Goal: Use online tool/utility: Utilize a website feature to perform a specific function

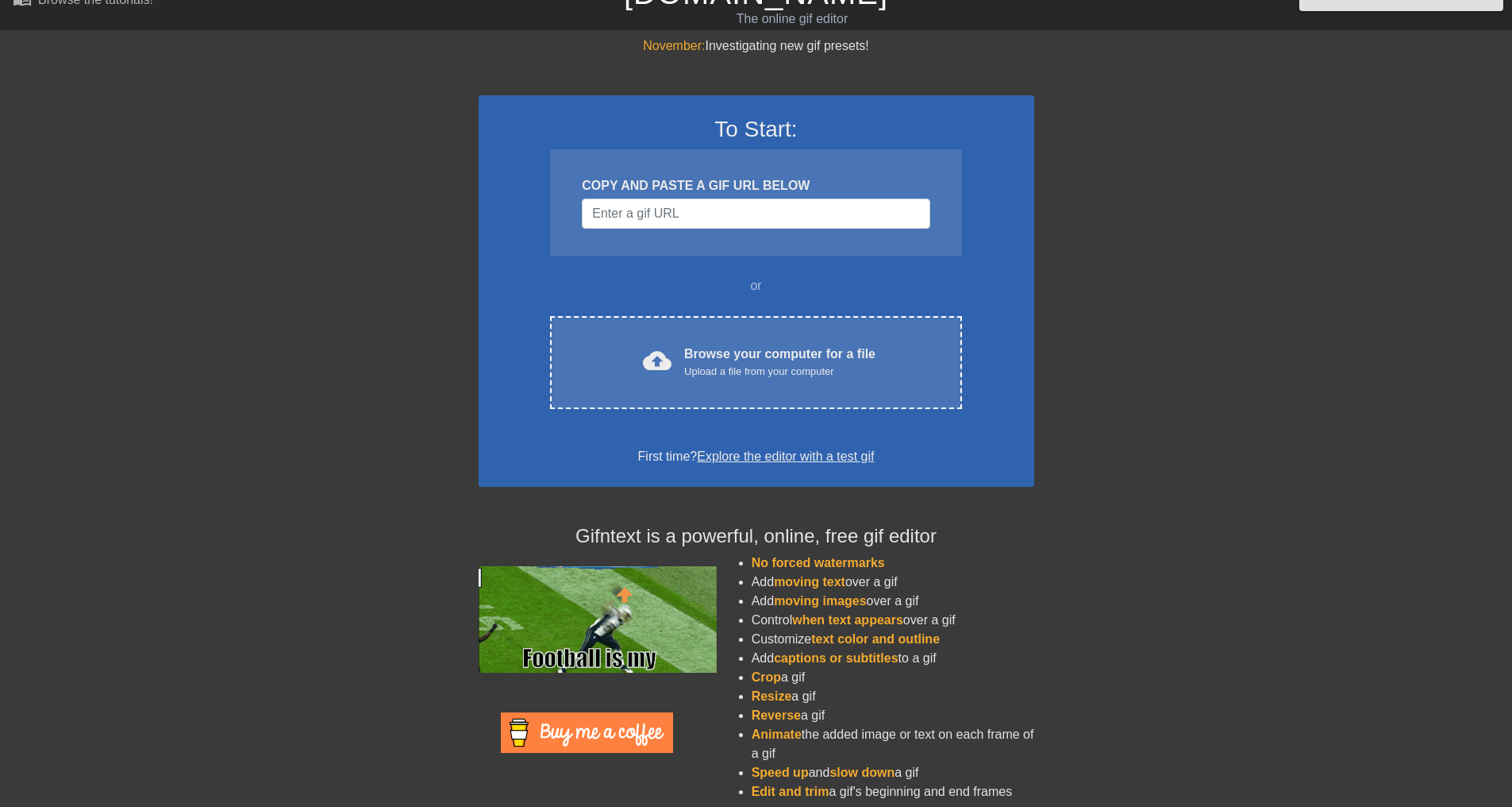
scroll to position [41, 0]
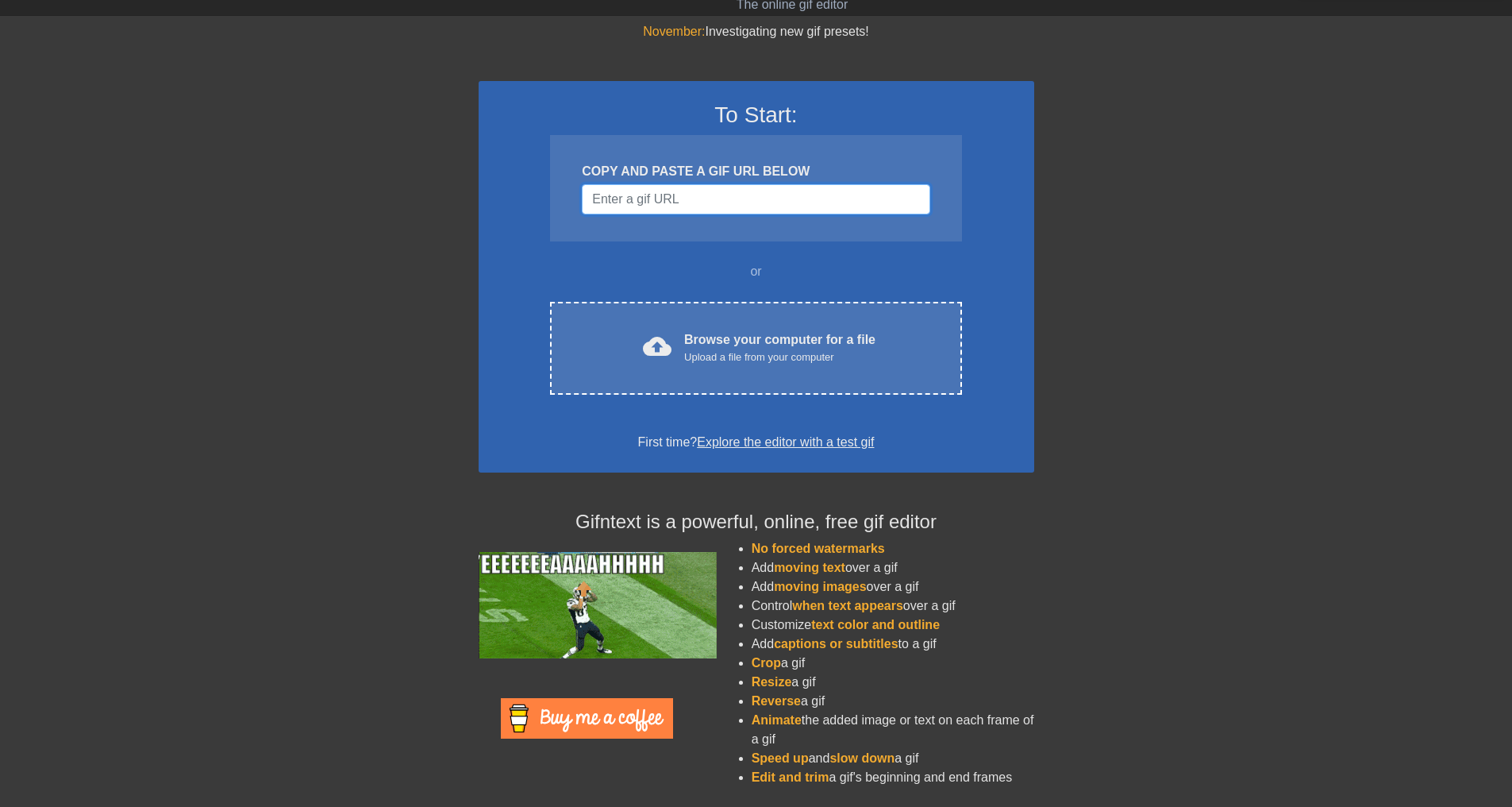
click at [736, 199] on input "Username" at bounding box center [755, 199] width 347 height 30
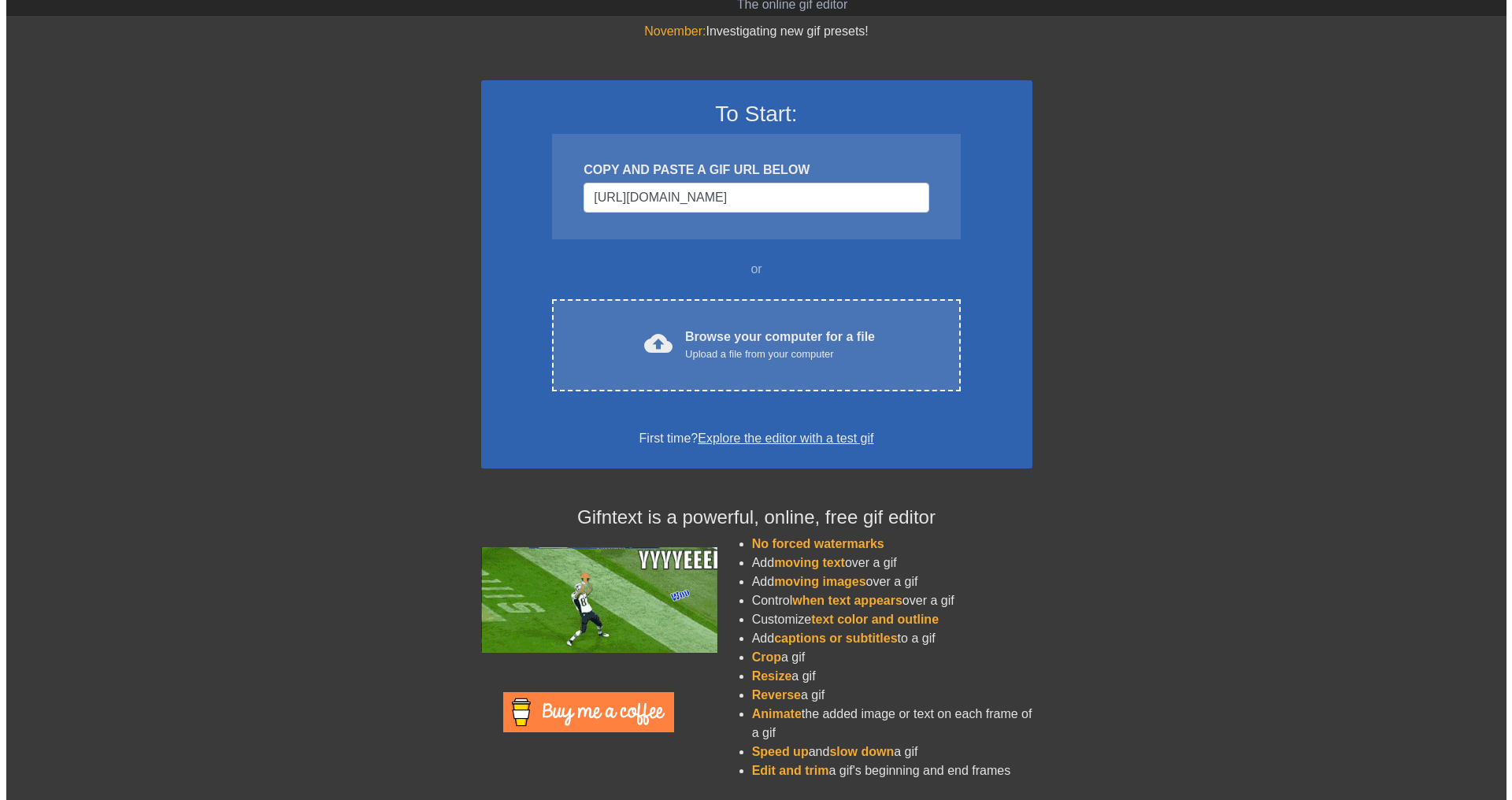
scroll to position [0, 0]
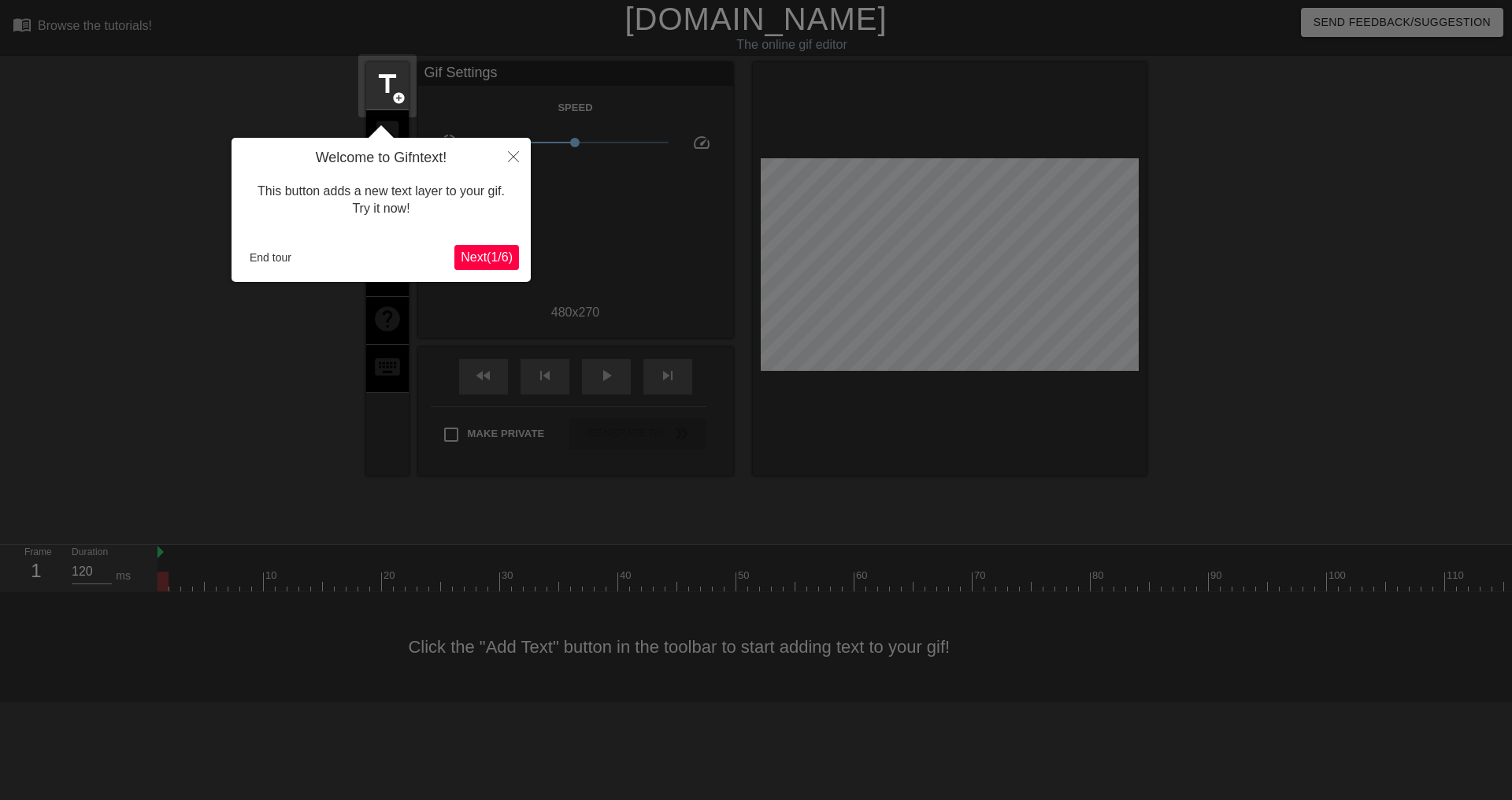
click at [465, 254] on span "Next ( 1 / 6 )" at bounding box center [486, 257] width 52 height 13
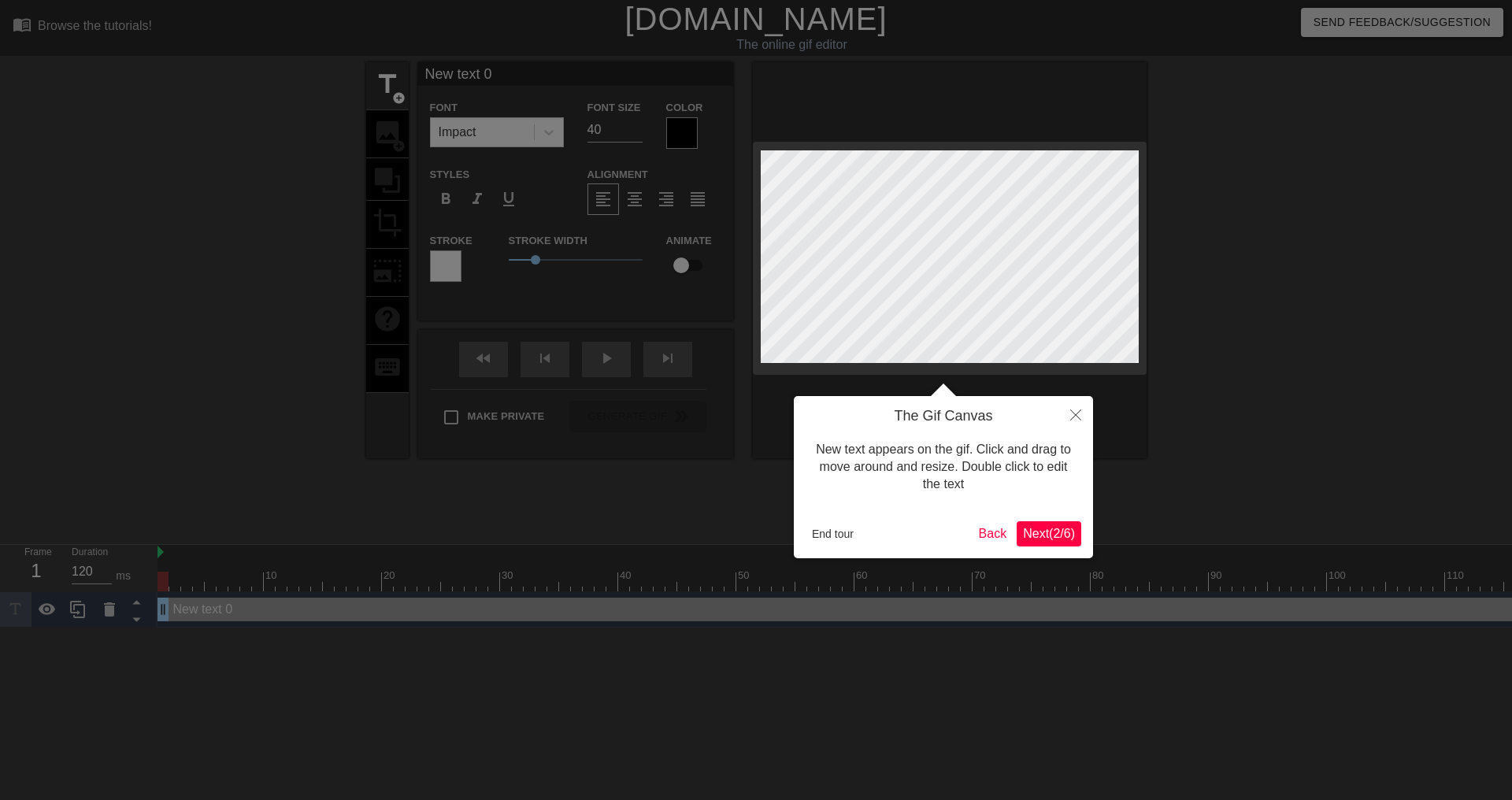
click at [1035, 543] on button "Next ( 2 / 6 )" at bounding box center [1048, 533] width 65 height 25
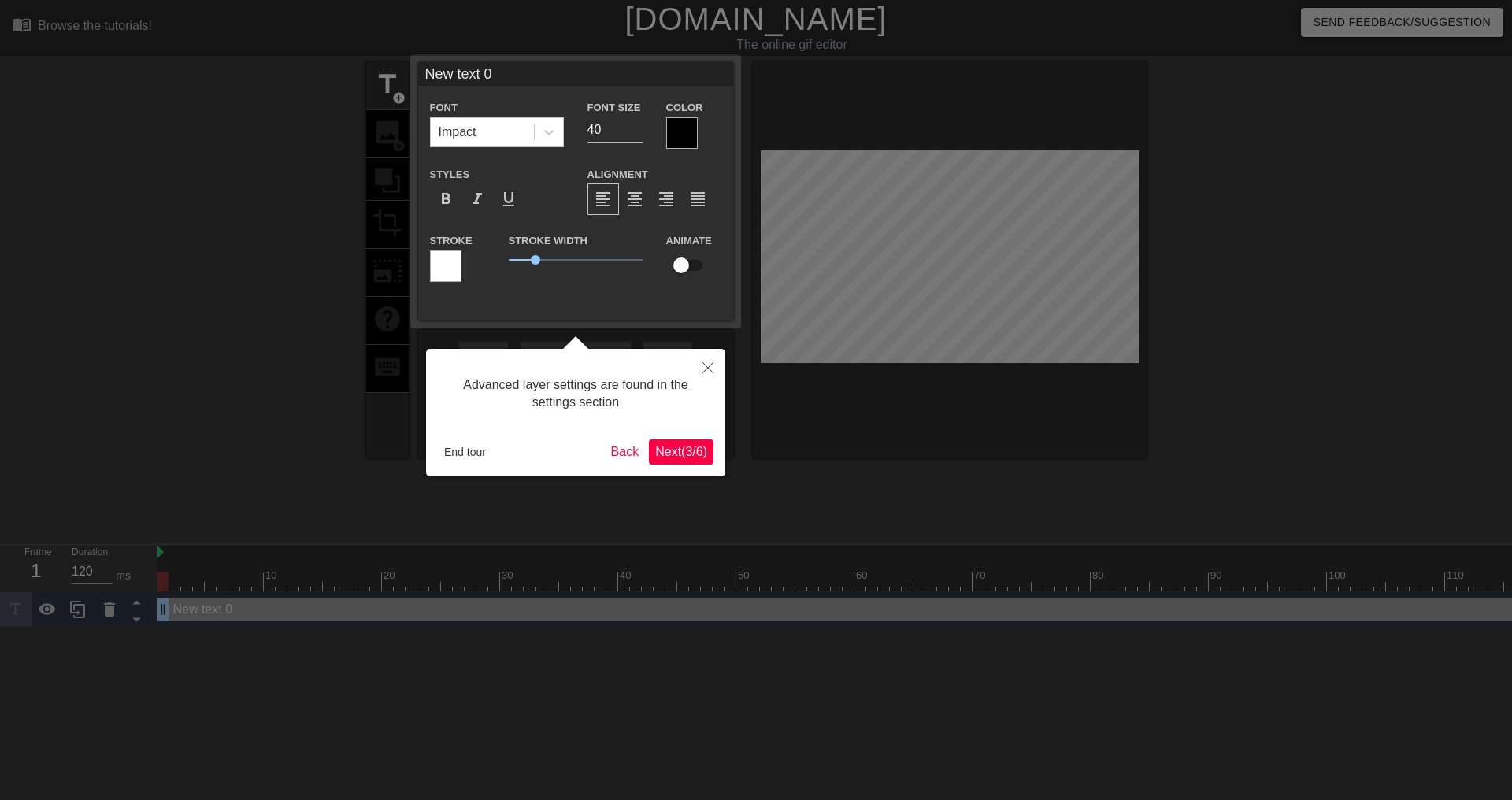
drag, startPoint x: 672, startPoint y: 457, endPoint x: 678, endPoint y: 449, distance: 10.0
click at [678, 449] on span "Next ( 3 / 6 )" at bounding box center [680, 452] width 52 height 13
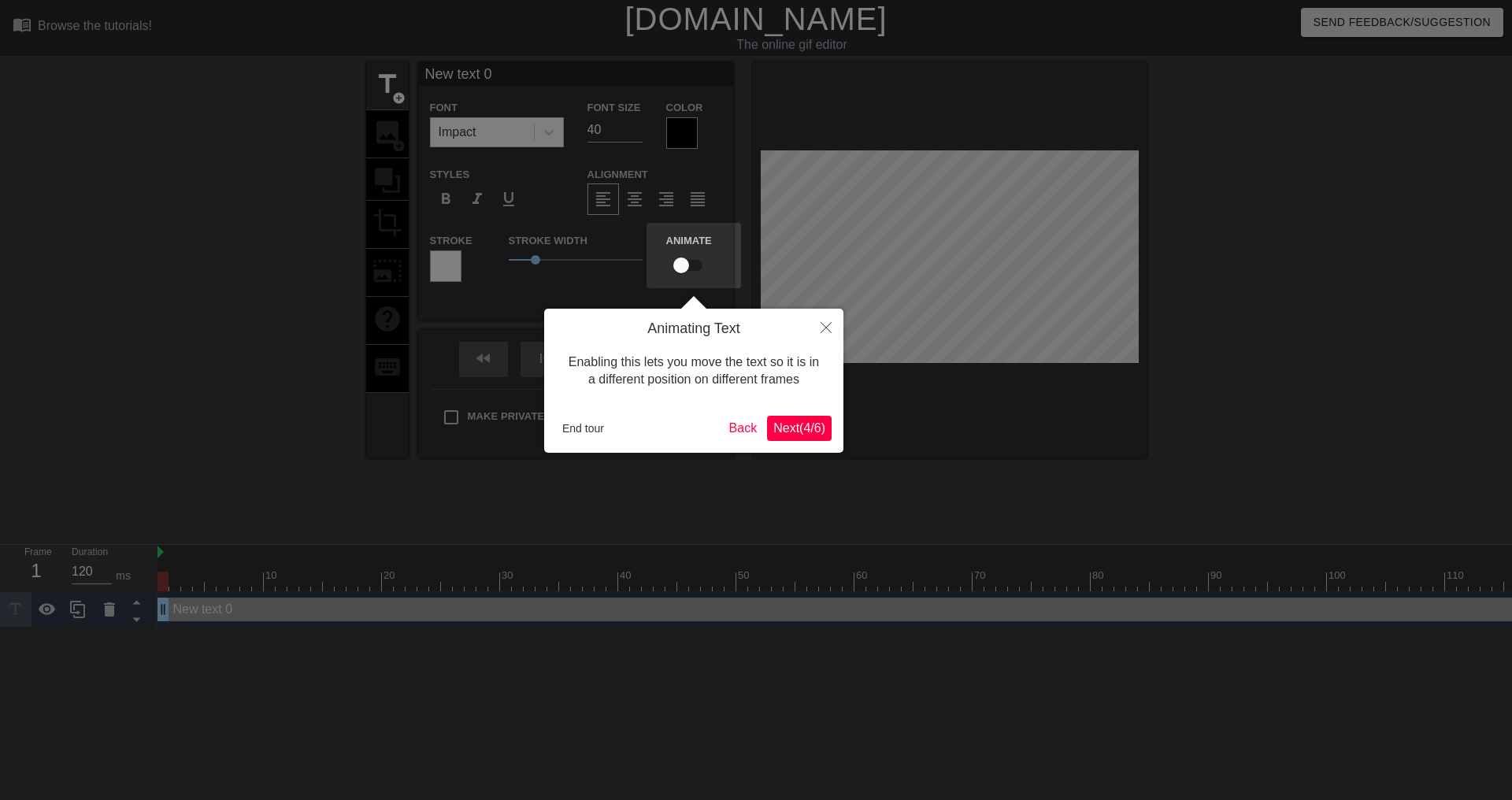
click at [678, 449] on div "Animating Text Enabling this lets you move the text so it is in a different pos…" at bounding box center [693, 380] width 300 height 144
click at [572, 433] on button "End tour" at bounding box center [583, 427] width 54 height 23
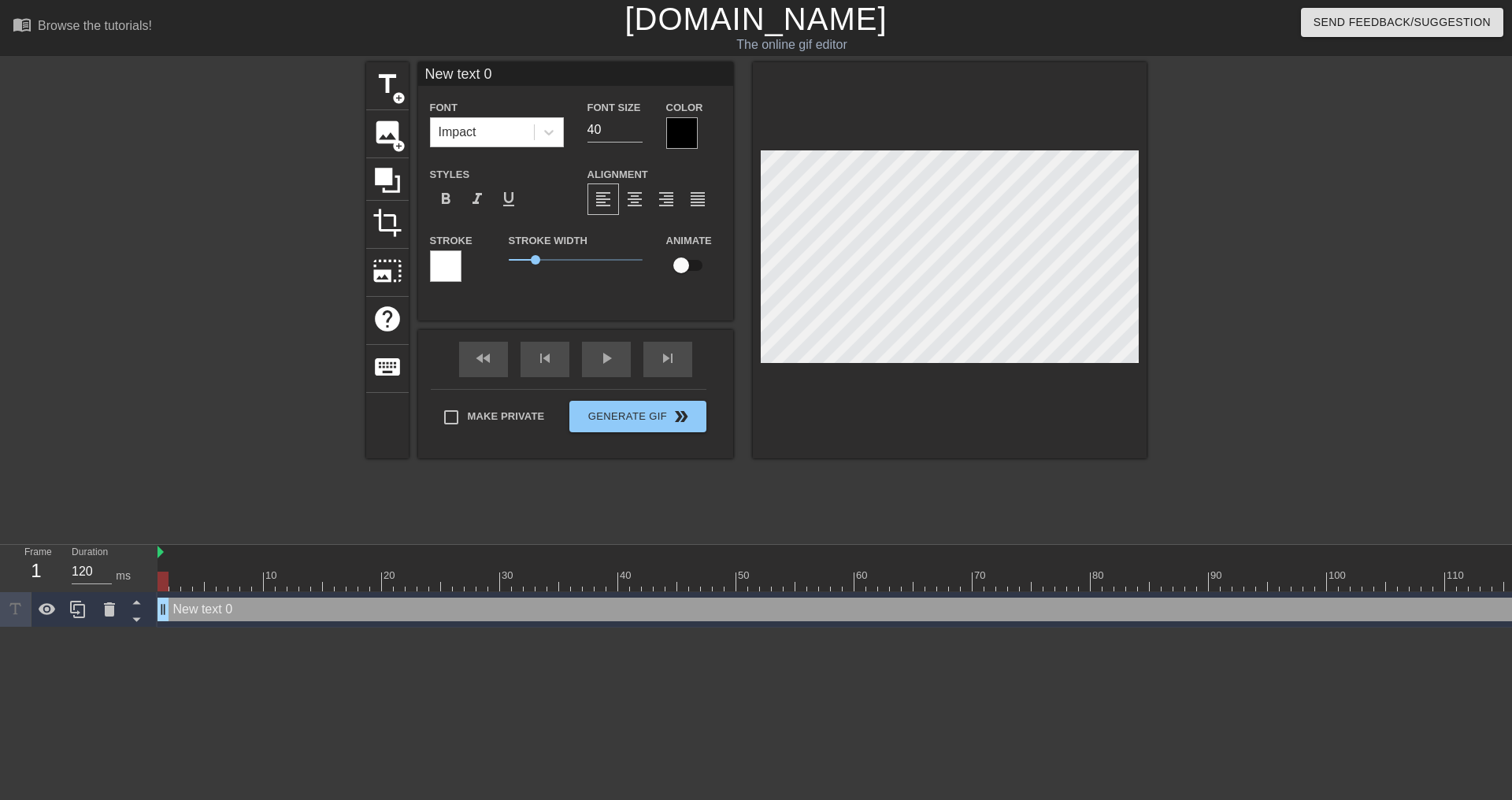
scroll to position [3, 4]
type input "New 0"
type textarea "New 0"
type input "New 0"
type textarea "New 0"
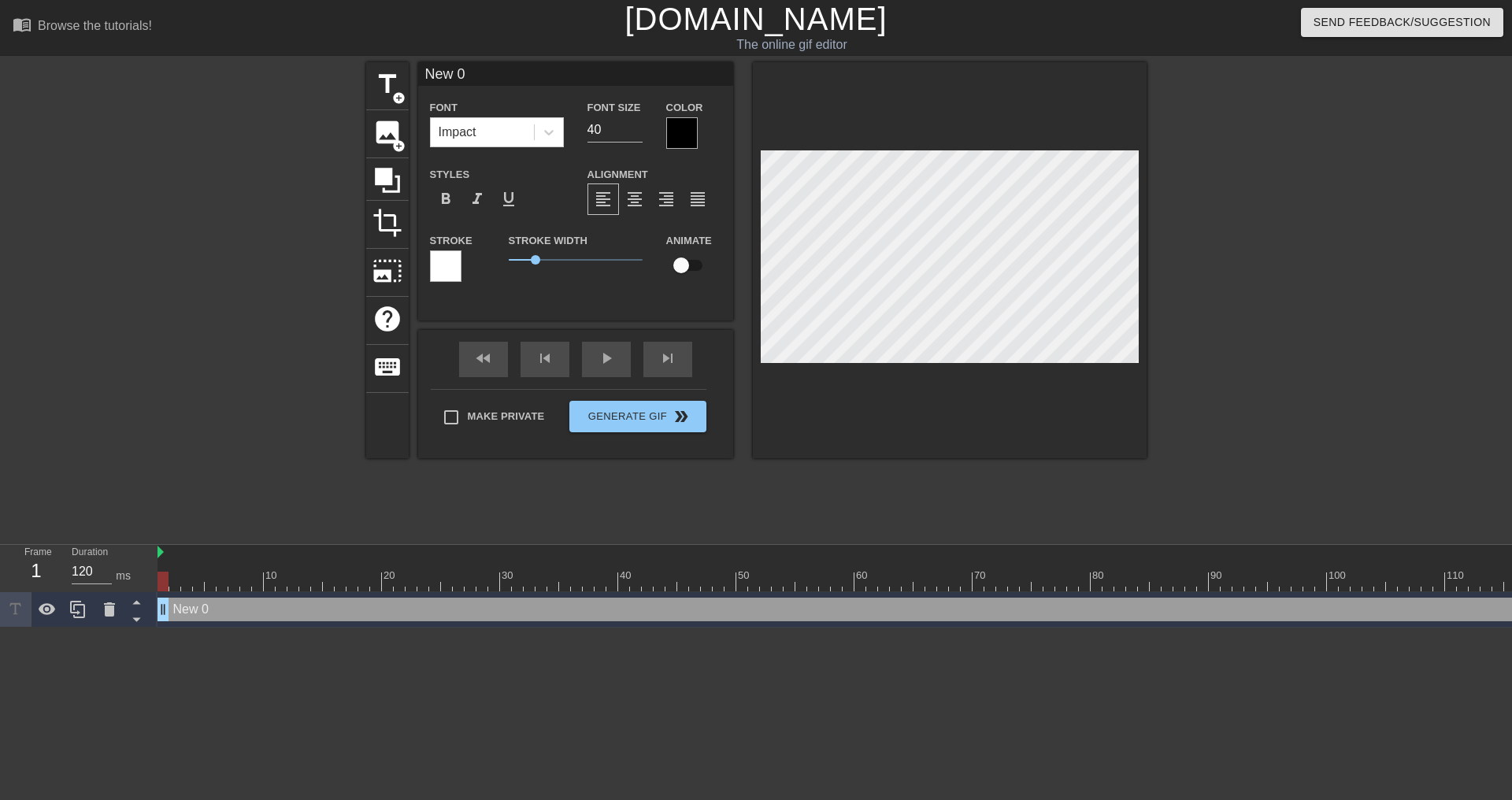
type input "Ne 0"
type textarea "Ne 0"
type input "N 0"
type textarea "N 0"
type input "0"
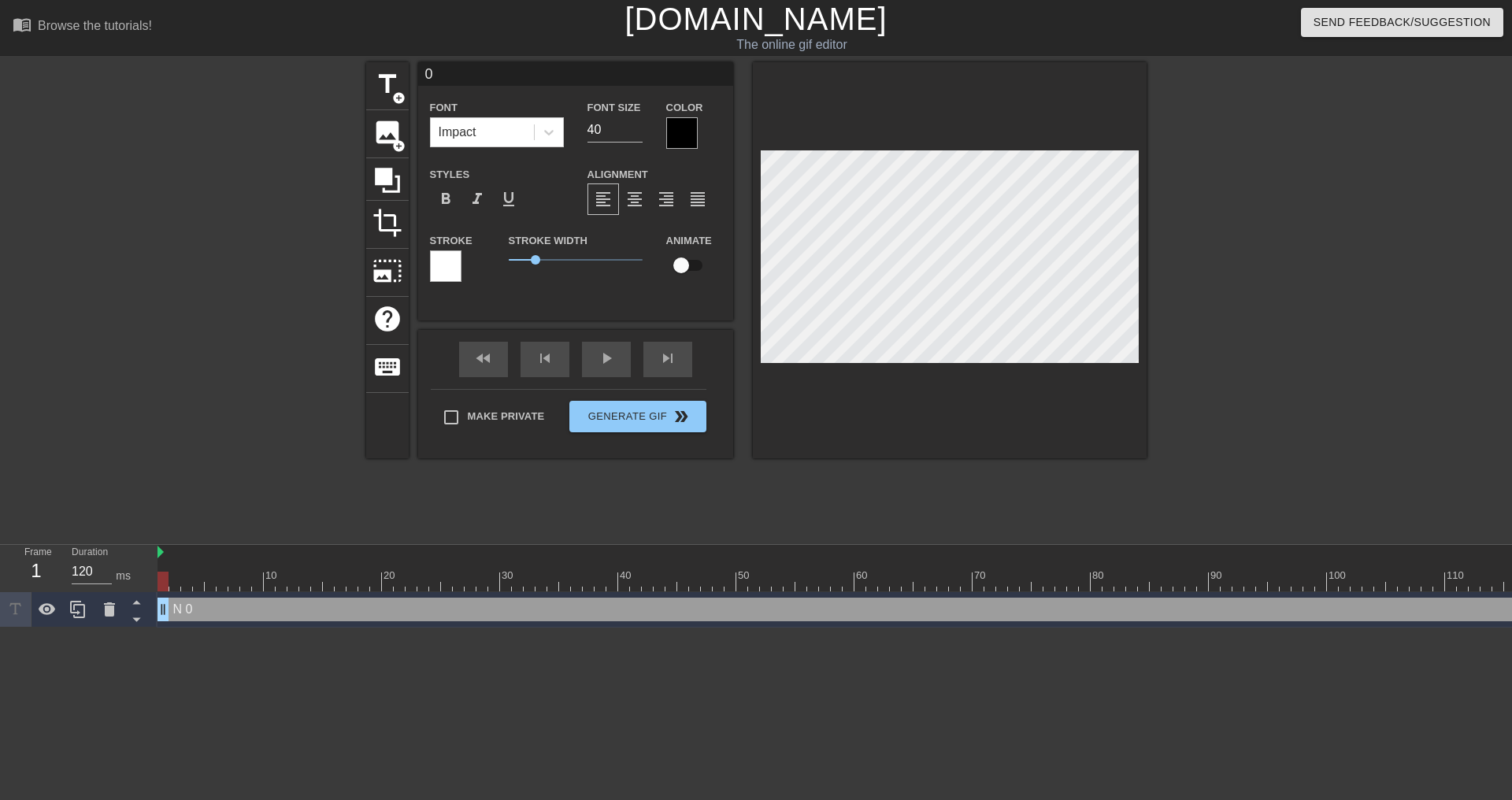
scroll to position [3, 3]
type textarea "0"
click at [475, 74] on input "0" at bounding box center [575, 73] width 315 height 23
type input "Pull the plug #$*@%111"
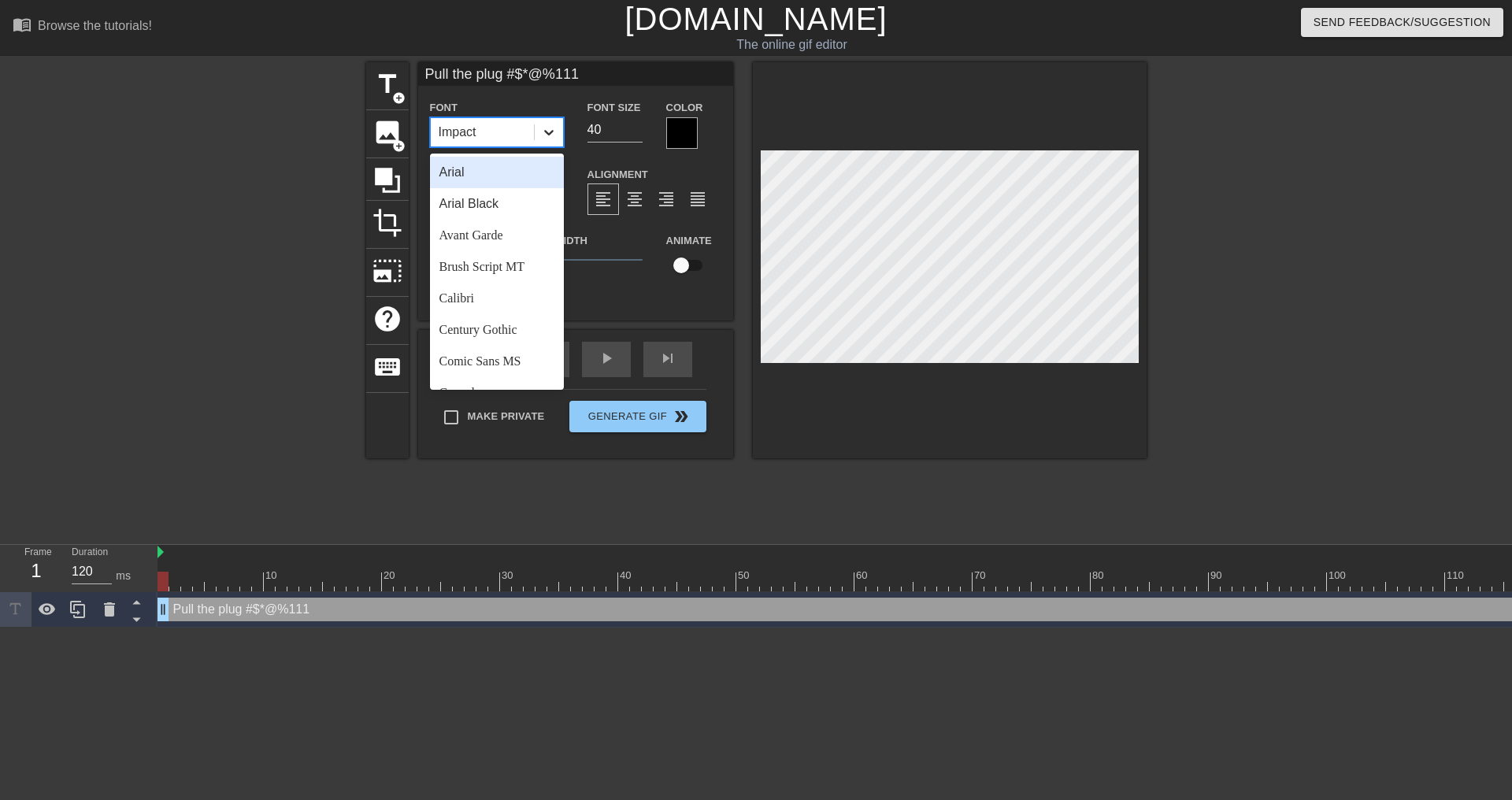
click at [554, 138] on icon at bounding box center [548, 131] width 16 height 16
click at [485, 270] on div "Brush Script MT" at bounding box center [497, 267] width 134 height 32
click at [545, 125] on icon at bounding box center [548, 131] width 16 height 16
click at [501, 174] on div "Arial" at bounding box center [497, 173] width 134 height 32
click at [502, 127] on div "Arial" at bounding box center [483, 132] width 103 height 28
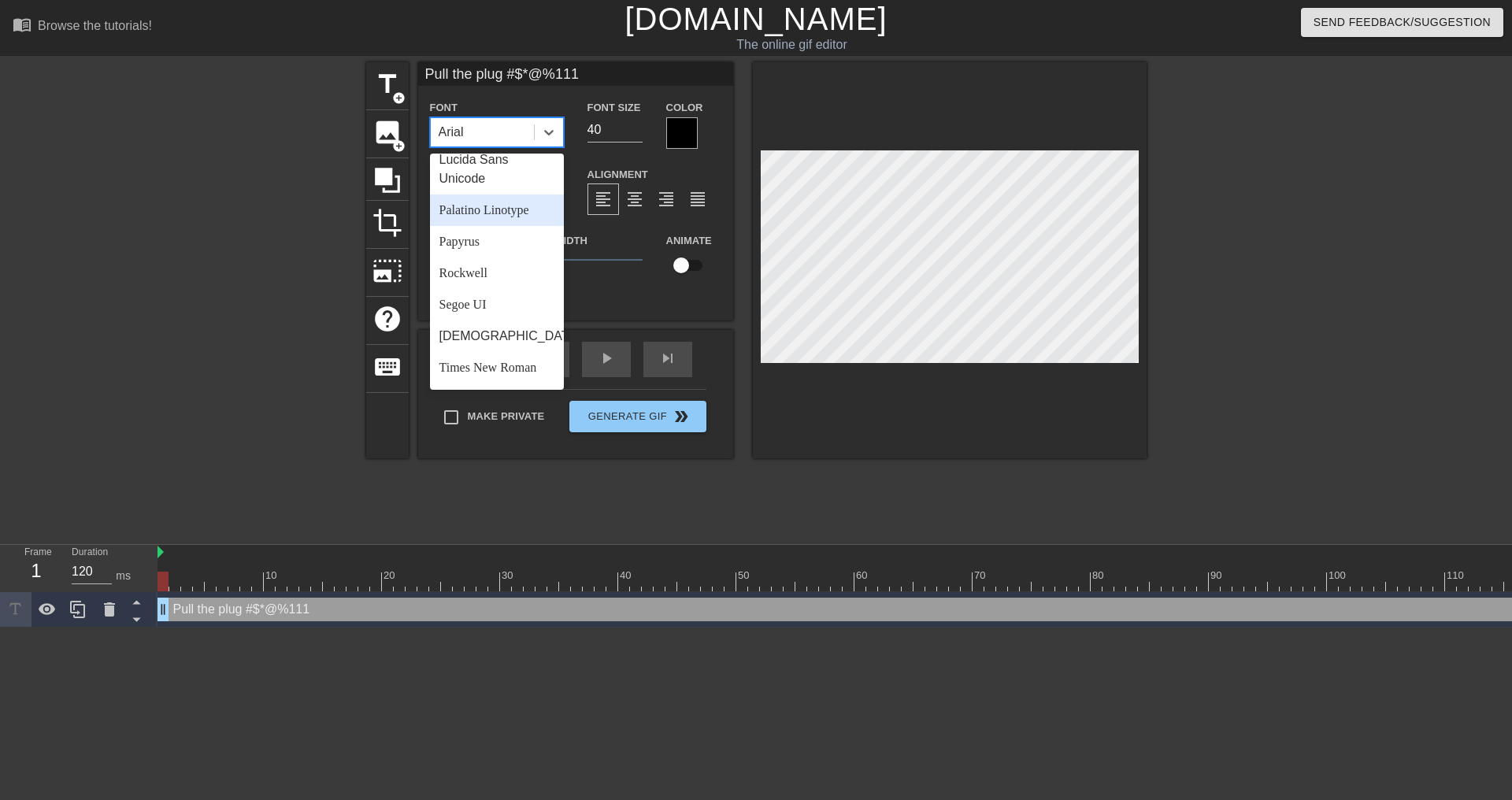
scroll to position [407, 0]
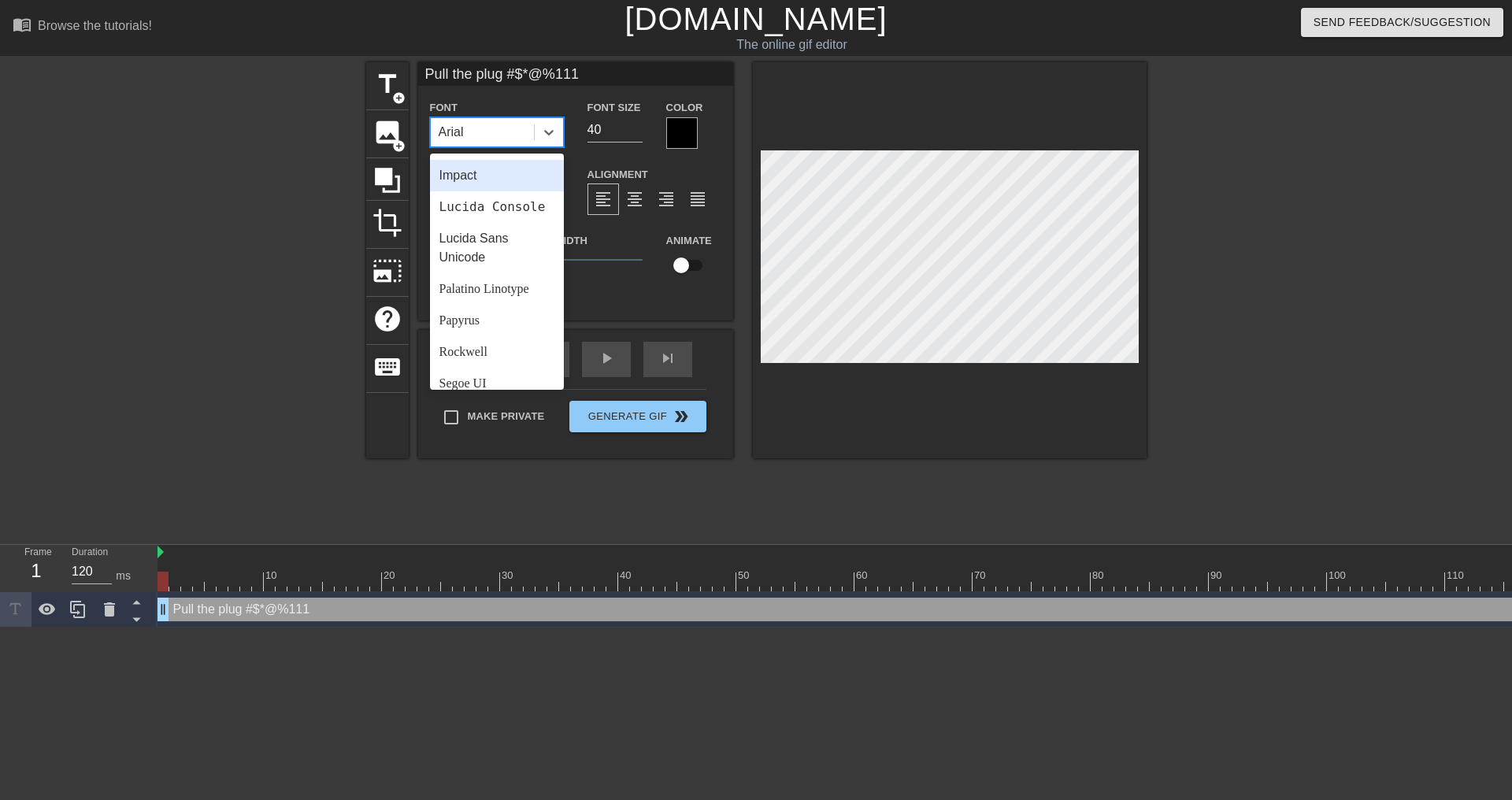
click at [479, 177] on div "Impact" at bounding box center [497, 176] width 134 height 32
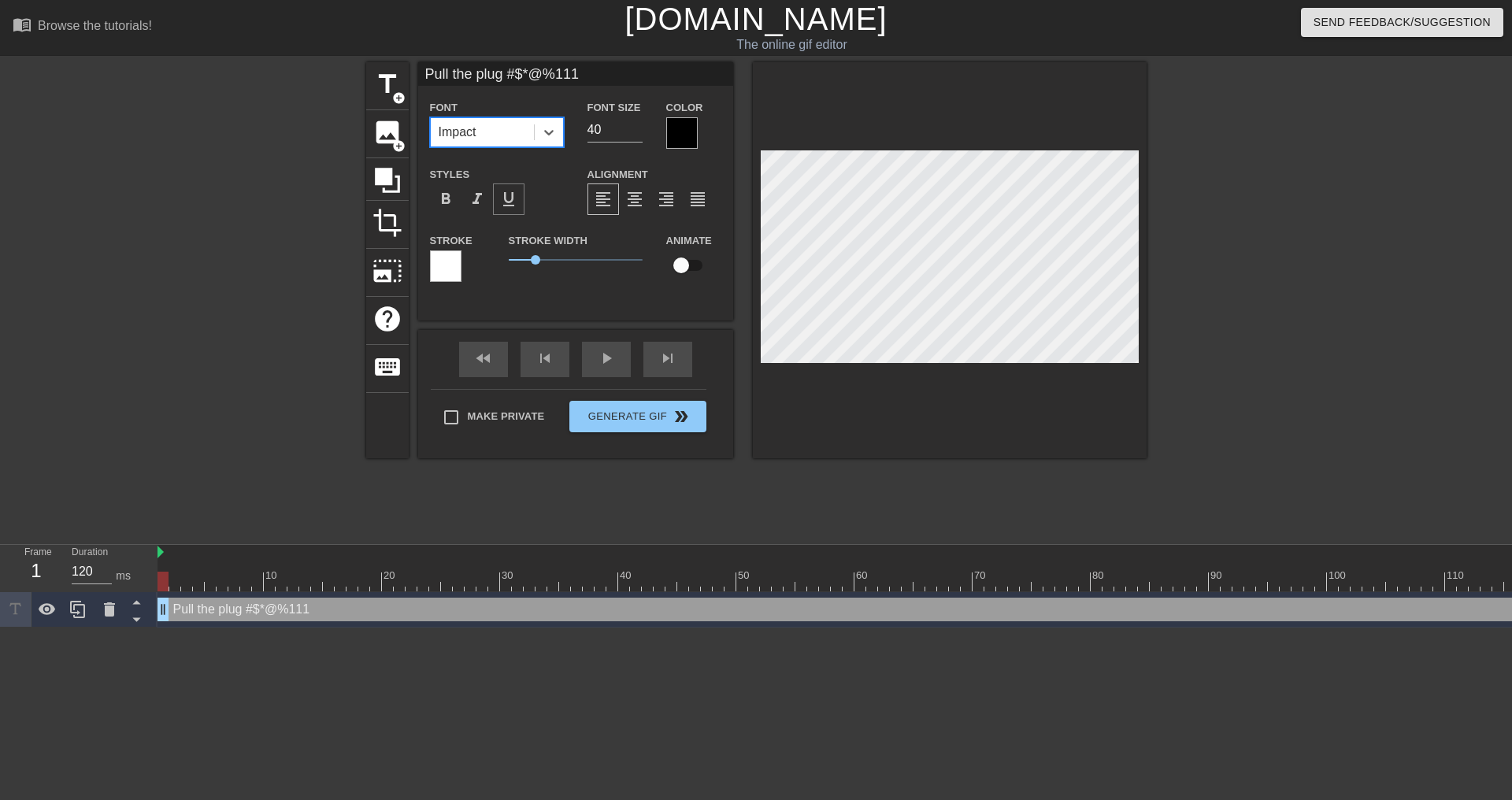
scroll to position [3, 2]
click at [608, 125] on input "40" at bounding box center [614, 130] width 55 height 25
click at [637, 132] on input "39" at bounding box center [614, 130] width 55 height 25
click at [637, 132] on input "38" at bounding box center [614, 130] width 55 height 25
click at [637, 132] on input "37" at bounding box center [614, 130] width 55 height 25
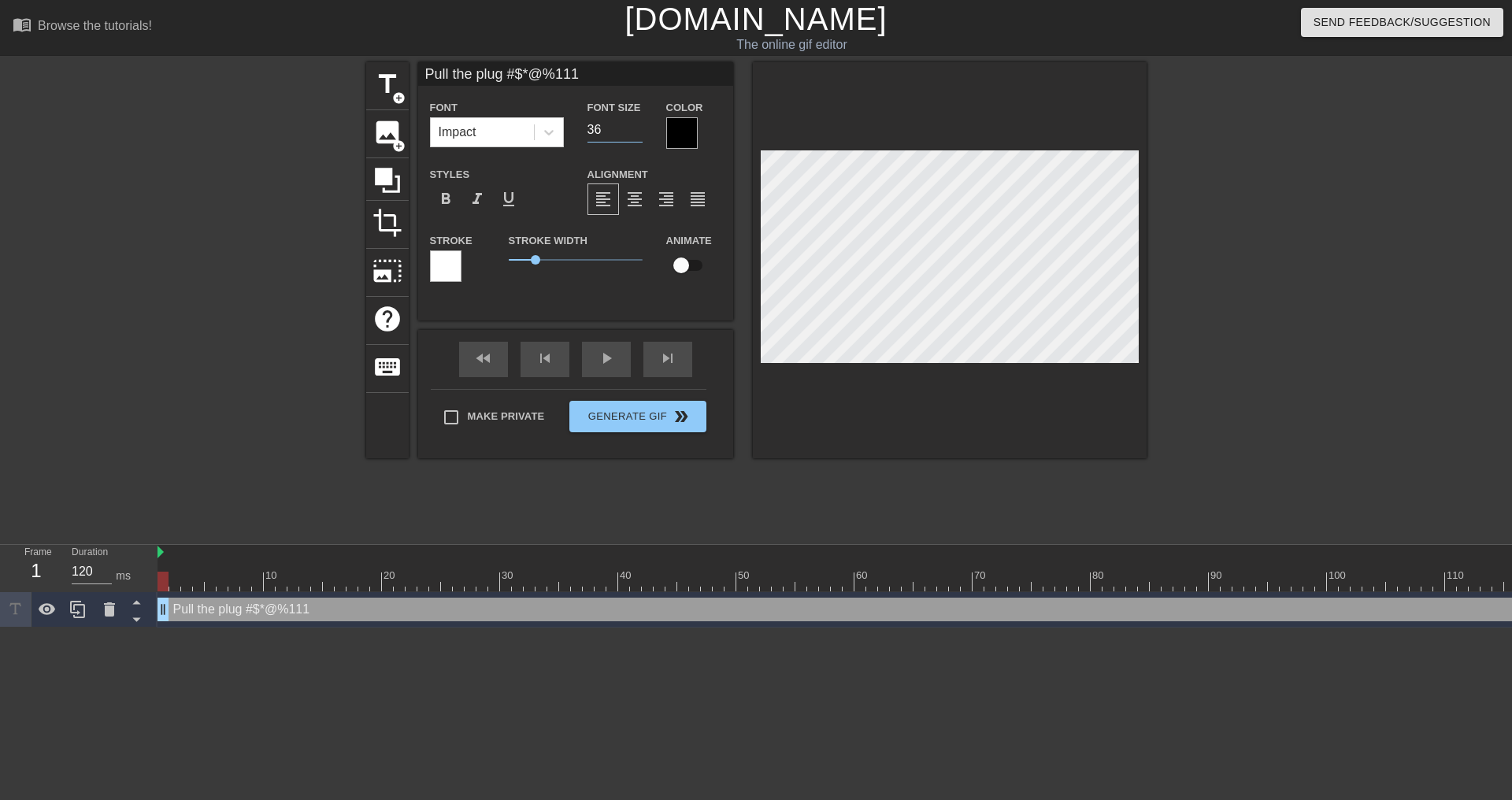
click at [637, 132] on input "36" at bounding box center [614, 130] width 55 height 25
click at [637, 131] on input "35" at bounding box center [614, 130] width 55 height 25
click at [637, 131] on input "34" at bounding box center [614, 130] width 55 height 25
click at [637, 131] on input "33" at bounding box center [614, 130] width 55 height 25
type input "32"
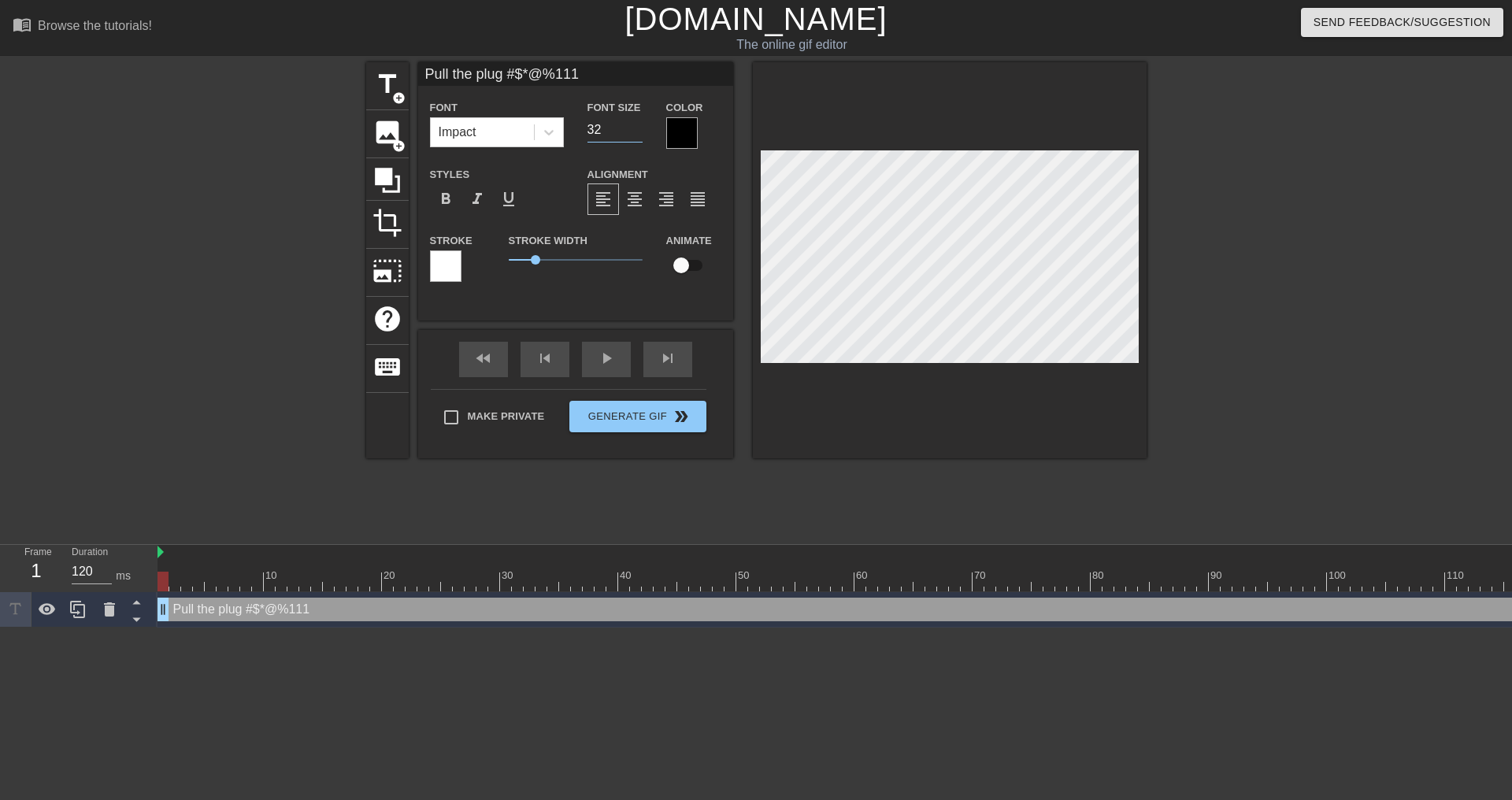
click at [636, 131] on input "32" at bounding box center [614, 130] width 55 height 25
click at [381, 182] on icon at bounding box center [387, 180] width 25 height 25
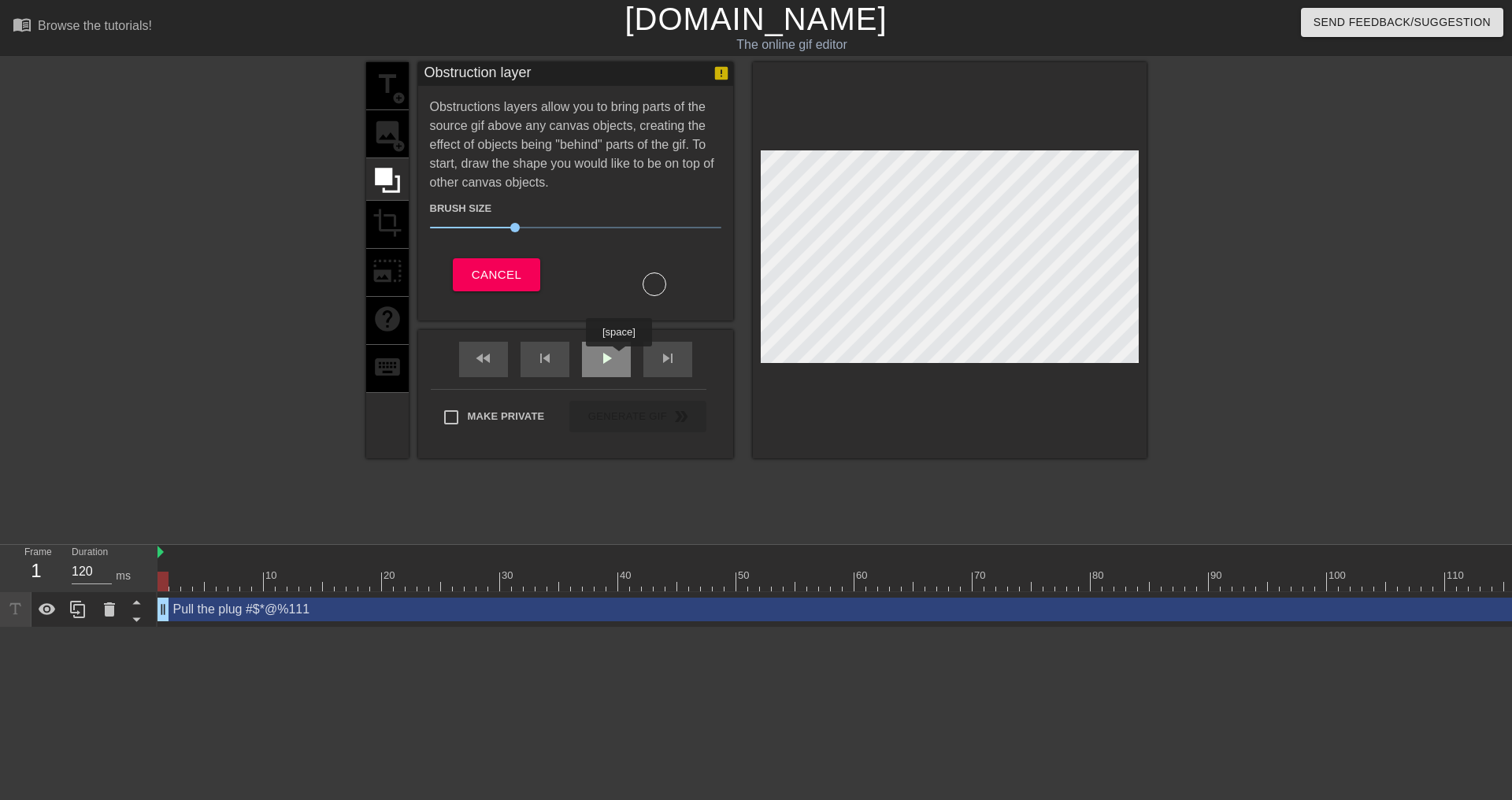
click at [618, 358] on div "play_arrow" at bounding box center [607, 360] width 49 height 36
click at [384, 221] on div "title add_circle image add_circle crop photo_size_select_large help keyboard" at bounding box center [387, 260] width 42 height 396
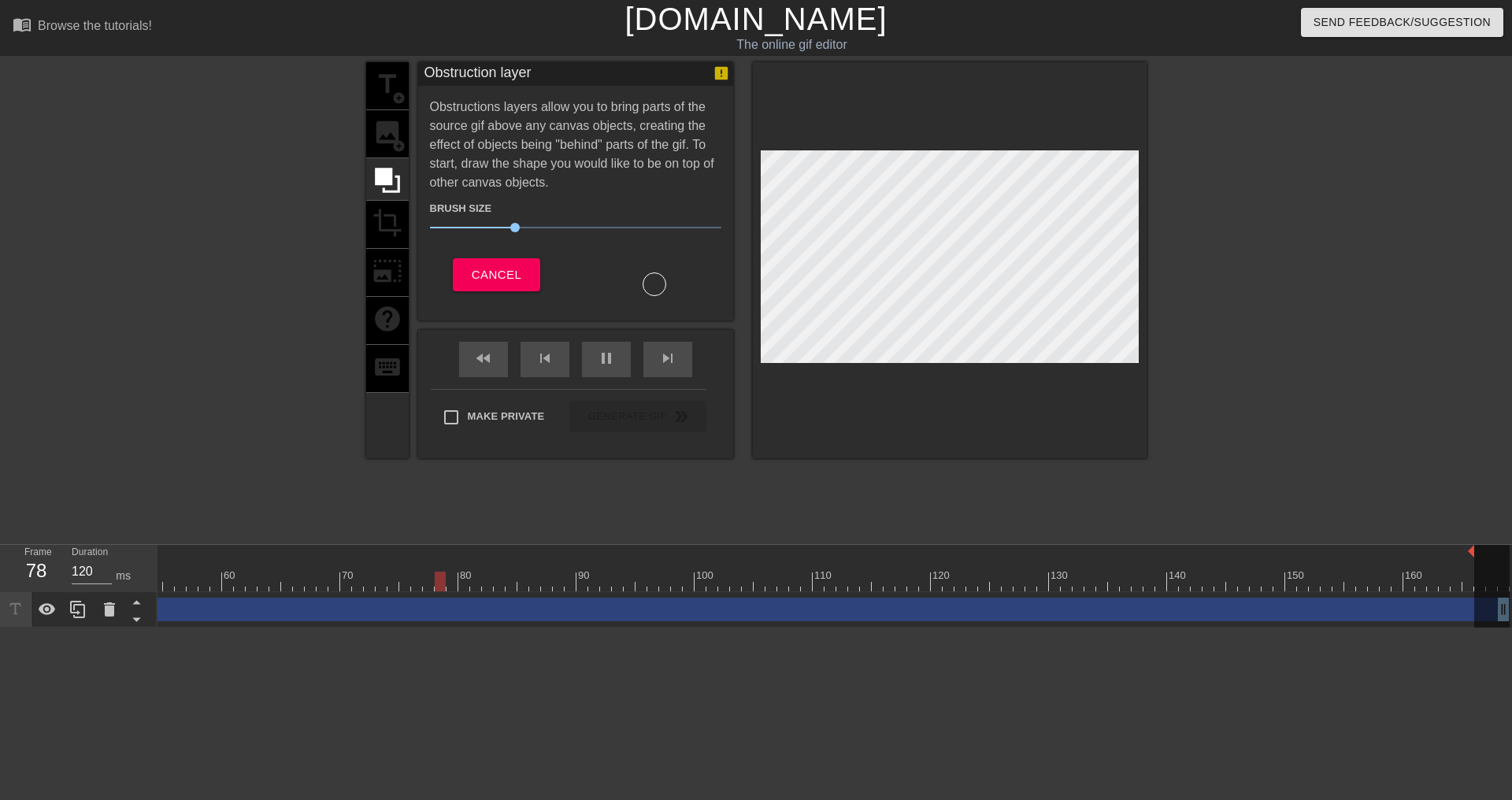
scroll to position [0, 632]
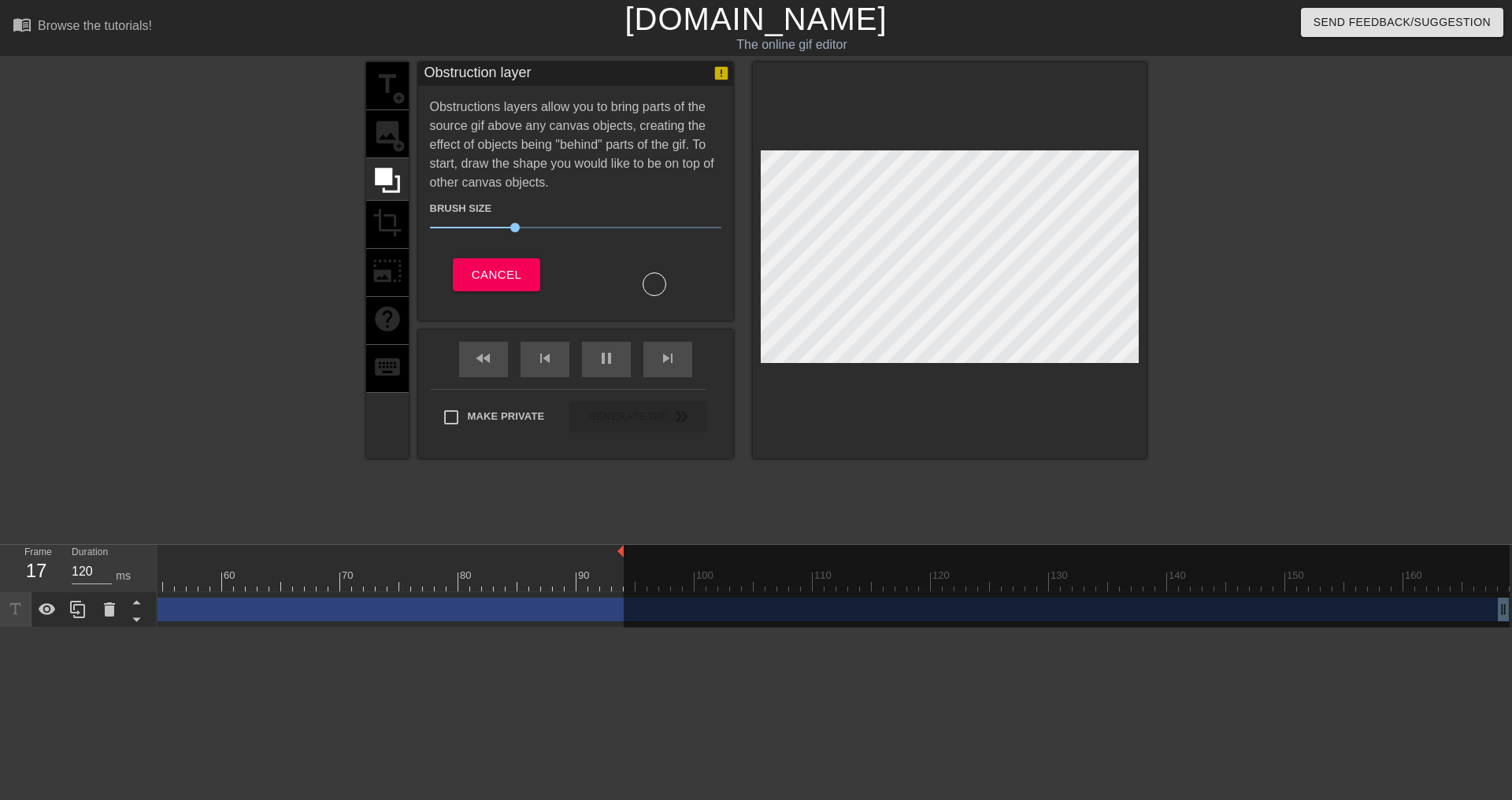
drag, startPoint x: 1504, startPoint y: 548, endPoint x: 616, endPoint y: 604, distance: 889.8
click at [616, 604] on div "10 20 30 40 50 60 70 80 90 100 110 120 130 140 150 160" at bounding box center [835, 586] width 1354 height 83
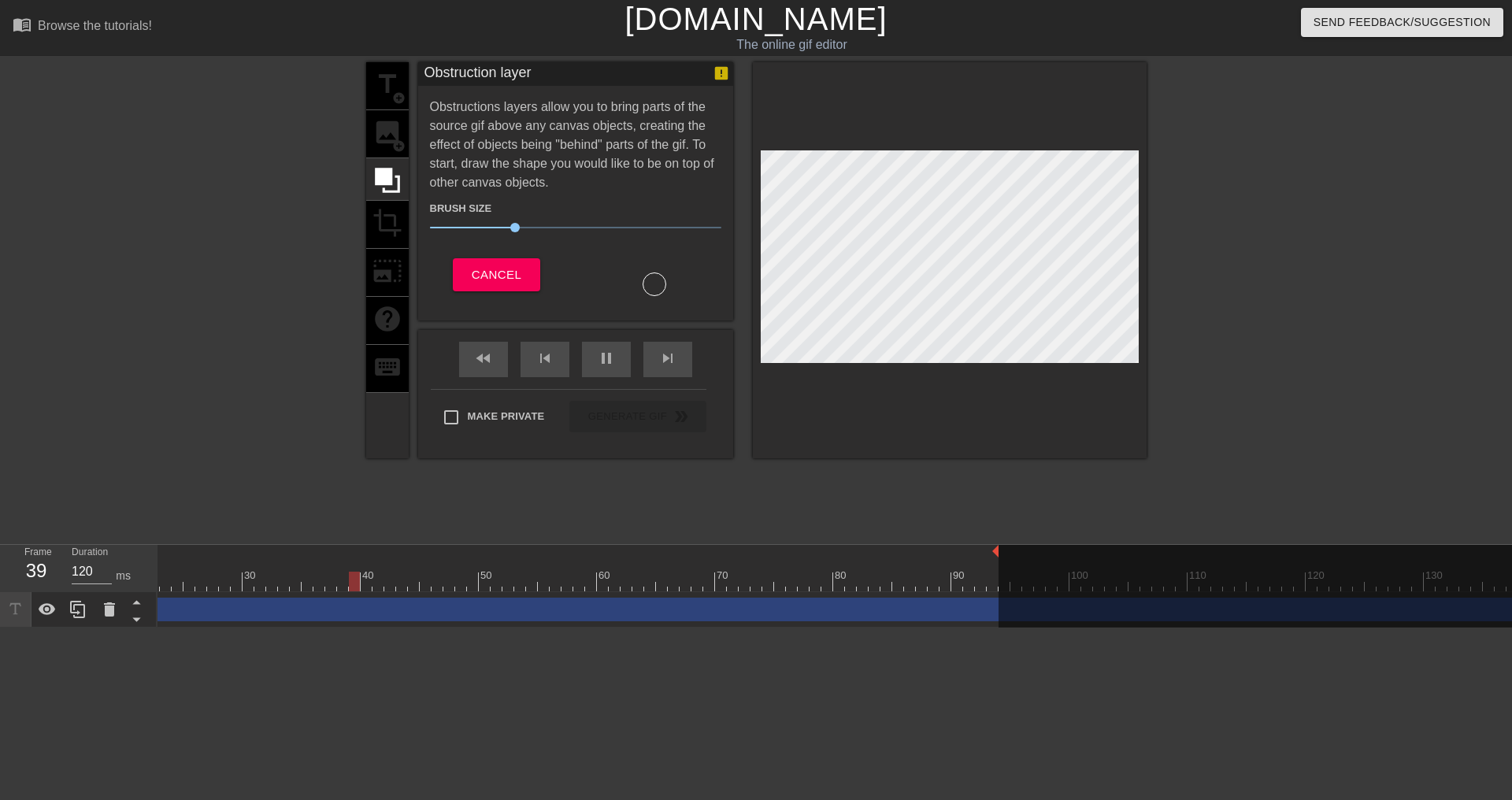
scroll to position [0, 254]
click at [1003, 548] on div at bounding box center [1444, 592] width 886 height 95
drag, startPoint x: 1000, startPoint y: 552, endPoint x: 796, endPoint y: 560, distance: 204.2
click at [784, 590] on div at bounding box center [896, 581] width 1984 height 20
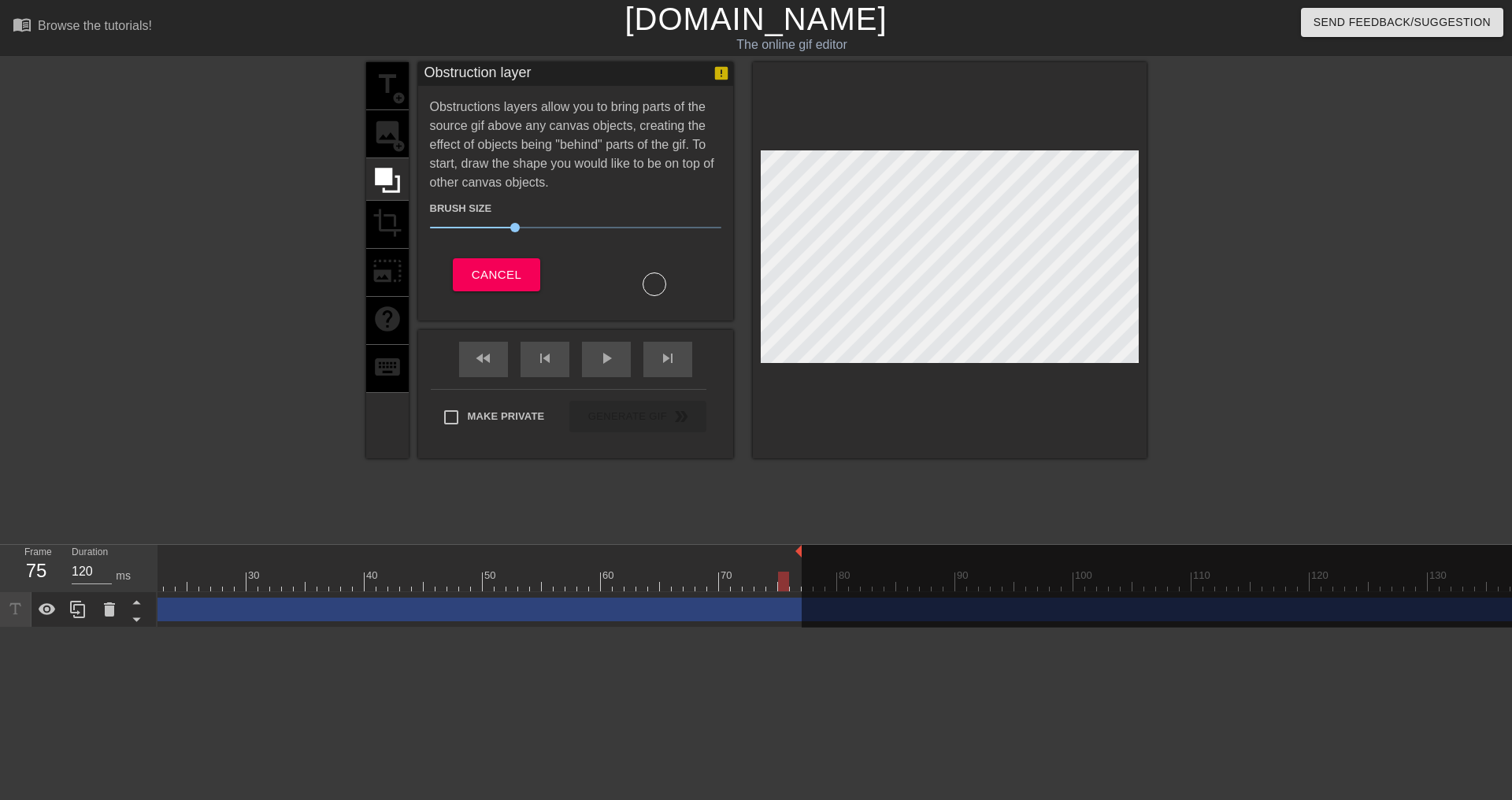
click at [657, 582] on div at bounding box center [896, 581] width 1984 height 20
click at [266, 565] on div at bounding box center [264, 570] width 12 height 20
click at [336, 566] on div at bounding box center [334, 570] width 12 height 20
click at [441, 571] on div at bounding box center [441, 570] width 12 height 20
click at [507, 582] on div at bounding box center [896, 581] width 1984 height 20
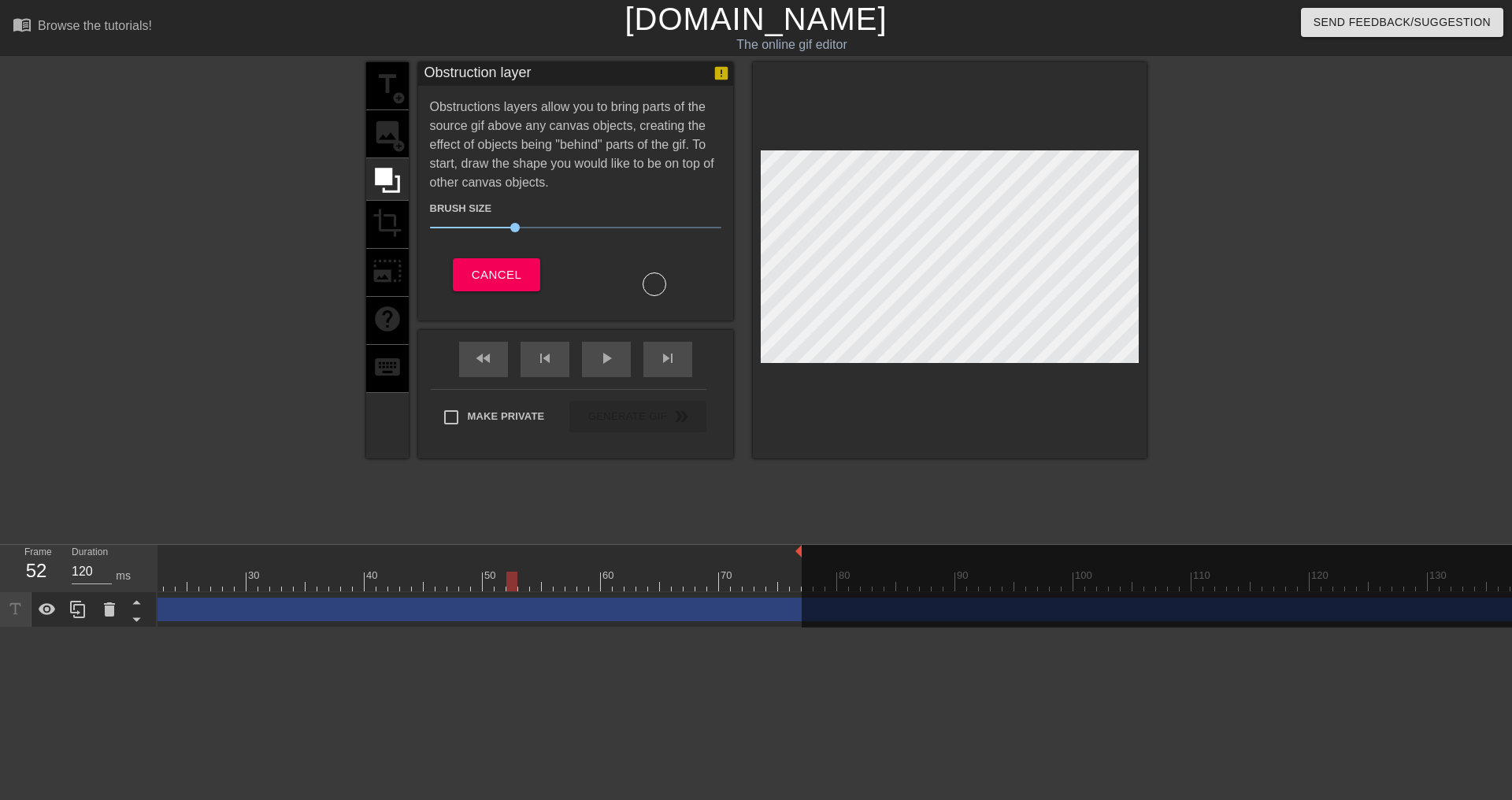
click at [556, 583] on div at bounding box center [896, 581] width 1984 height 20
click at [522, 585] on div at bounding box center [896, 581] width 1984 height 20
click at [497, 584] on div at bounding box center [896, 581] width 1984 height 20
click at [514, 584] on div at bounding box center [896, 581] width 1984 height 20
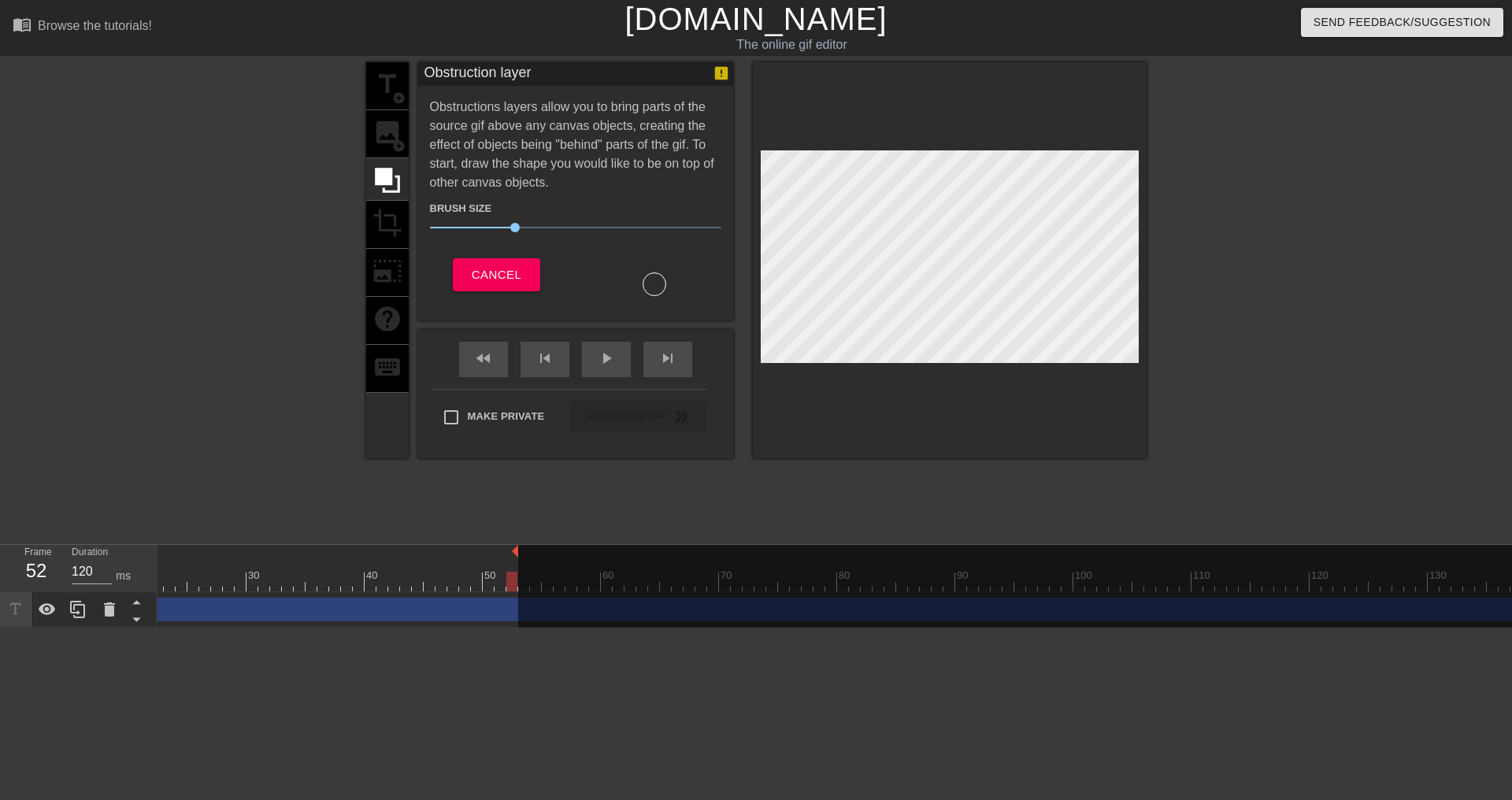
drag, startPoint x: 798, startPoint y: 551, endPoint x: 517, endPoint y: 571, distance: 281.7
click at [517, 571] on div "10 20 30 40 50 60 70 80 90 100 110 120 130 140 150 160" at bounding box center [896, 567] width 1984 height 46
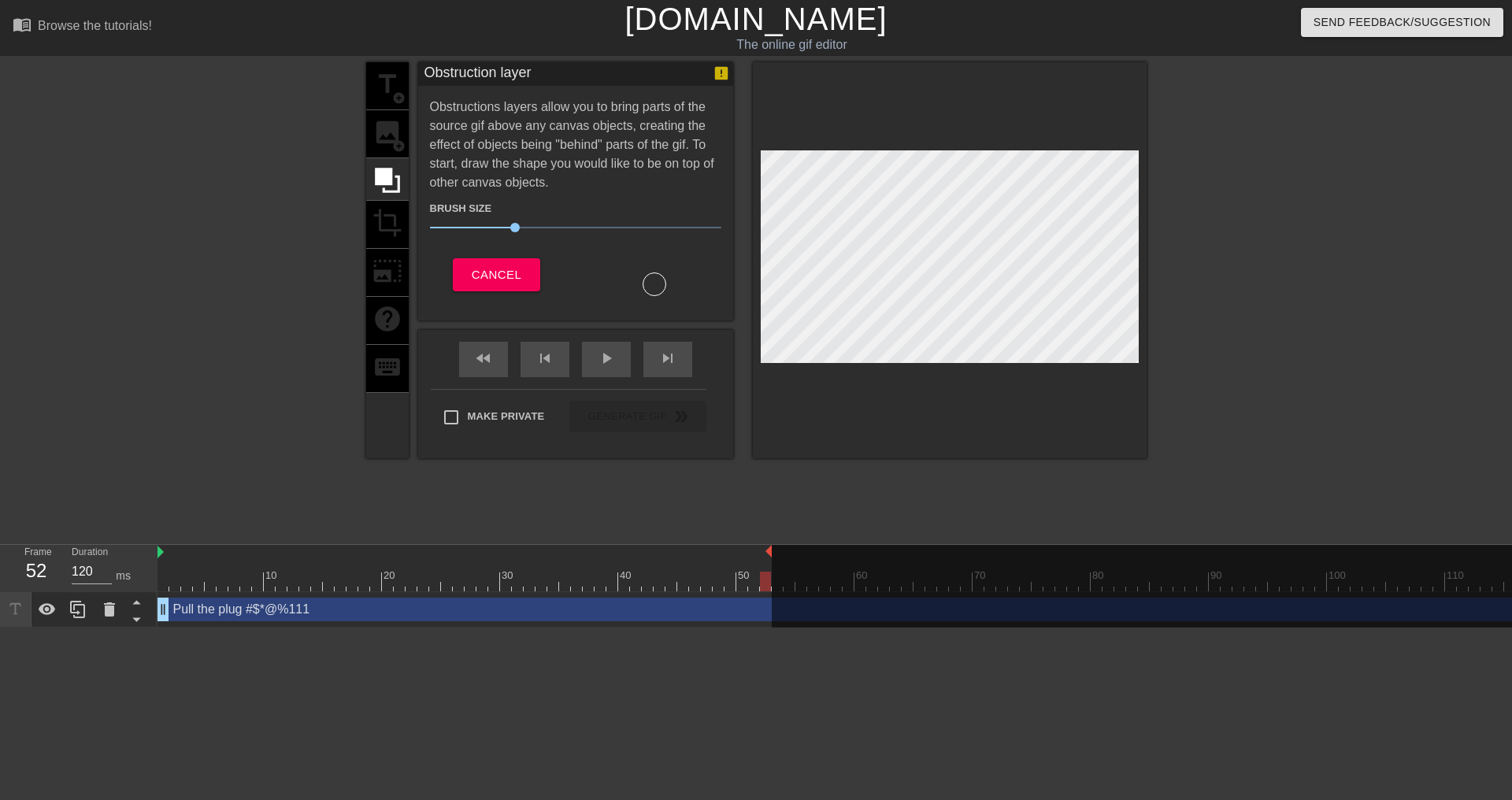
click at [389, 132] on div "title add_circle image add_circle crop photo_size_select_large help keyboard" at bounding box center [387, 260] width 42 height 396
click at [582, 360] on div "play_arrow" at bounding box center [607, 360] width 49 height 36
drag, startPoint x: 757, startPoint y: 248, endPoint x: 1187, endPoint y: 222, distance: 430.8
click at [1187, 222] on div at bounding box center [1283, 298] width 236 height 472
click at [599, 368] on div "pause" at bounding box center [607, 360] width 49 height 36
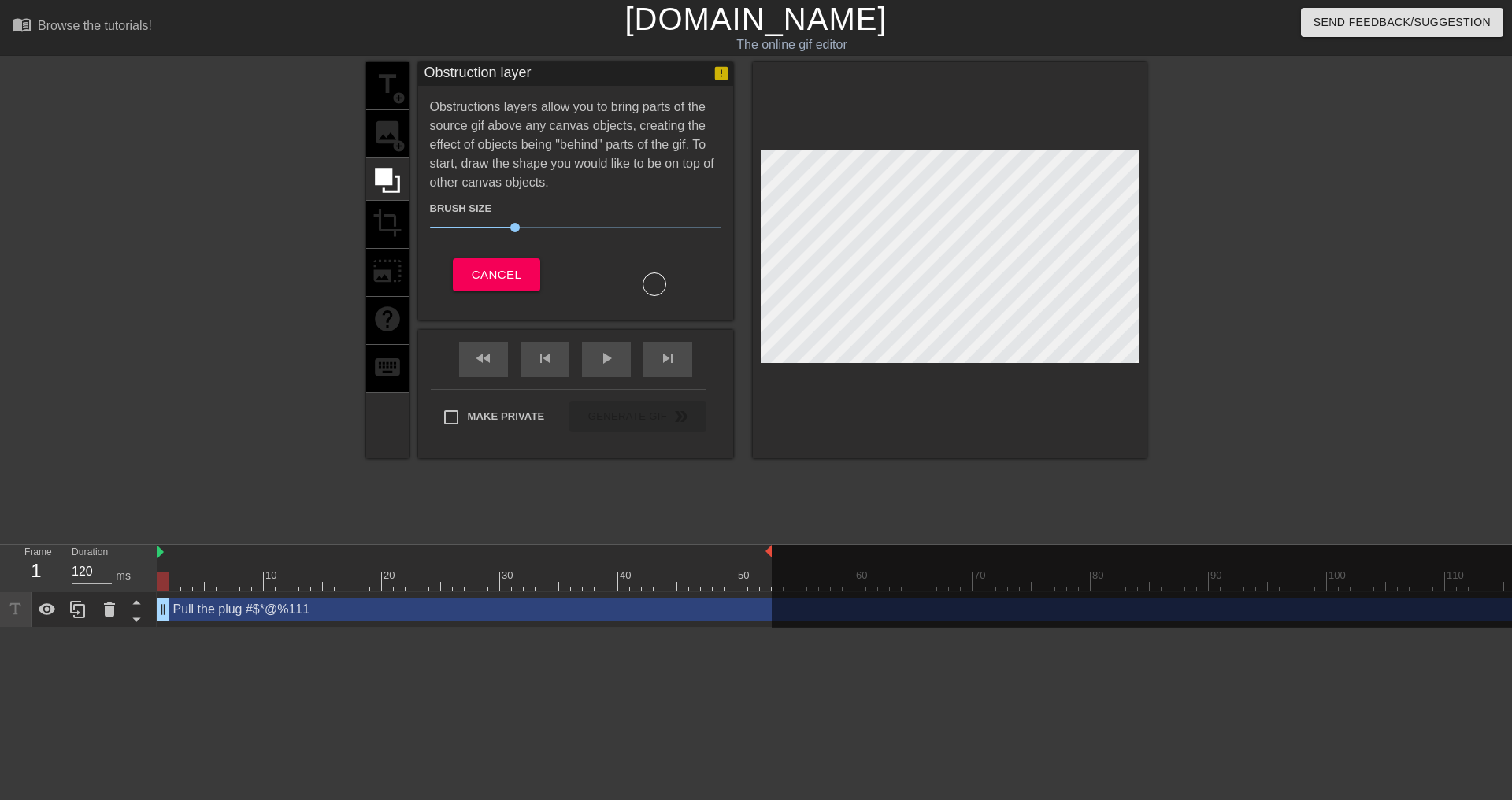
click at [378, 235] on div "title add_circle image add_circle crop photo_size_select_large help keyboard" at bounding box center [387, 260] width 42 height 396
click at [383, 223] on div "title add_circle image add_circle crop photo_size_select_large help keyboard" at bounding box center [387, 260] width 42 height 396
click at [393, 187] on icon at bounding box center [388, 180] width 30 height 30
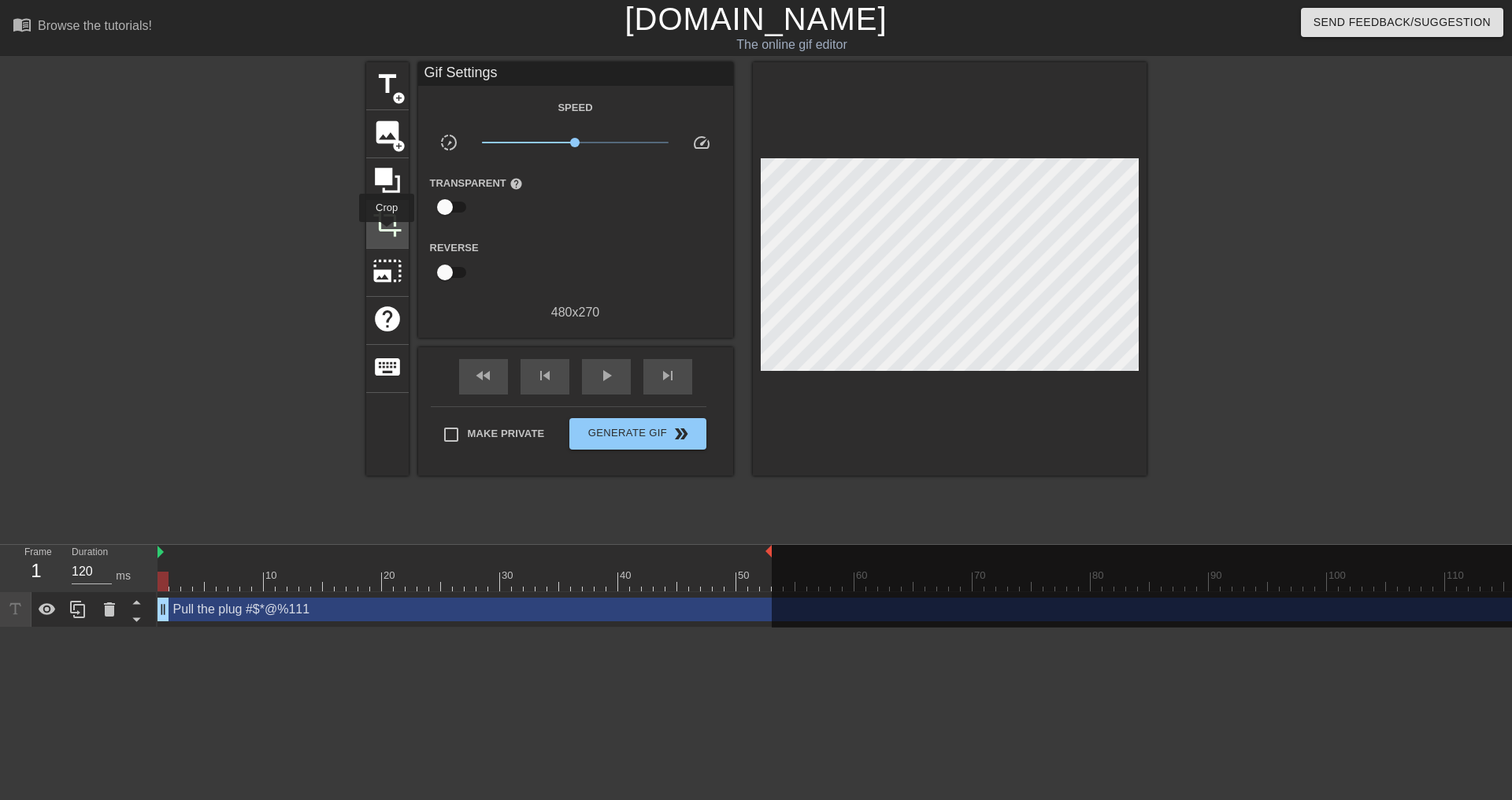
click at [387, 234] on span "crop" at bounding box center [388, 223] width 30 height 30
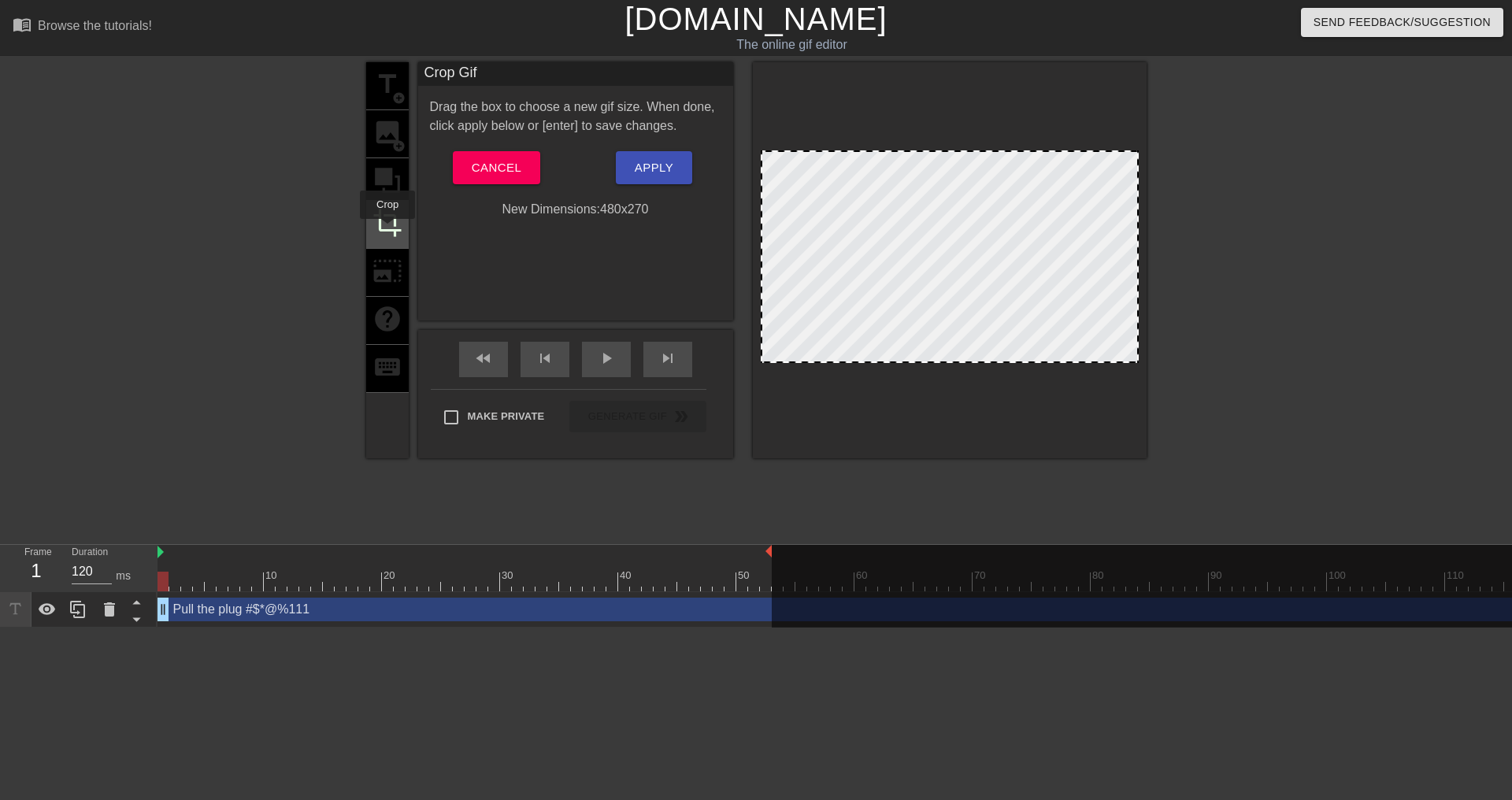
click at [387, 229] on span "crop" at bounding box center [388, 223] width 30 height 30
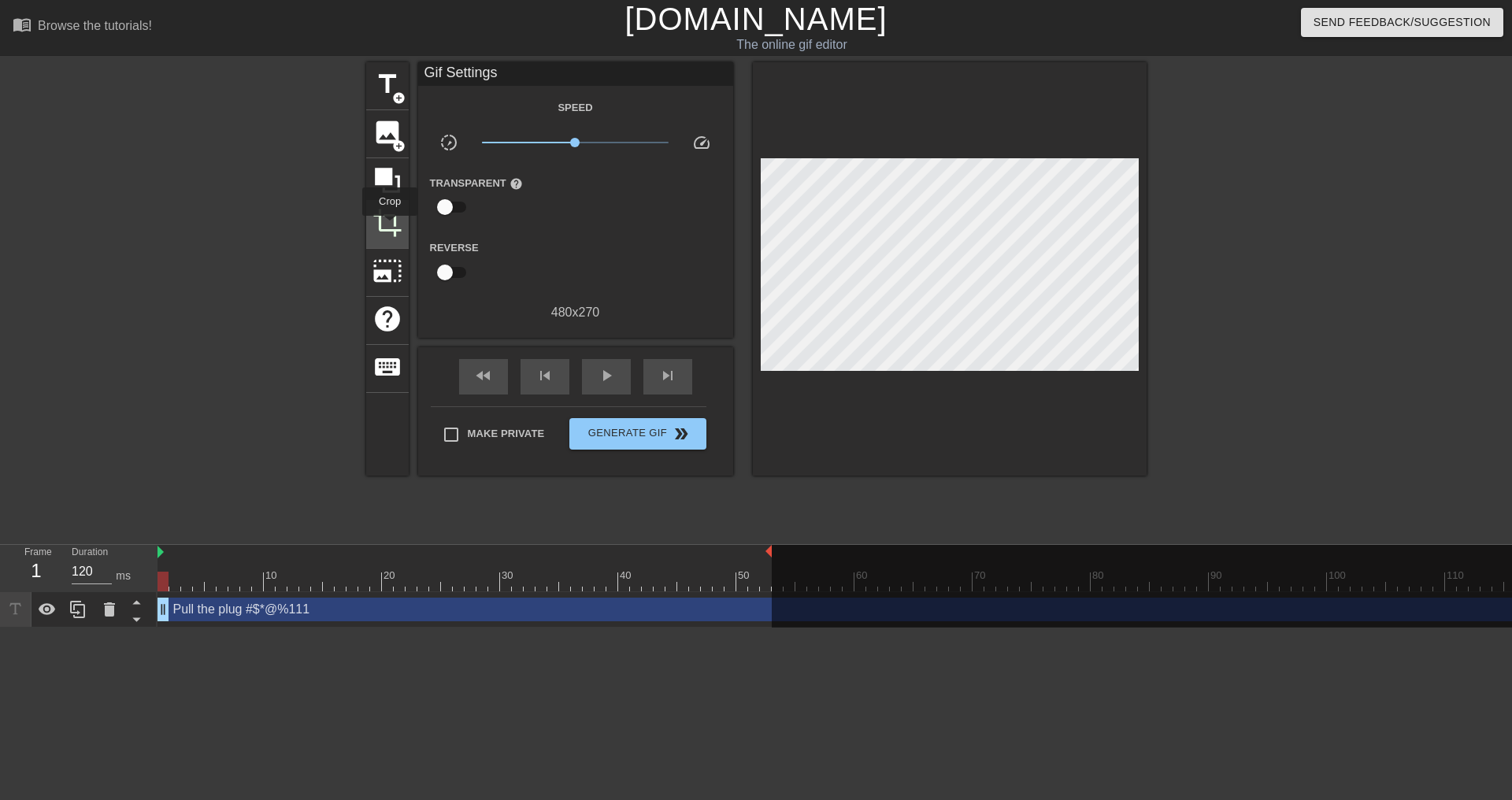
click at [390, 226] on span "crop" at bounding box center [388, 223] width 30 height 30
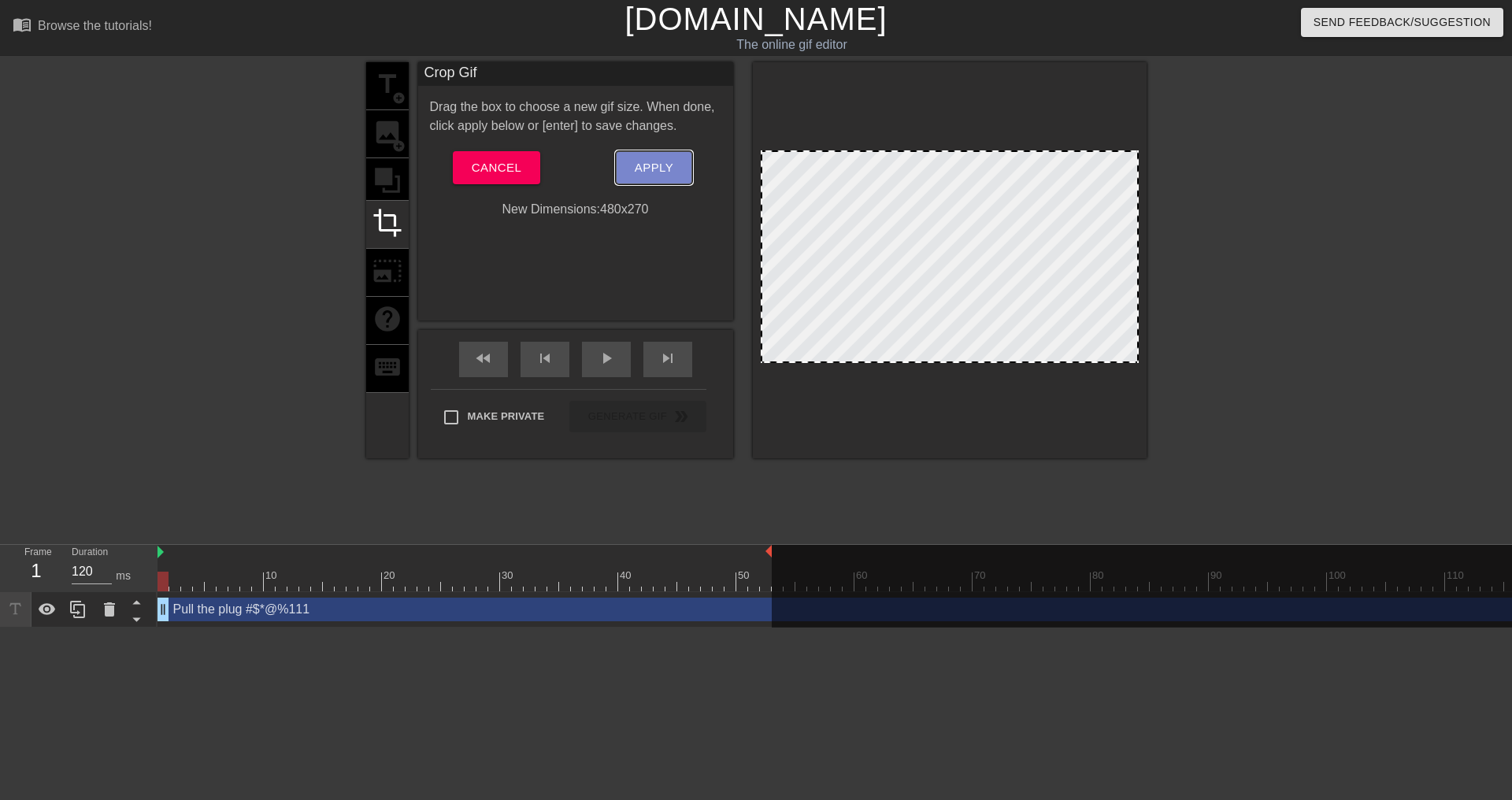
click at [654, 172] on span "Apply" at bounding box center [654, 168] width 39 height 21
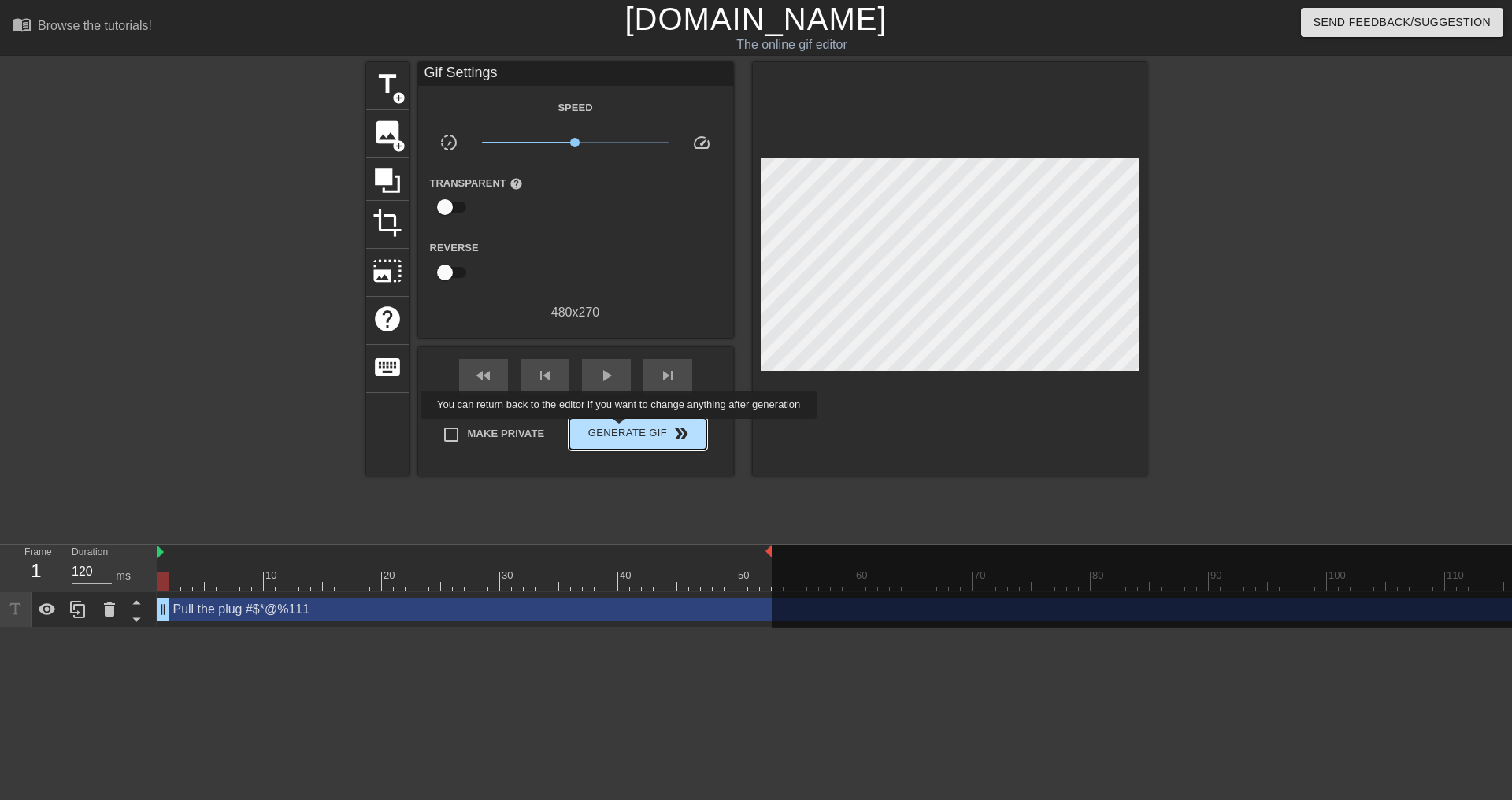
click at [621, 431] on span "Generate Gif double_arrow" at bounding box center [638, 434] width 124 height 19
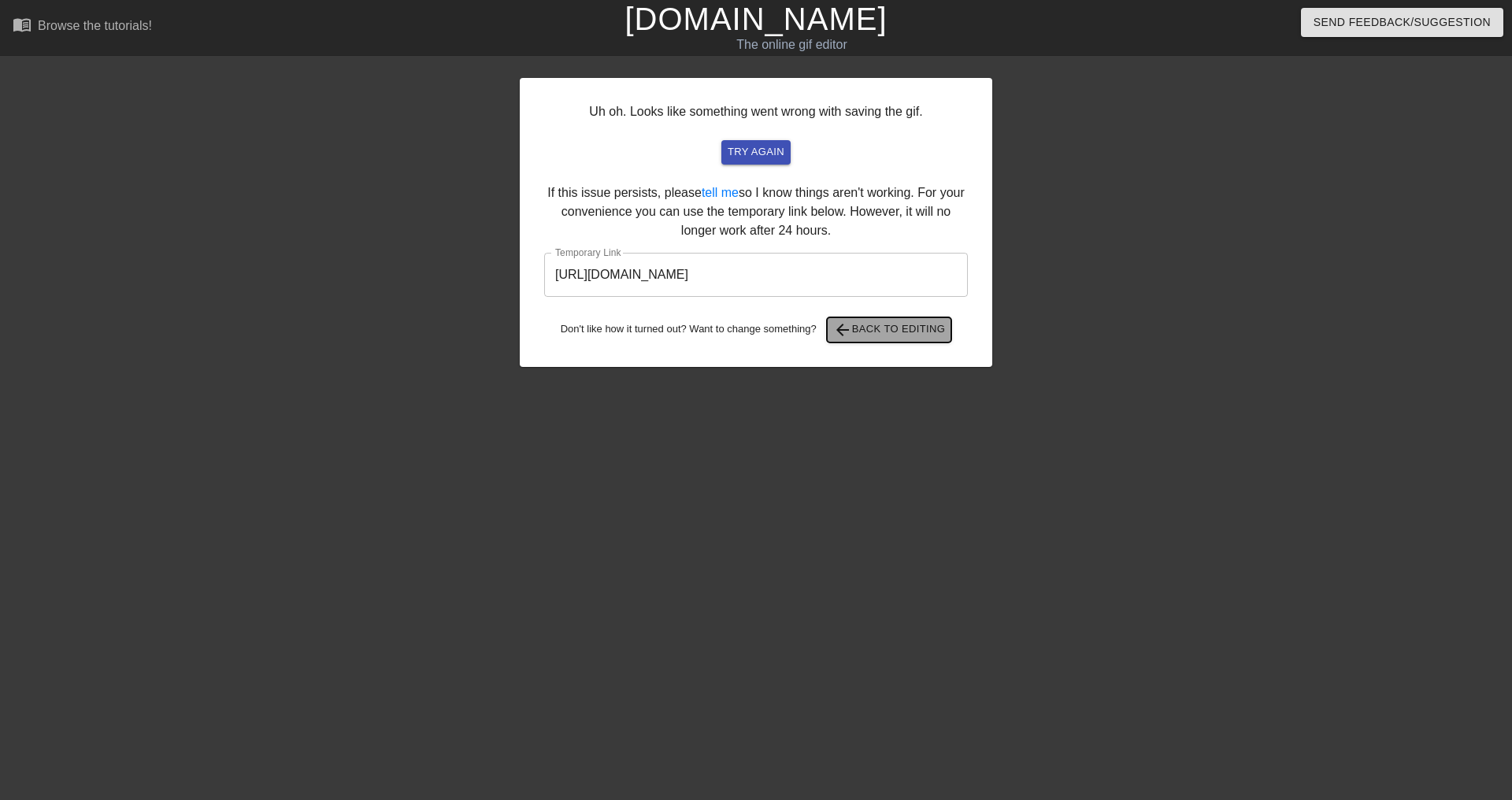
click at [872, 332] on span "arrow_back Back to Editing" at bounding box center [889, 330] width 113 height 19
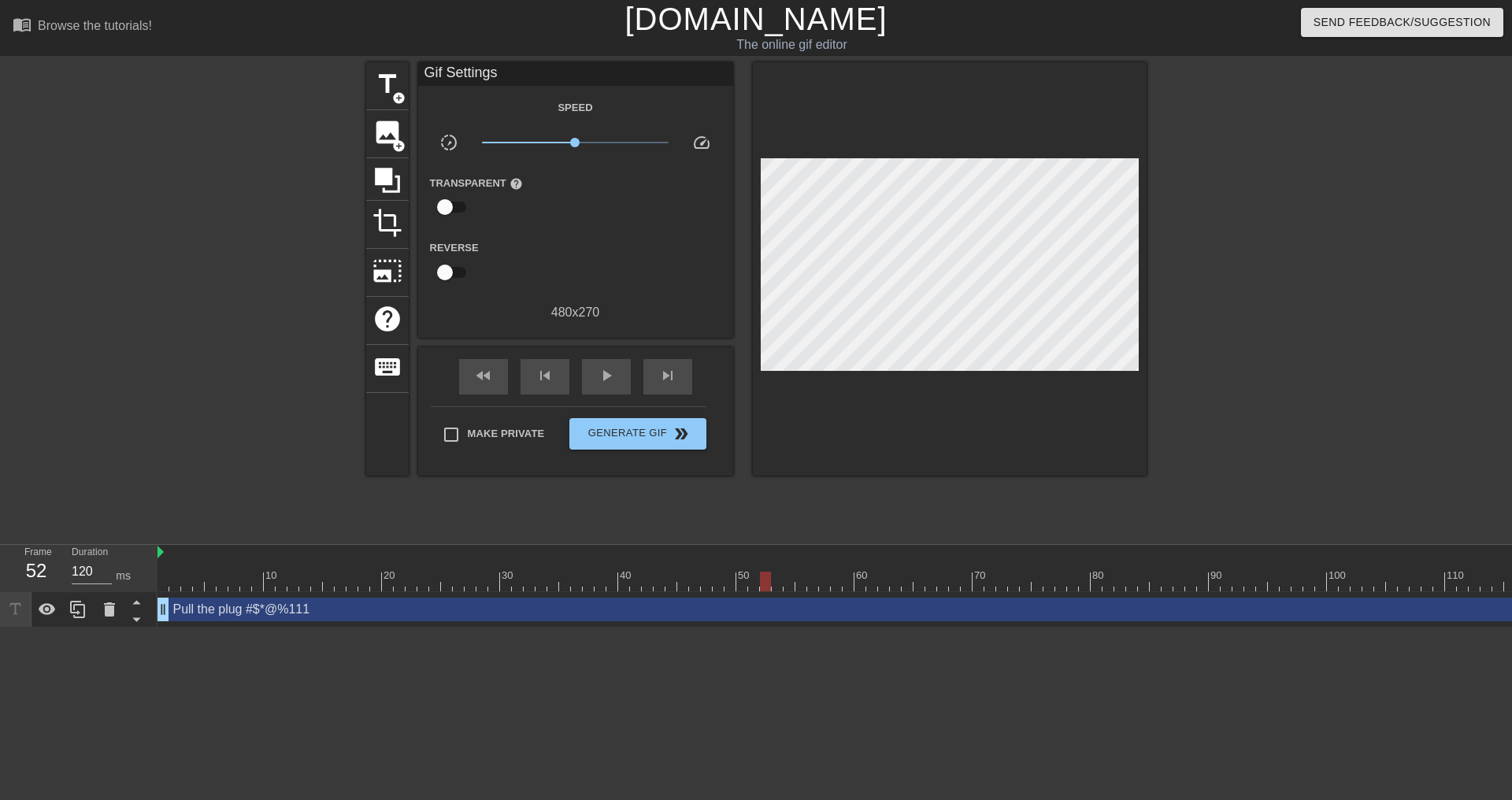
drag, startPoint x: 507, startPoint y: 78, endPoint x: 524, endPoint y: 75, distance: 17.3
click at [507, 77] on div "Gif Settings" at bounding box center [575, 73] width 315 height 23
click at [382, 72] on span "title" at bounding box center [388, 85] width 30 height 30
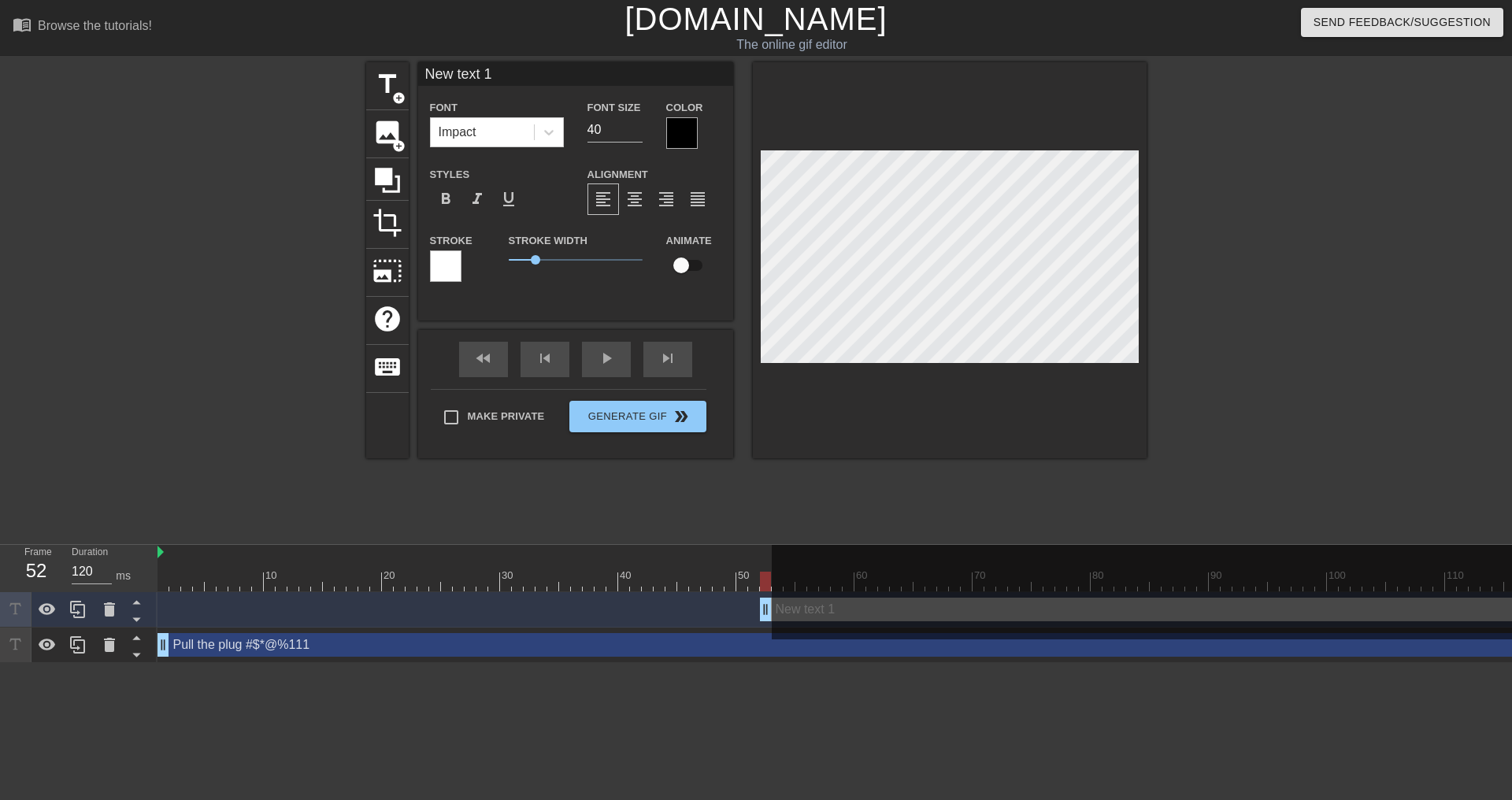
click at [164, 587] on div "Frame 52 Duration 120 ms 10 20 30 40 50 60 70 80 90 100 110 120 130 140 150" at bounding box center [756, 604] width 1512 height 118
click at [164, 587] on div at bounding box center [1149, 581] width 1984 height 20
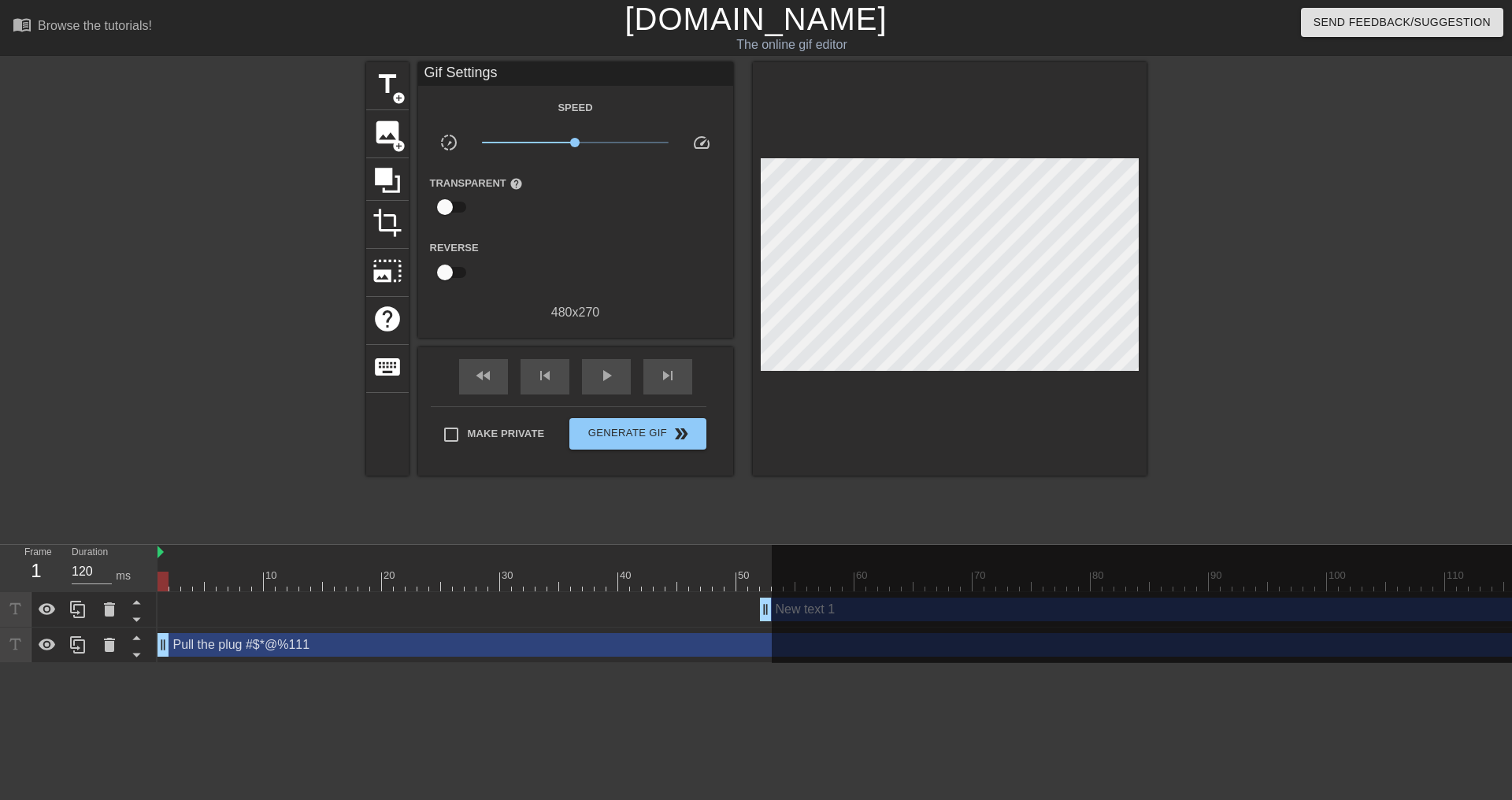
click at [426, 81] on div "Gif Settings" at bounding box center [575, 73] width 315 height 23
click at [373, 86] on span "title" at bounding box center [388, 85] width 30 height 30
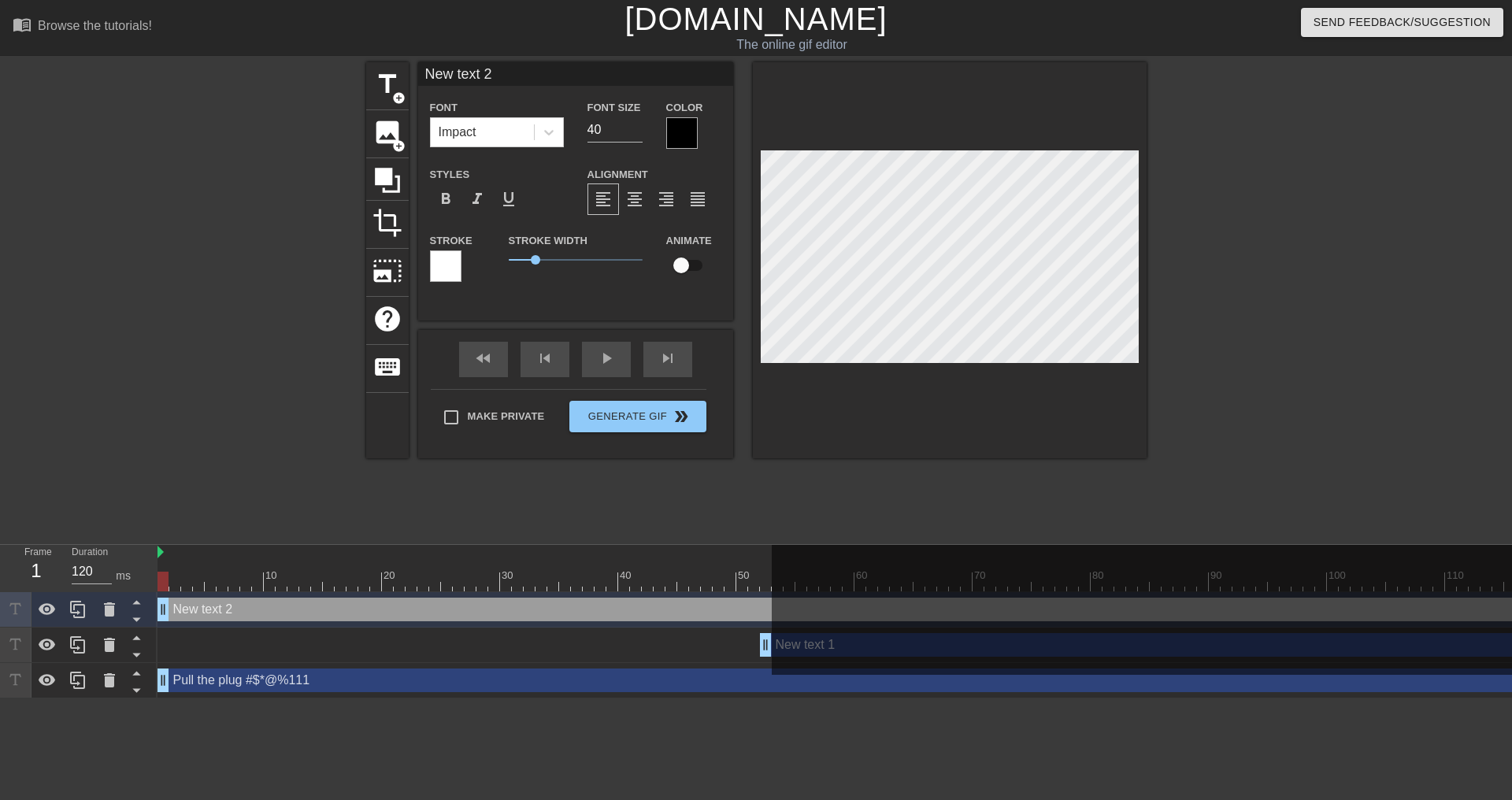
click at [478, 73] on input "New text 2" at bounding box center [575, 73] width 315 height 23
type input "Pull the plug #$*@%111"
type input "32"
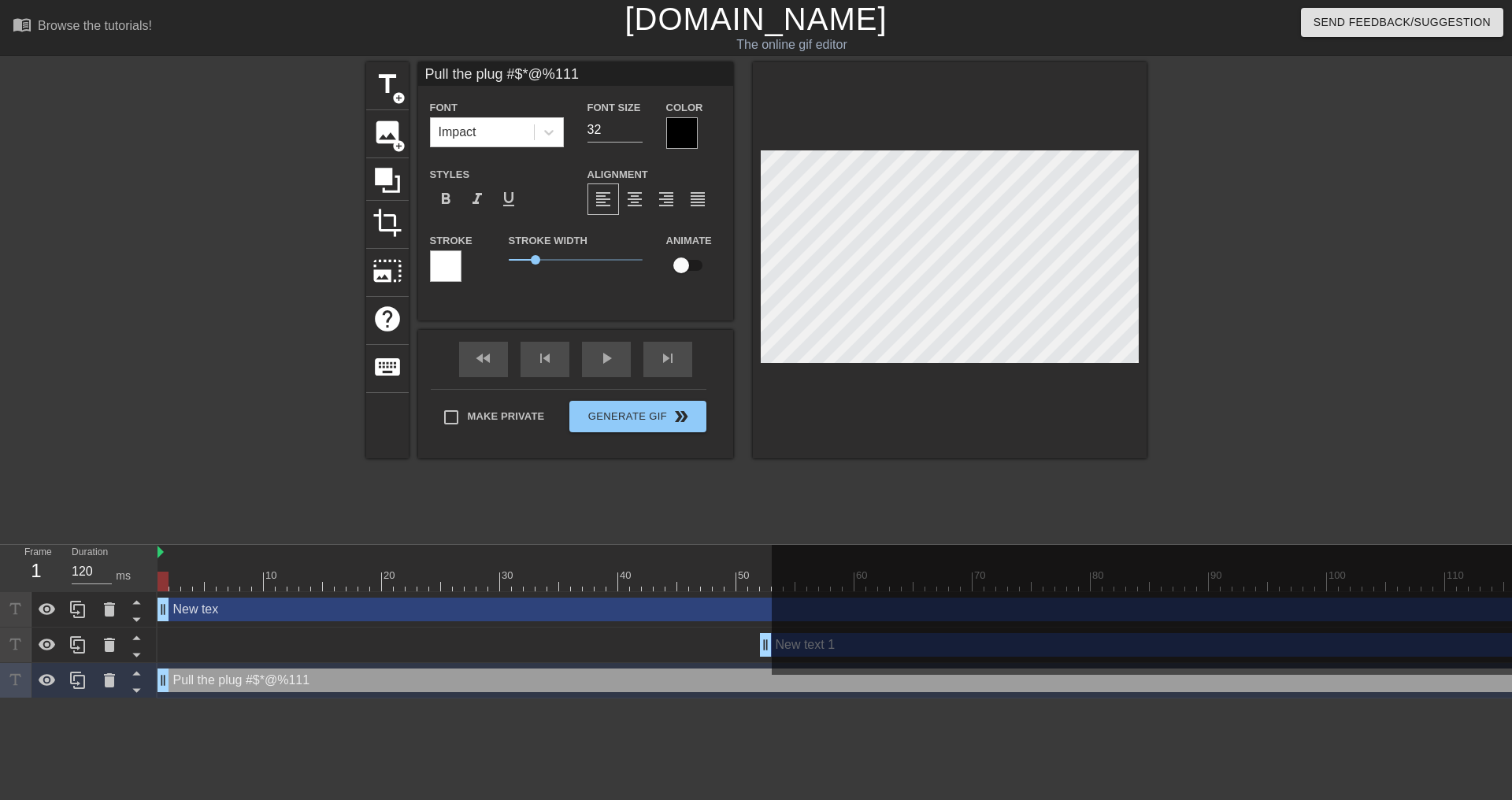
type input "New tex"
type input "40"
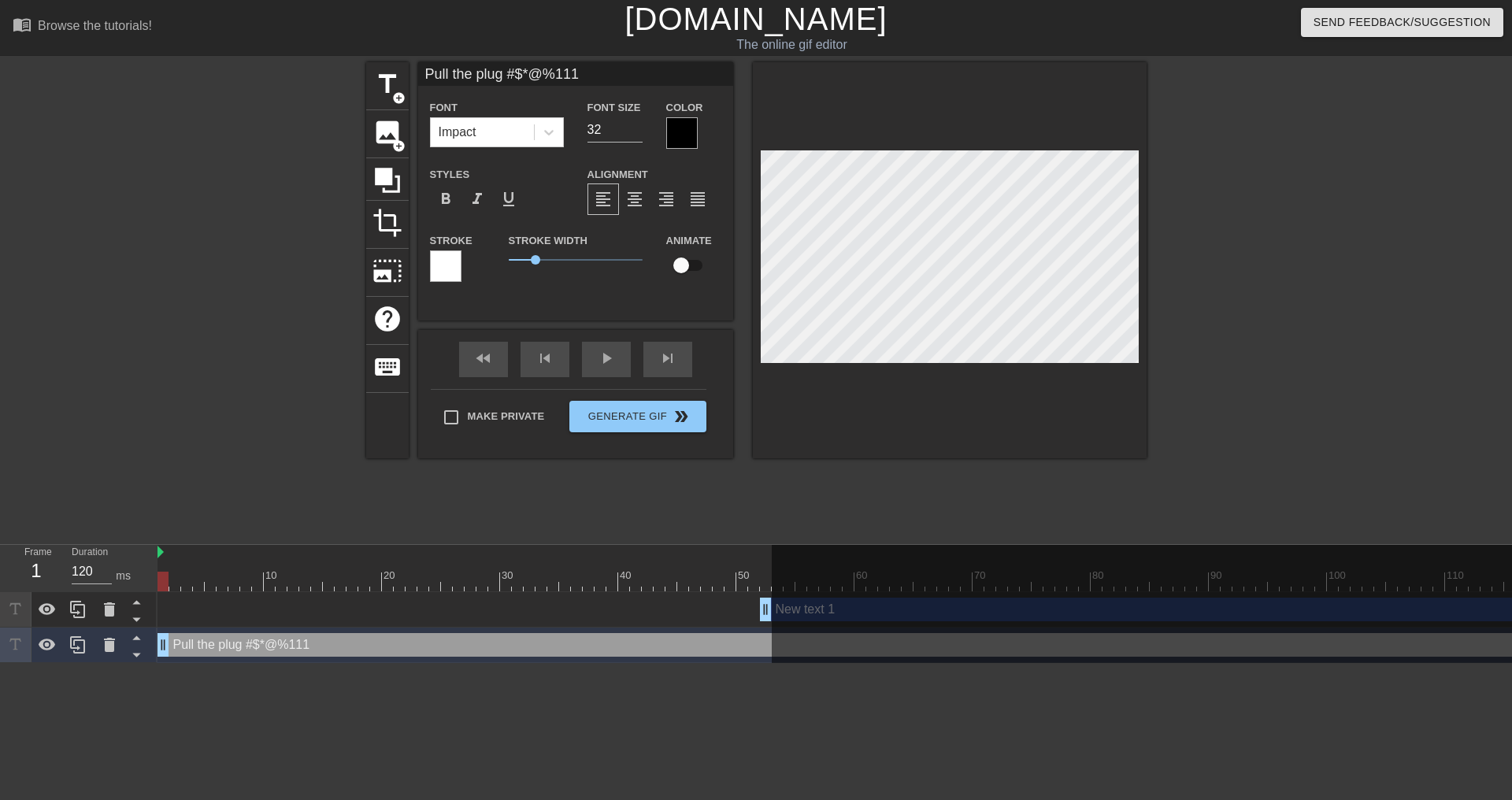
scroll to position [3, 5]
click at [579, 68] on input "Pull the plug #$*@%111" at bounding box center [575, 73] width 315 height 23
type input "Pull the plug #$*@%!!!"
click at [645, 420] on button "Generate Gif double_arrow" at bounding box center [637, 417] width 136 height 32
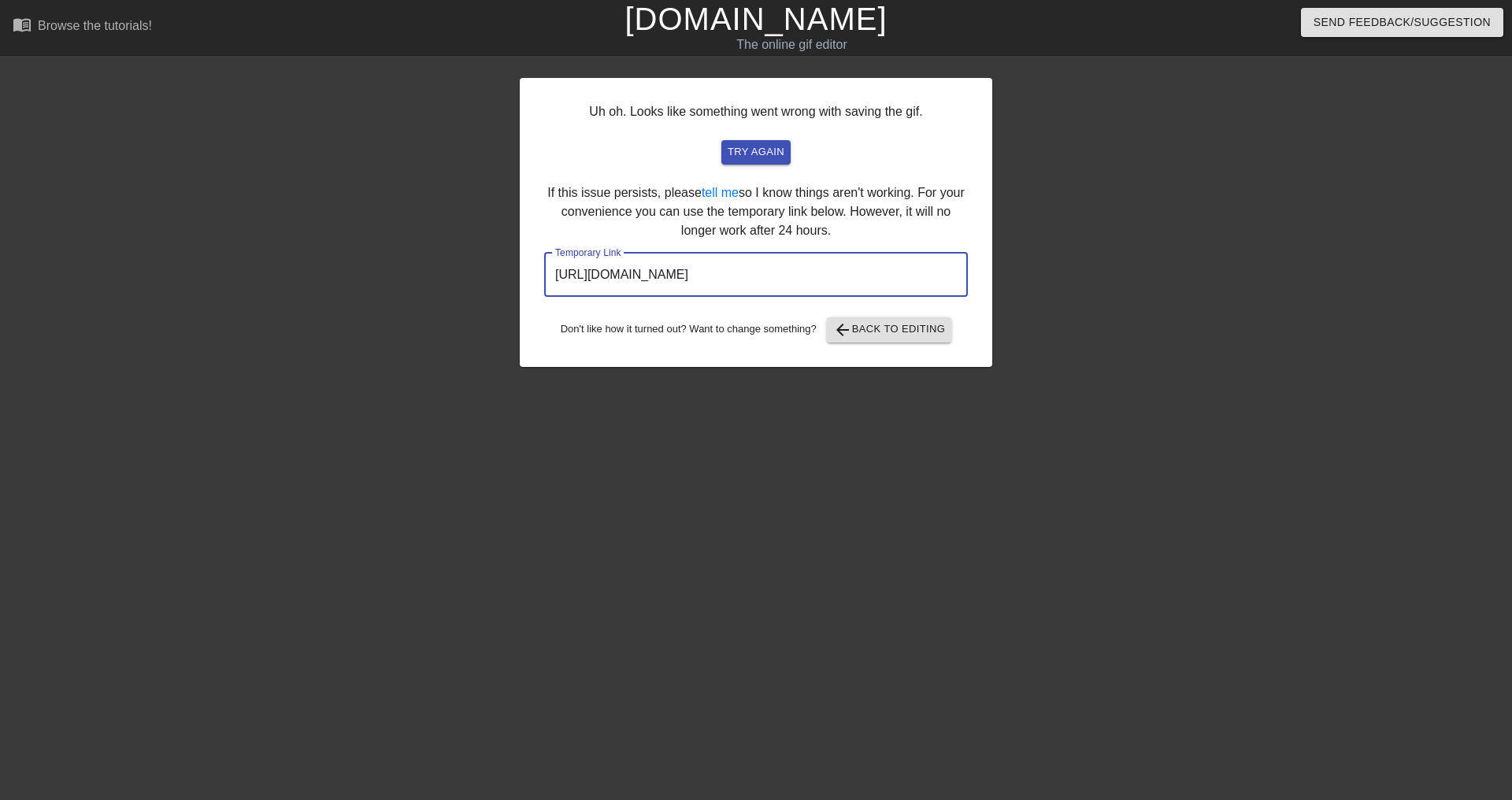
click at [750, 275] on input "[URL][DOMAIN_NAME]" at bounding box center [755, 274] width 424 height 44
click at [913, 338] on div "Uh oh. Looks like something went wrong with saving the gif. try again If this i…" at bounding box center [755, 223] width 472 height 289
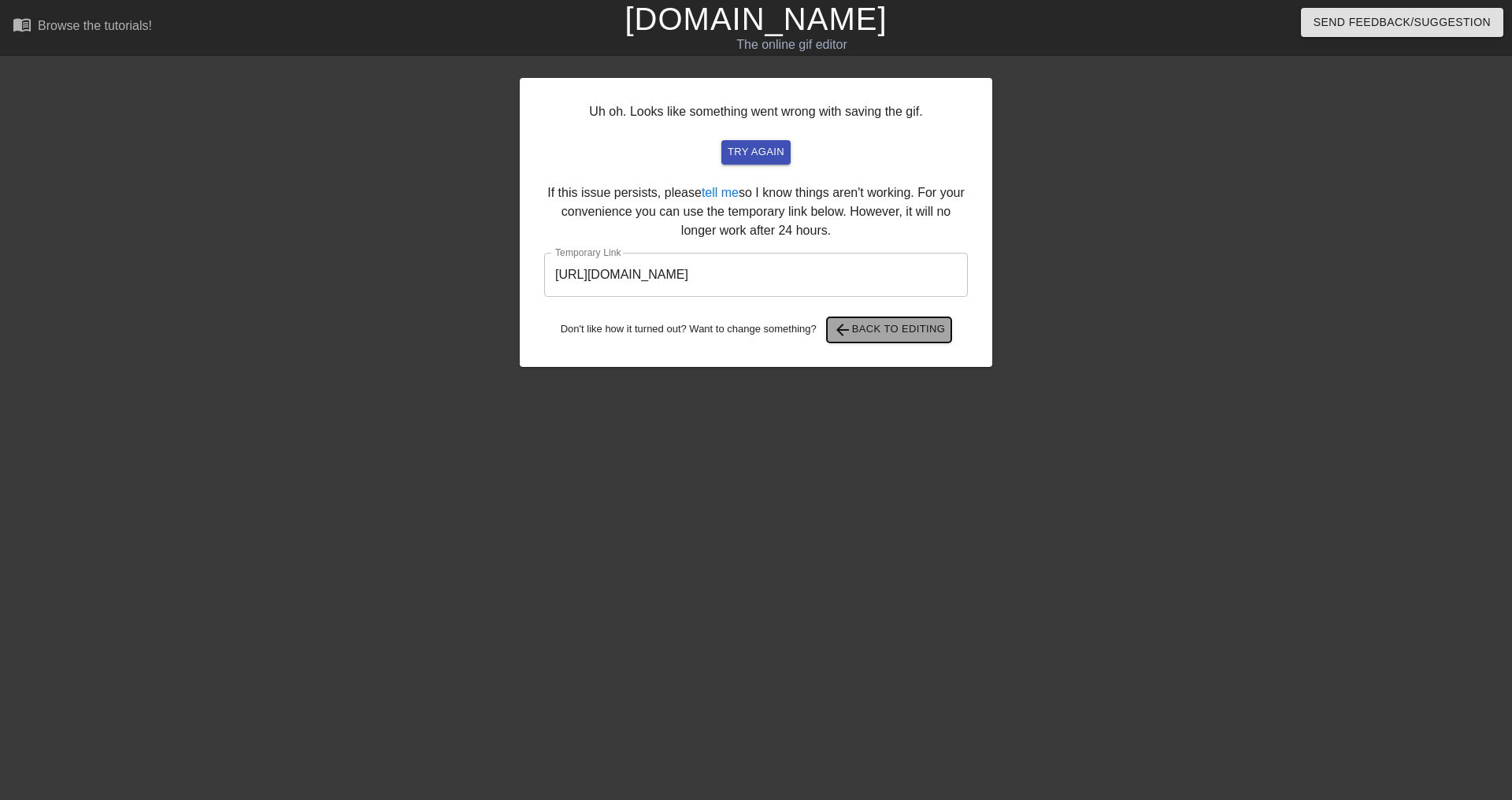
click at [913, 338] on span "arrow_back Back to Editing" at bounding box center [889, 330] width 113 height 19
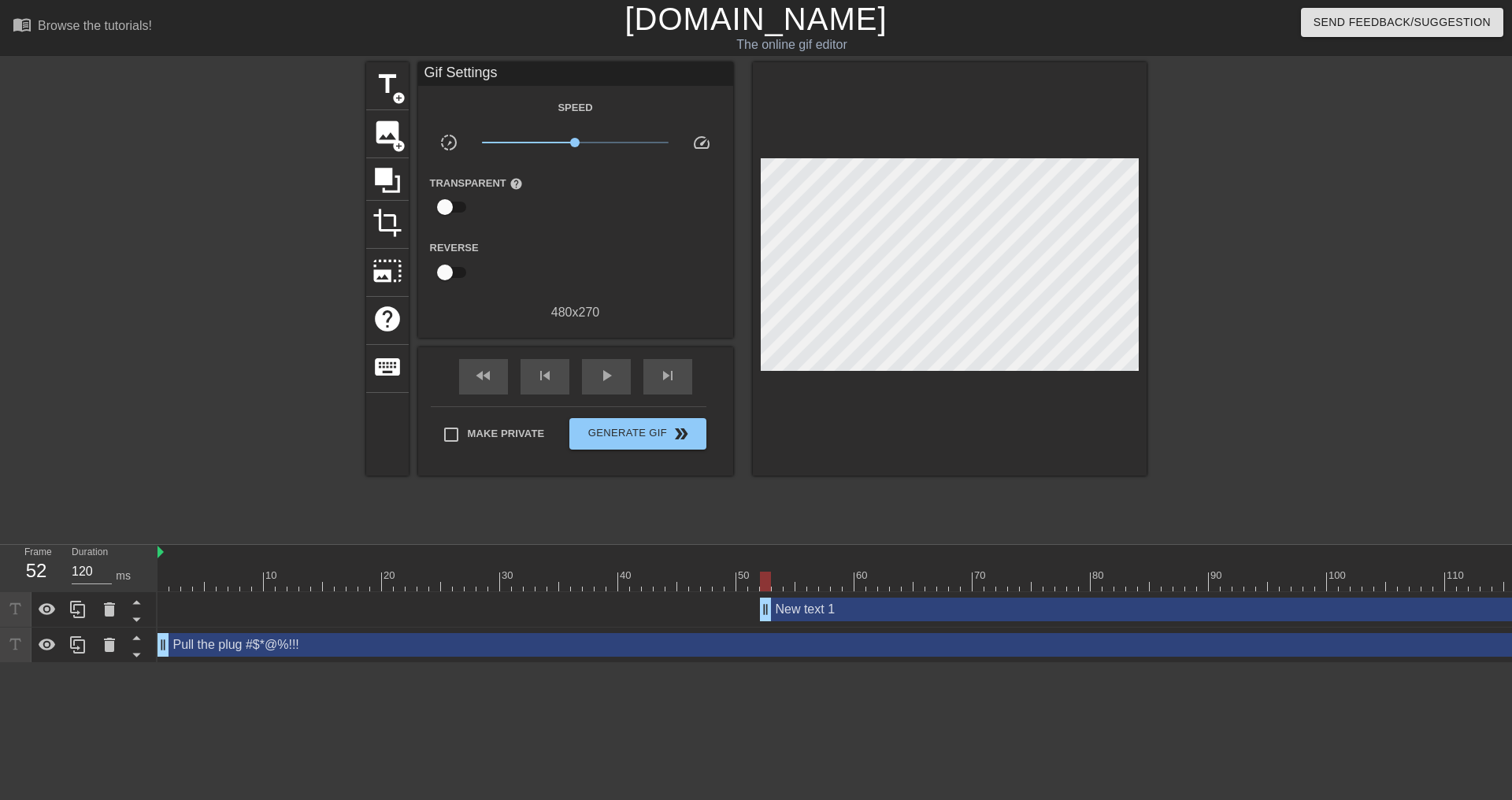
click at [780, 606] on div "New text 1 drag_handle drag_handle" at bounding box center [1450, 608] width 1381 height 23
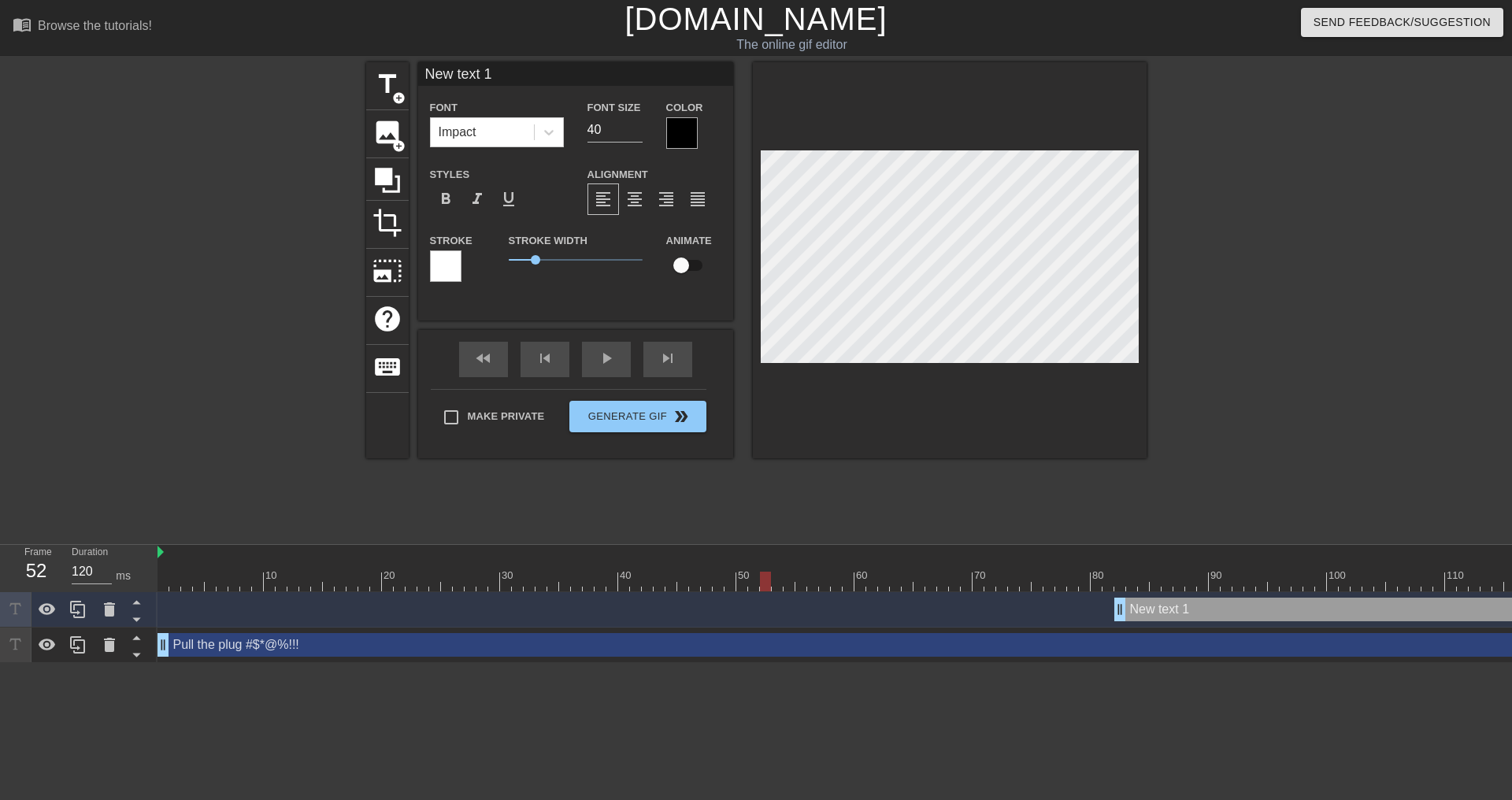
drag, startPoint x: 764, startPoint y: 607, endPoint x: 1115, endPoint y: 588, distance: 351.5
click at [1115, 588] on div "10 20 30 40 50 60 70 80 90 100 110 120 130 140 150 160" at bounding box center [835, 604] width 1354 height 118
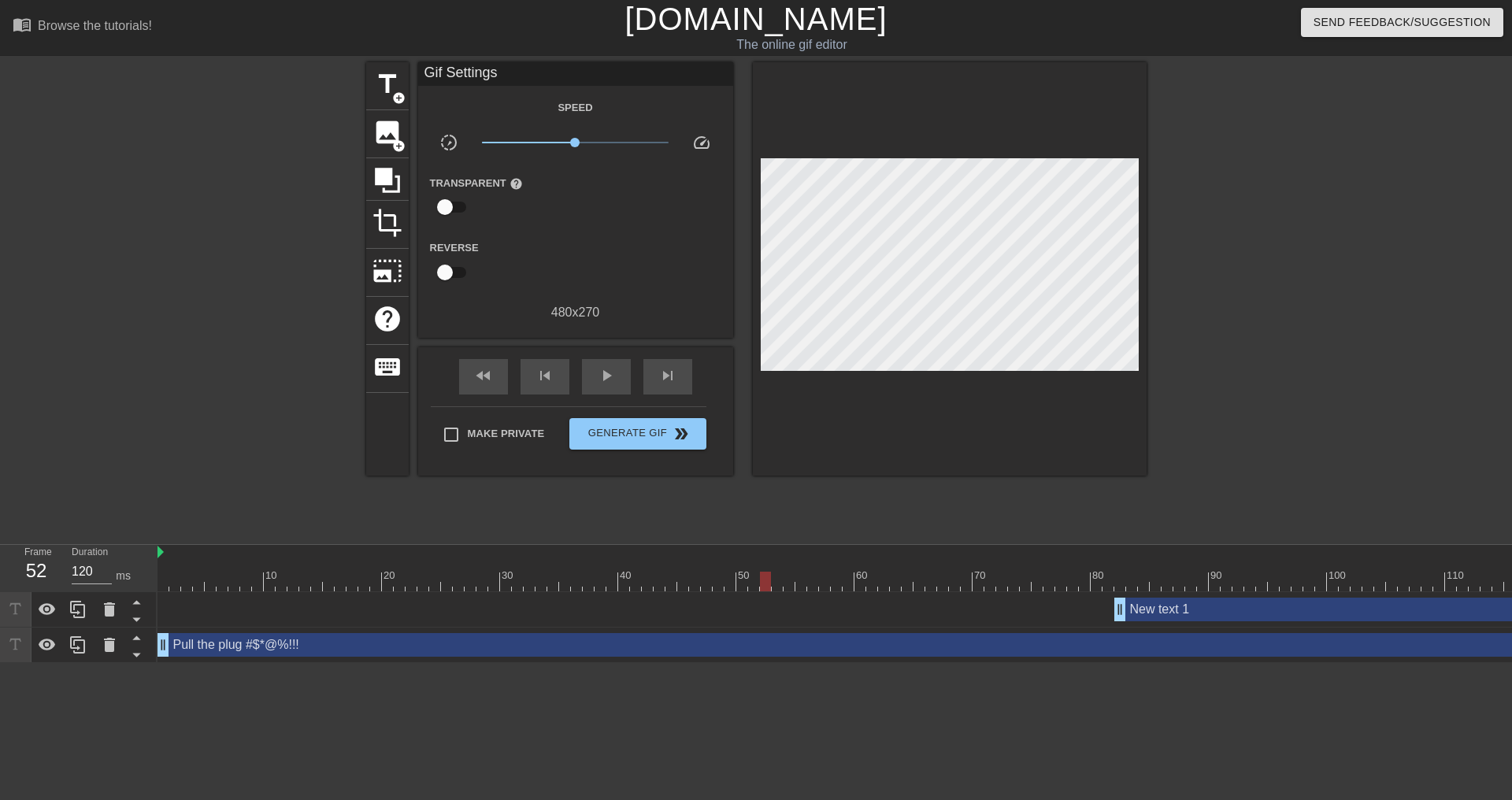
drag, startPoint x: 1191, startPoint y: 615, endPoint x: 1112, endPoint y: 609, distance: 79.2
click at [1112, 609] on div "New text 1 drag_handle drag_handle" at bounding box center [1149, 608] width 1984 height 23
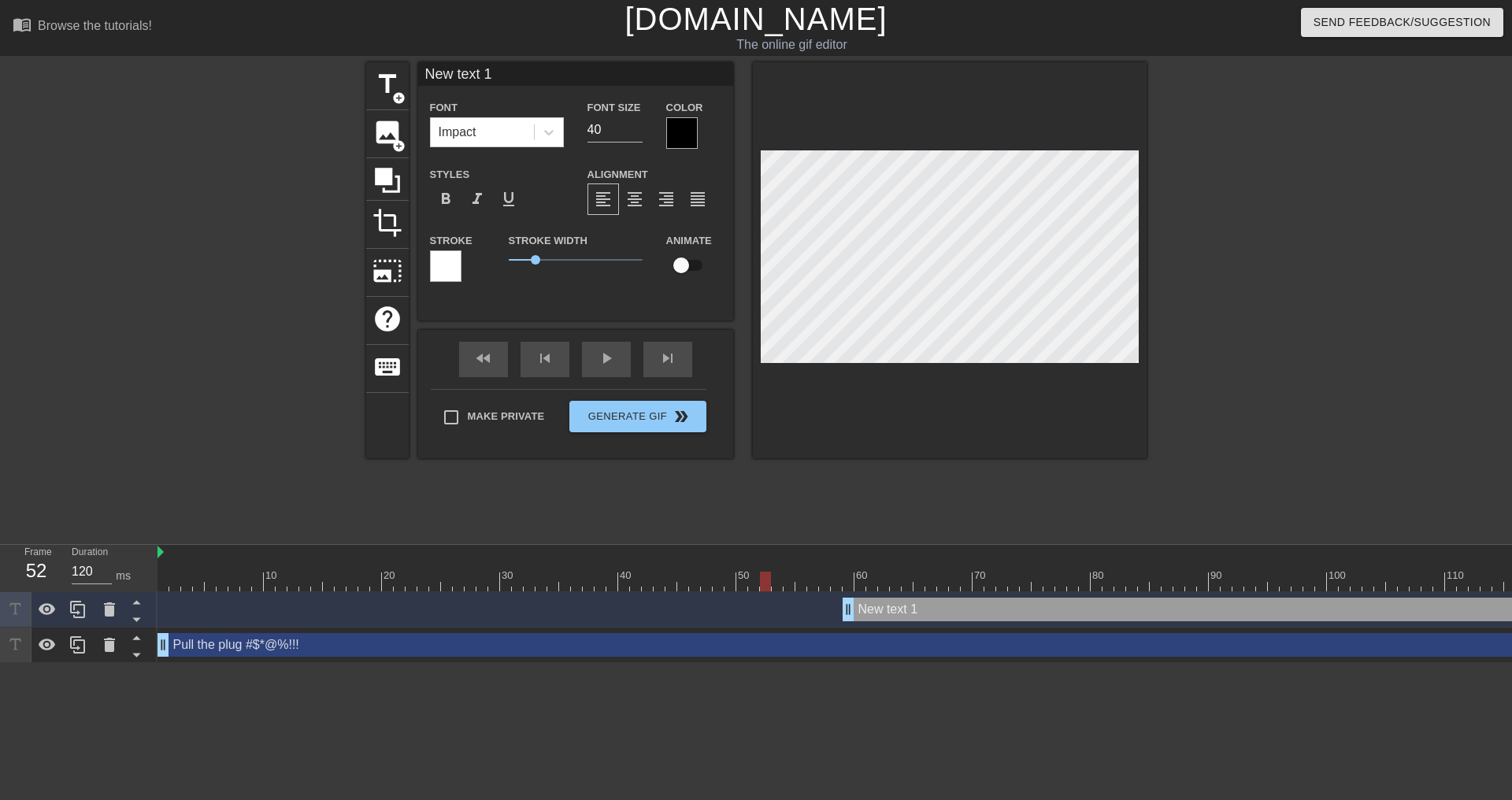
drag, startPoint x: 1168, startPoint y: 603, endPoint x: 903, endPoint y: 621, distance: 265.6
click at [903, 621] on div "New text 1 drag_handle drag_handle" at bounding box center [1149, 609] width 1984 height 36
click at [109, 612] on icon at bounding box center [110, 608] width 11 height 14
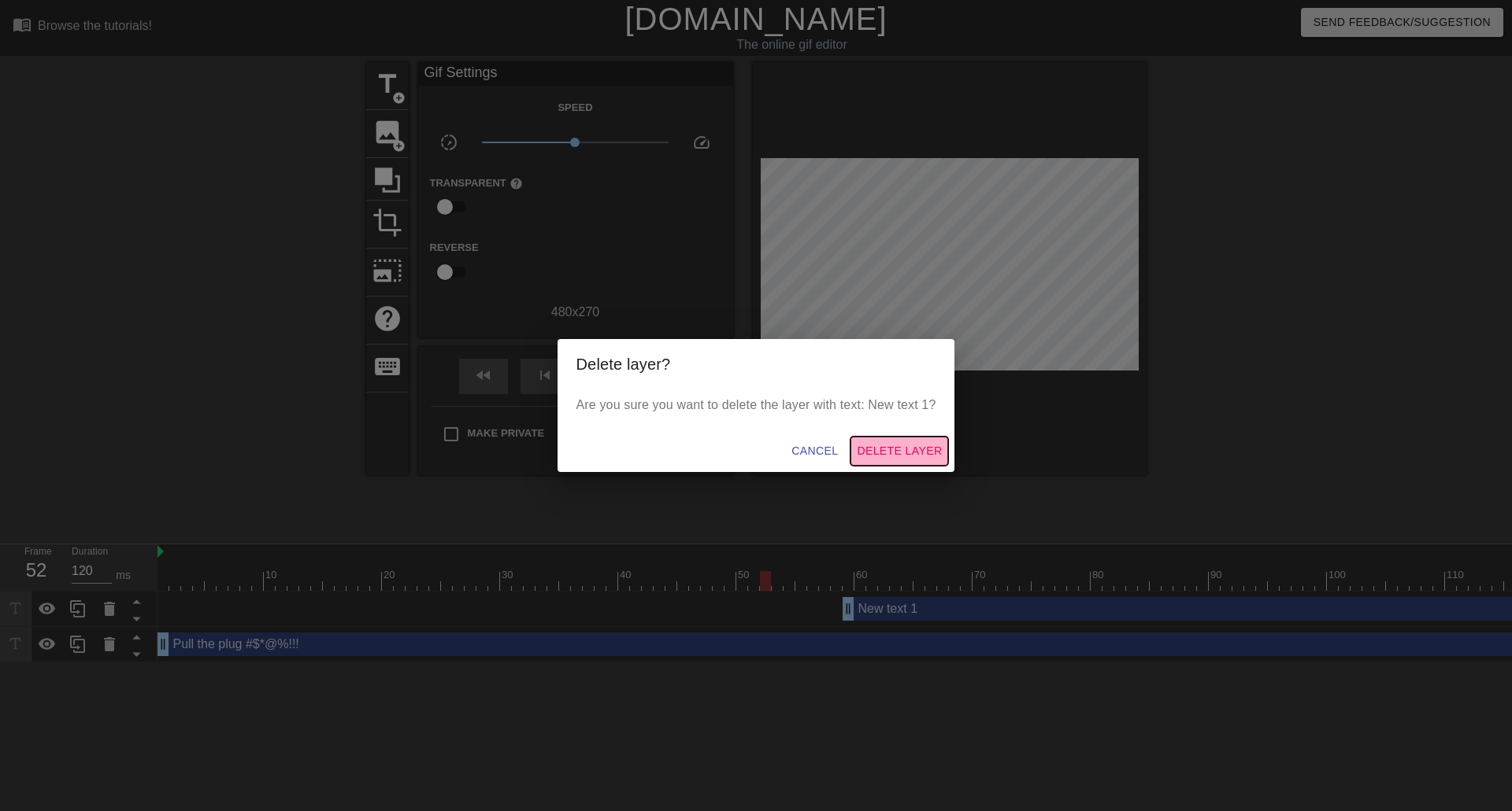
click at [892, 445] on span "Delete Layer" at bounding box center [899, 451] width 85 height 20
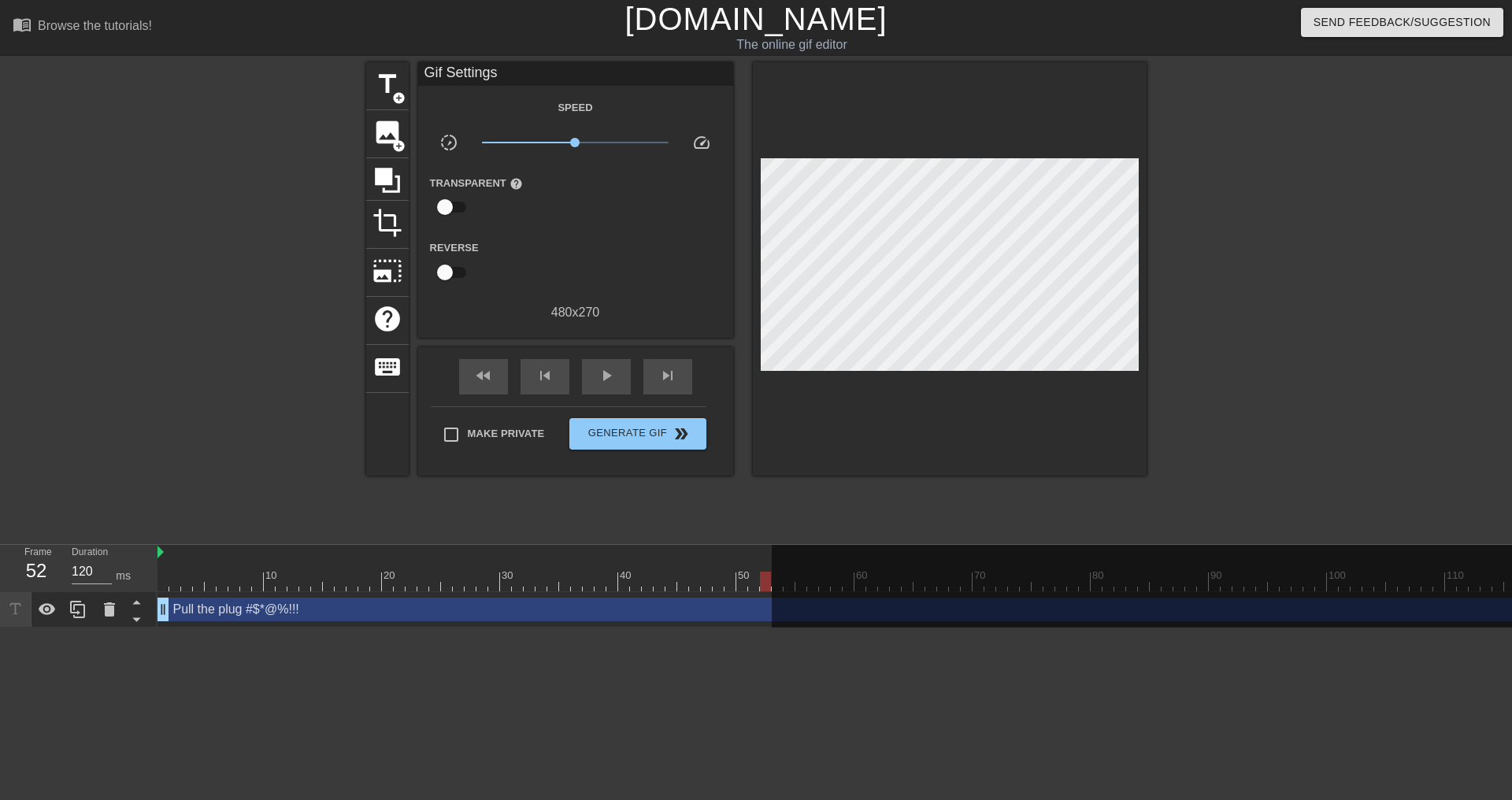
drag, startPoint x: 777, startPoint y: 567, endPoint x: 763, endPoint y: 577, distance: 17.2
click at [764, 577] on div "10 20 30 40 50 60 70 80 90 100 110 120 130 140 150 160" at bounding box center [1149, 567] width 1984 height 46
drag, startPoint x: 766, startPoint y: 588, endPoint x: 778, endPoint y: 588, distance: 12.0
click at [778, 588] on div "10 20 30 40 50 60 70 80 90 100 110 120 130 140 150 160" at bounding box center [1149, 567] width 1984 height 46
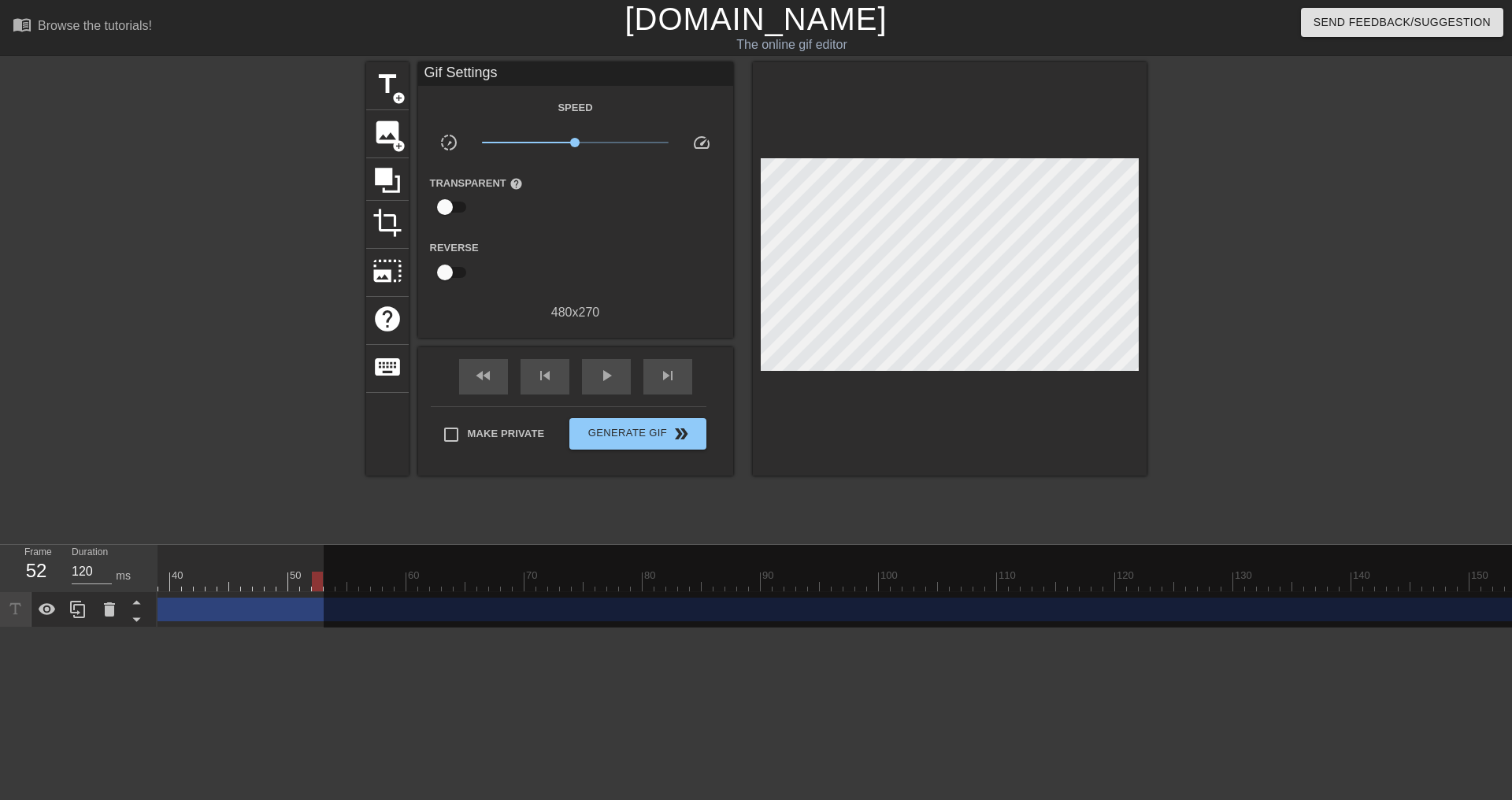
scroll to position [0, 0]
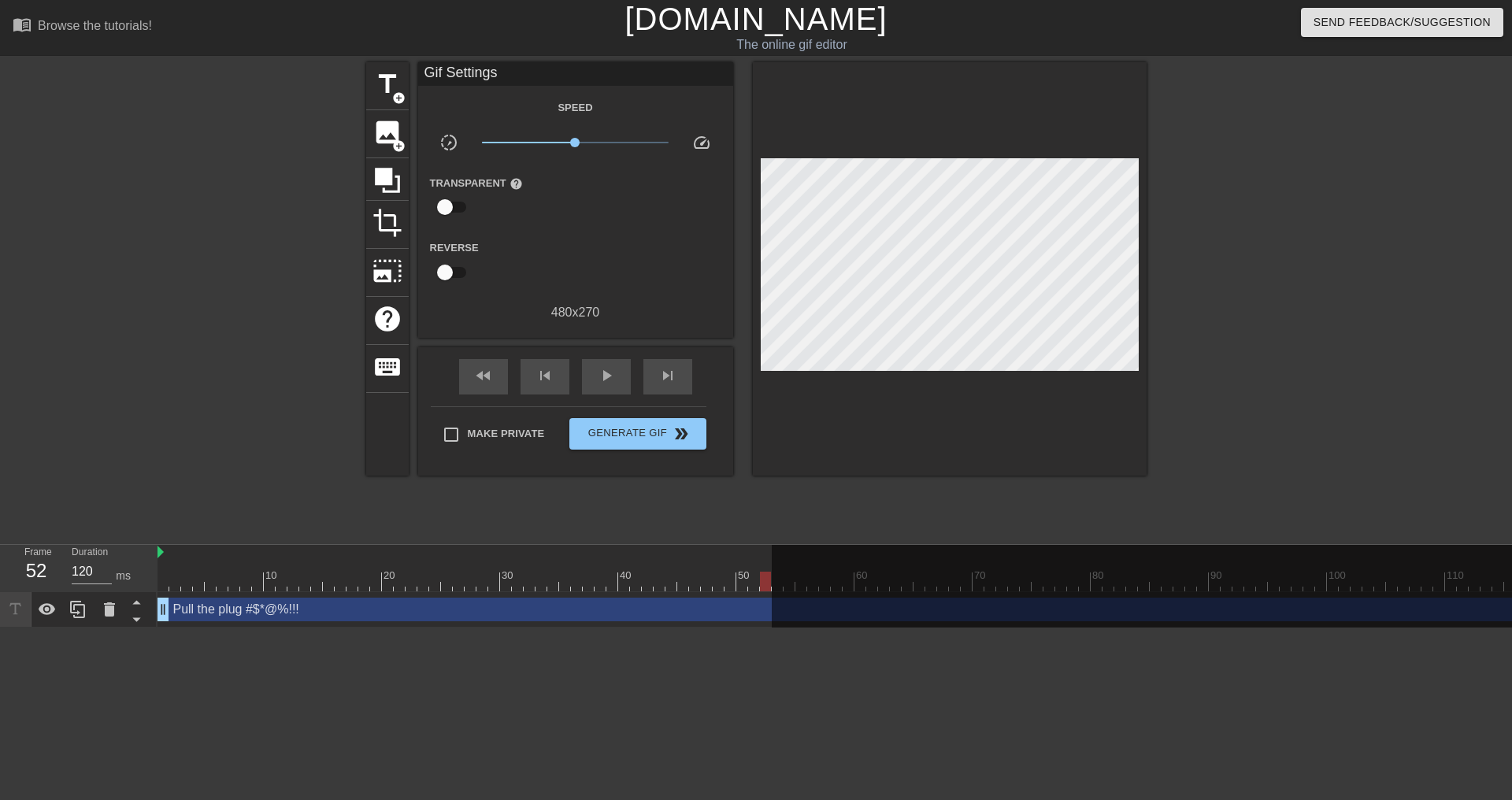
click at [428, 554] on div at bounding box center [1149, 552] width 1984 height 16
click at [770, 611] on div "Pull the plug #$*@%!!! drag_handle drag_handle" at bounding box center [1149, 608] width 1984 height 23
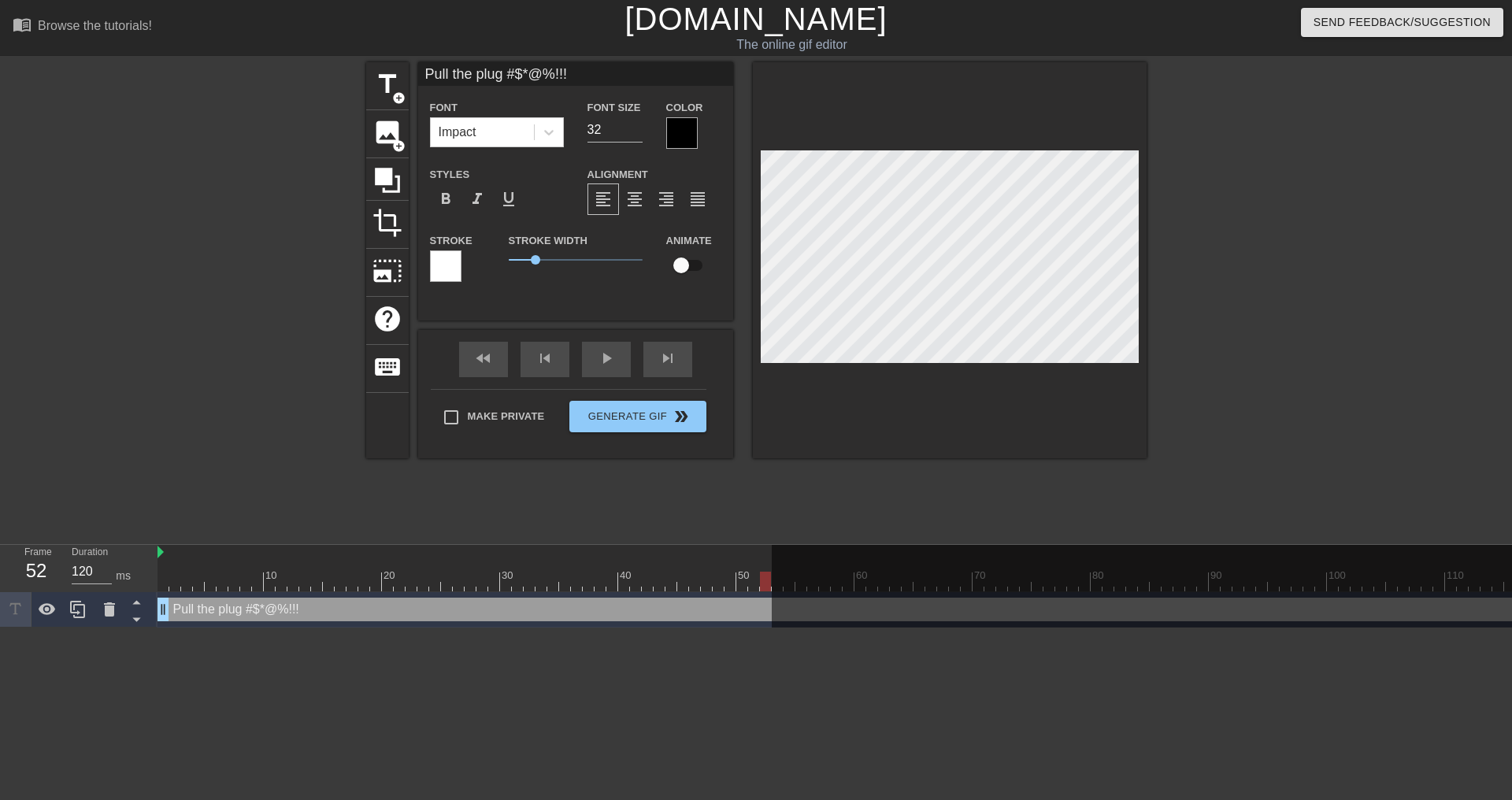
click at [775, 606] on div at bounding box center [1457, 592] width 1370 height 95
click at [772, 560] on div at bounding box center [1457, 592] width 1370 height 95
click at [768, 618] on div "Pull the plug #$*@%!!! drag_handle drag_handle" at bounding box center [1149, 608] width 1984 height 23
drag, startPoint x: 770, startPoint y: 608, endPoint x: 591, endPoint y: 627, distance: 180.0
click at [585, 627] on div "10 20 30 40 50 60 70 80 90 100 110 120 130 140 150 160" at bounding box center [835, 586] width 1354 height 83
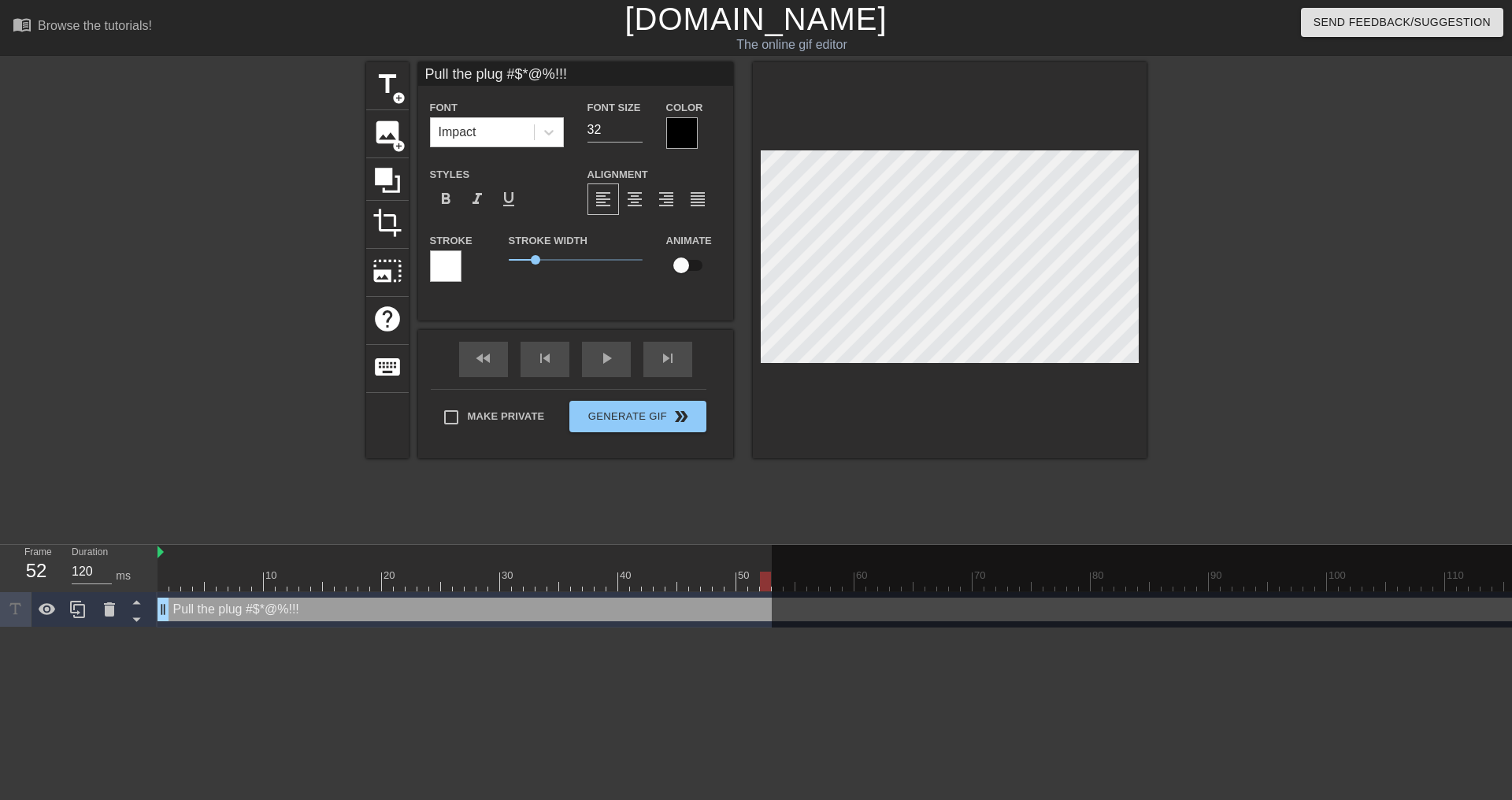
click at [777, 611] on div at bounding box center [1457, 592] width 1370 height 95
drag, startPoint x: 767, startPoint y: 611, endPoint x: 671, endPoint y: 594, distance: 97.5
click at [671, 594] on div "Pull the plug #$*@%!!! drag_handle drag_handle" at bounding box center [1149, 609] width 1984 height 36
click at [597, 604] on div "Pull the plug #$*@%!!! drag_handle drag_handle" at bounding box center [1149, 608] width 1984 height 23
drag, startPoint x: 331, startPoint y: 611, endPoint x: 309, endPoint y: 611, distance: 22.0
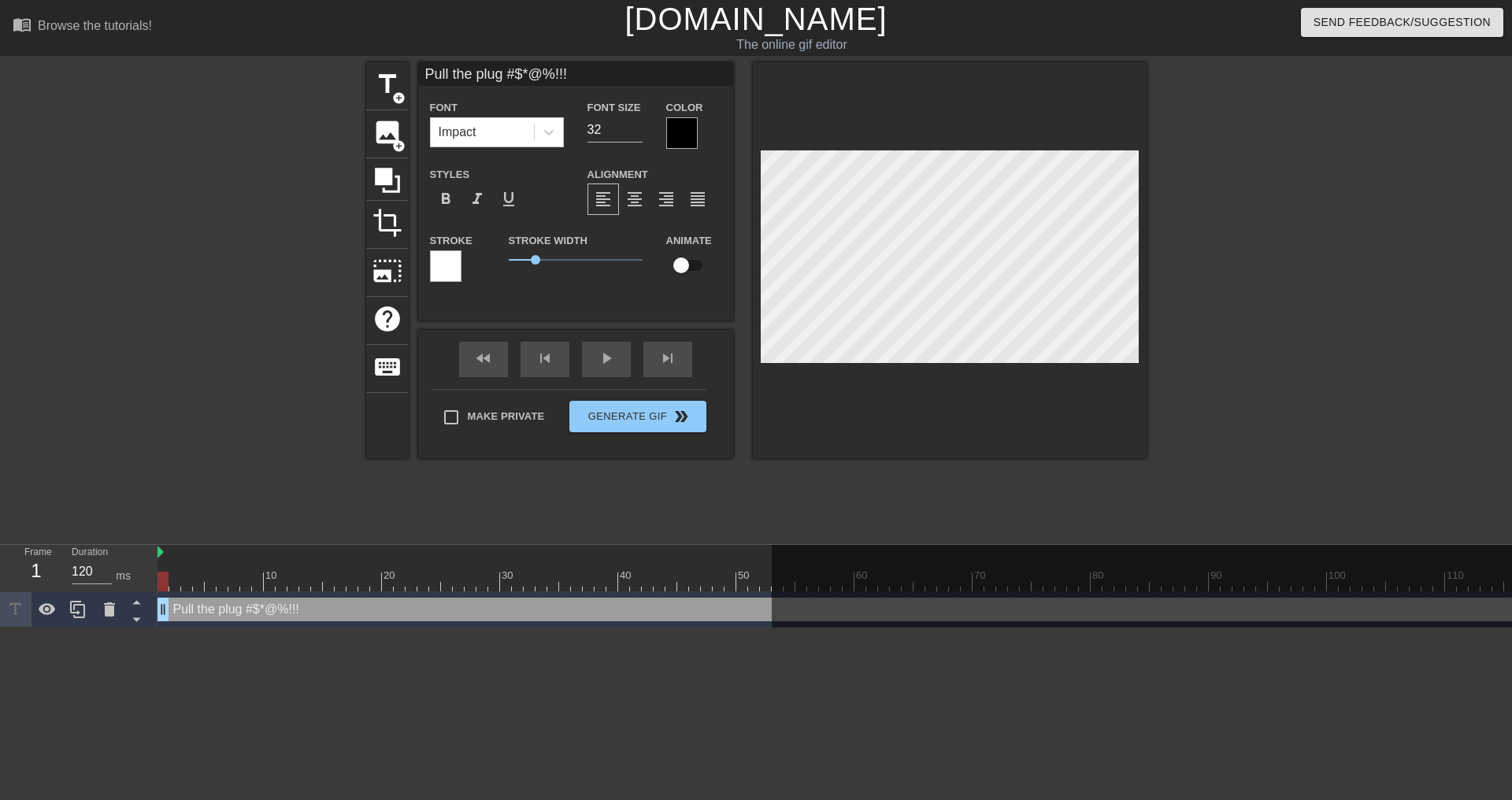
click at [309, 611] on div "Pull the plug #$*@%!!! drag_handle drag_handle" at bounding box center [1149, 608] width 1984 height 23
click at [378, 131] on span "image" at bounding box center [388, 132] width 30 height 30
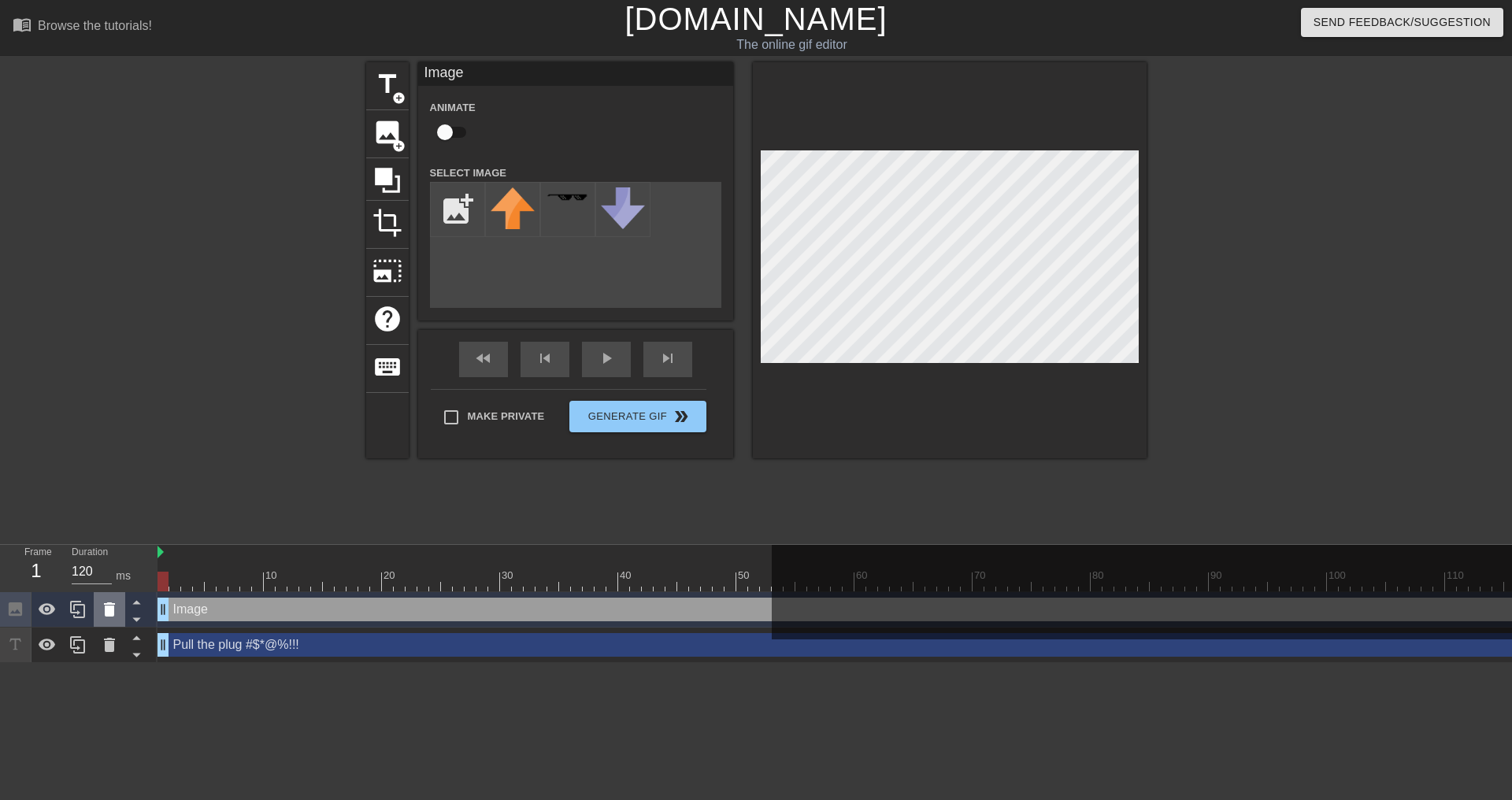
click at [111, 612] on icon at bounding box center [110, 608] width 11 height 14
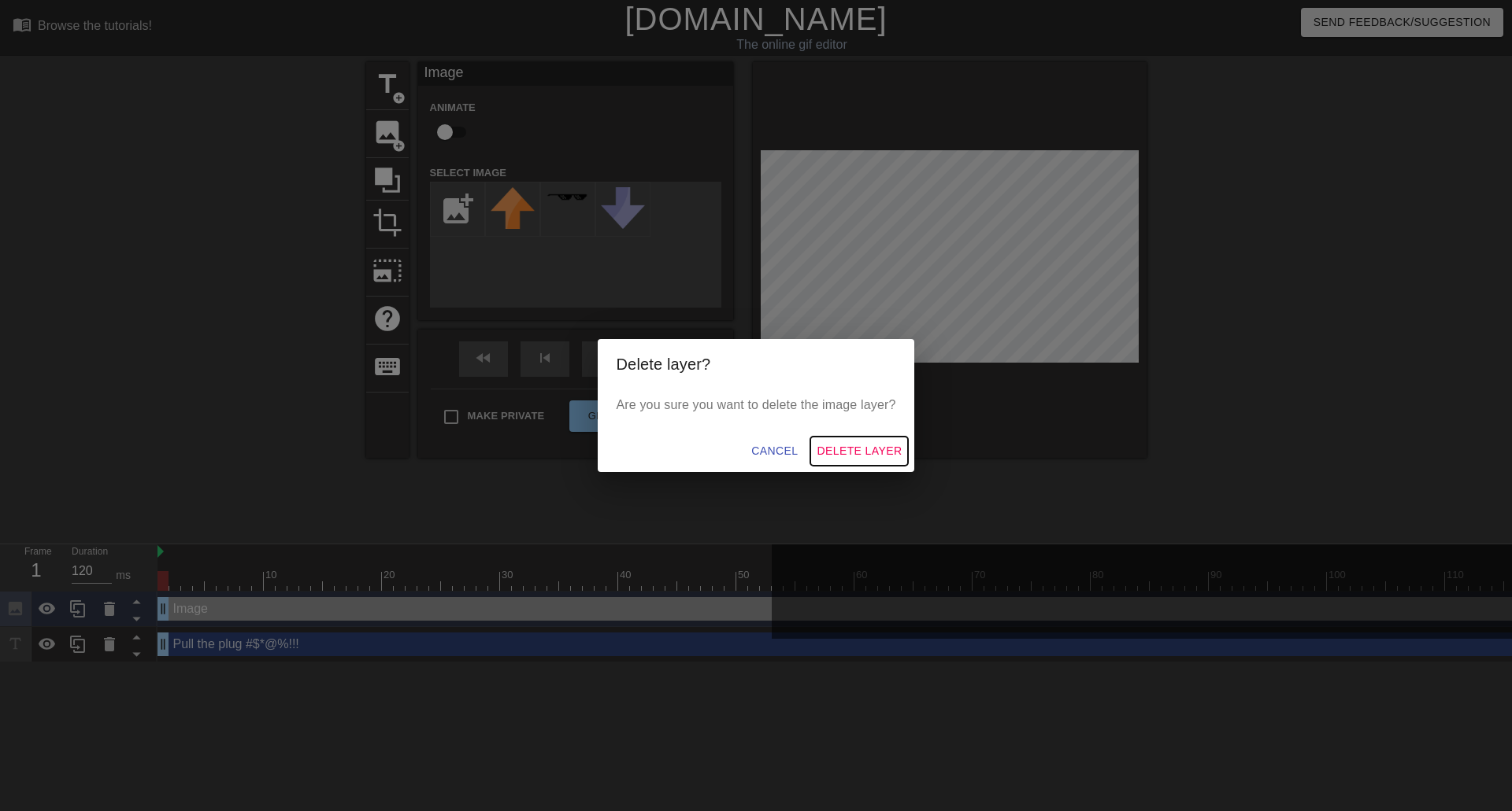
click at [845, 448] on span "Delete Layer" at bounding box center [858, 451] width 85 height 20
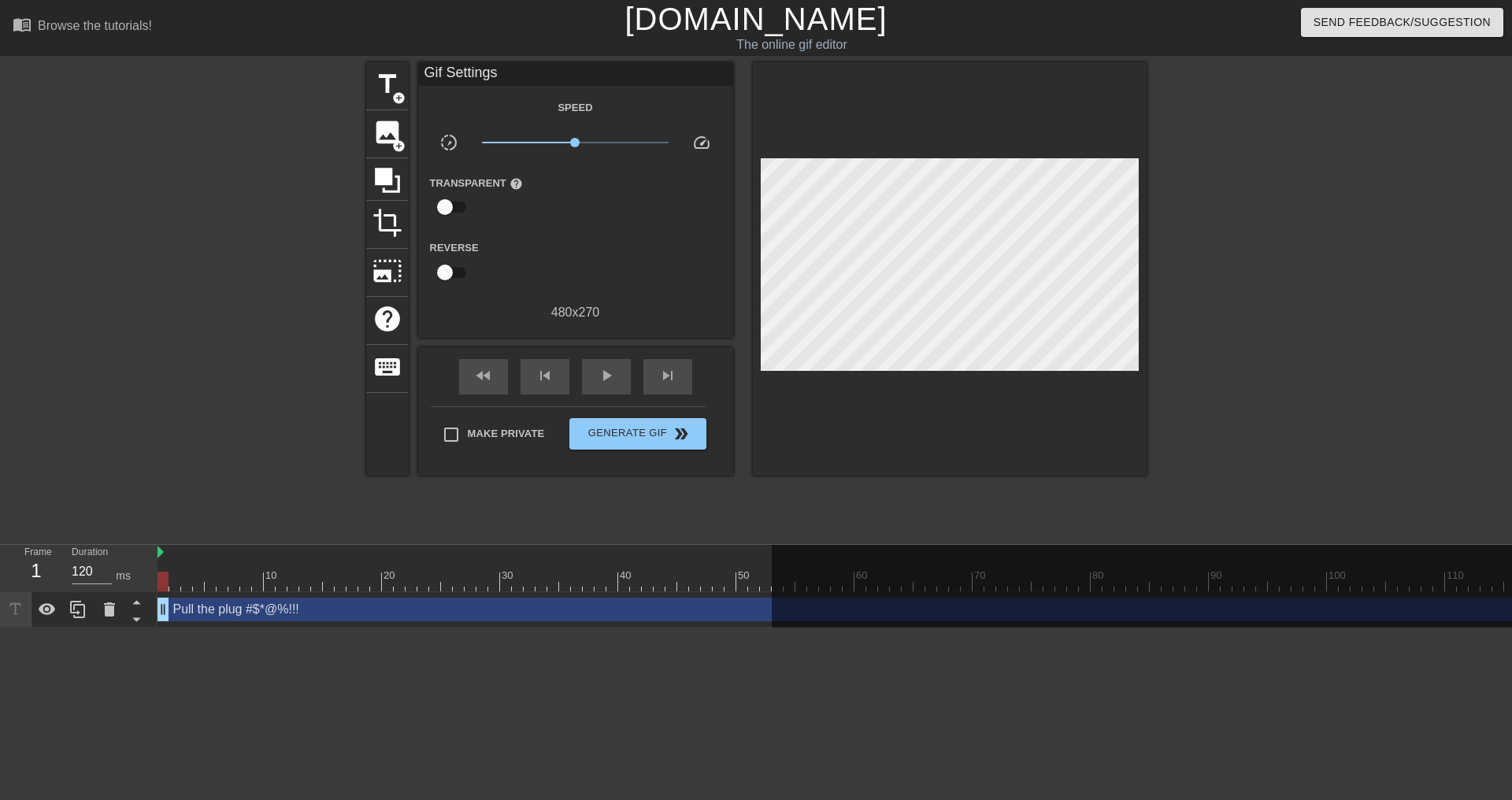
click at [190, 610] on div "Pull the plug #$*@%!!! drag_handle drag_handle" at bounding box center [1149, 608] width 1984 height 23
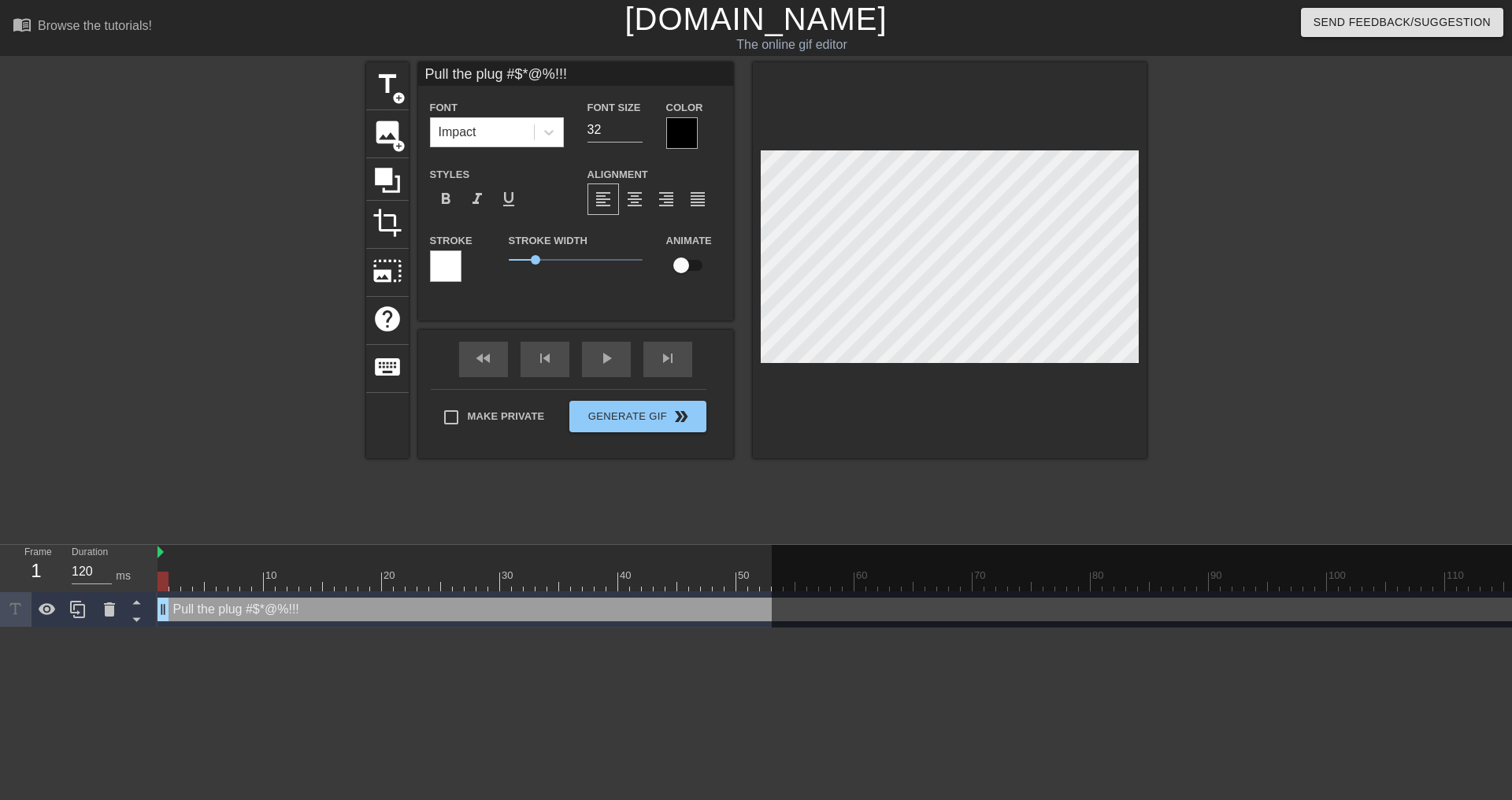
click at [179, 608] on div "Pull the plug #$*@%!!! drag_handle drag_handle" at bounding box center [1149, 608] width 1984 height 23
drag, startPoint x: 163, startPoint y: 610, endPoint x: 72, endPoint y: 620, distance: 91.5
click at [72, 620] on div "Frame 1 Duration 120 ms 10 20 30 40 50 60 70 80 90 100 110 120 130 140 150" at bounding box center [756, 586] width 1512 height 83
click at [774, 609] on div "10 20 30 40 50 60 70 80 90 100 110 120 130 140 150 160" at bounding box center [835, 586] width 1354 height 83
drag, startPoint x: 769, startPoint y: 611, endPoint x: 969, endPoint y: 601, distance: 200.2
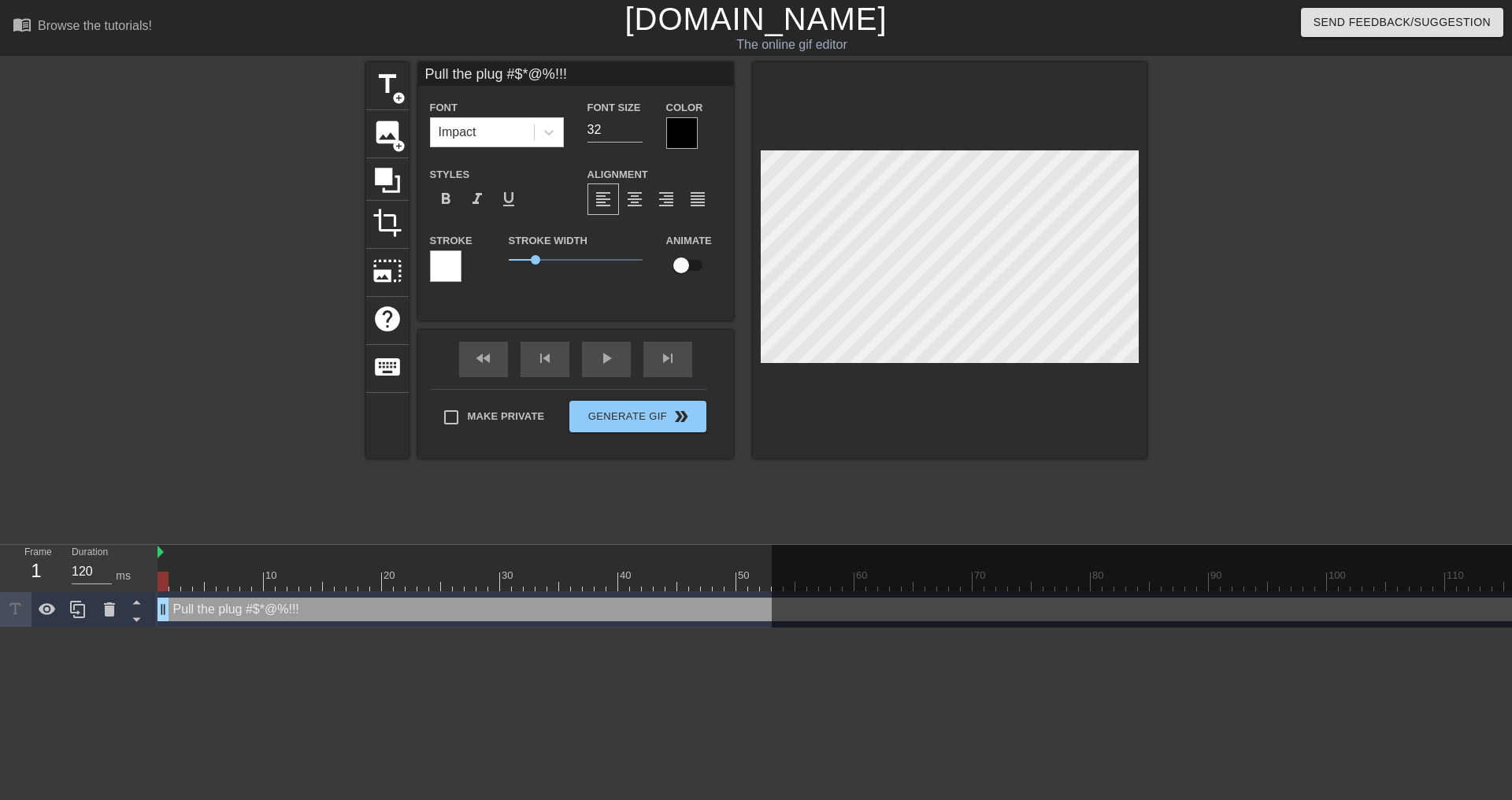
click at [969, 601] on div "10 20 30 40 50 60 70 80 90 100 110 120 130 140 150 160" at bounding box center [835, 586] width 1354 height 83
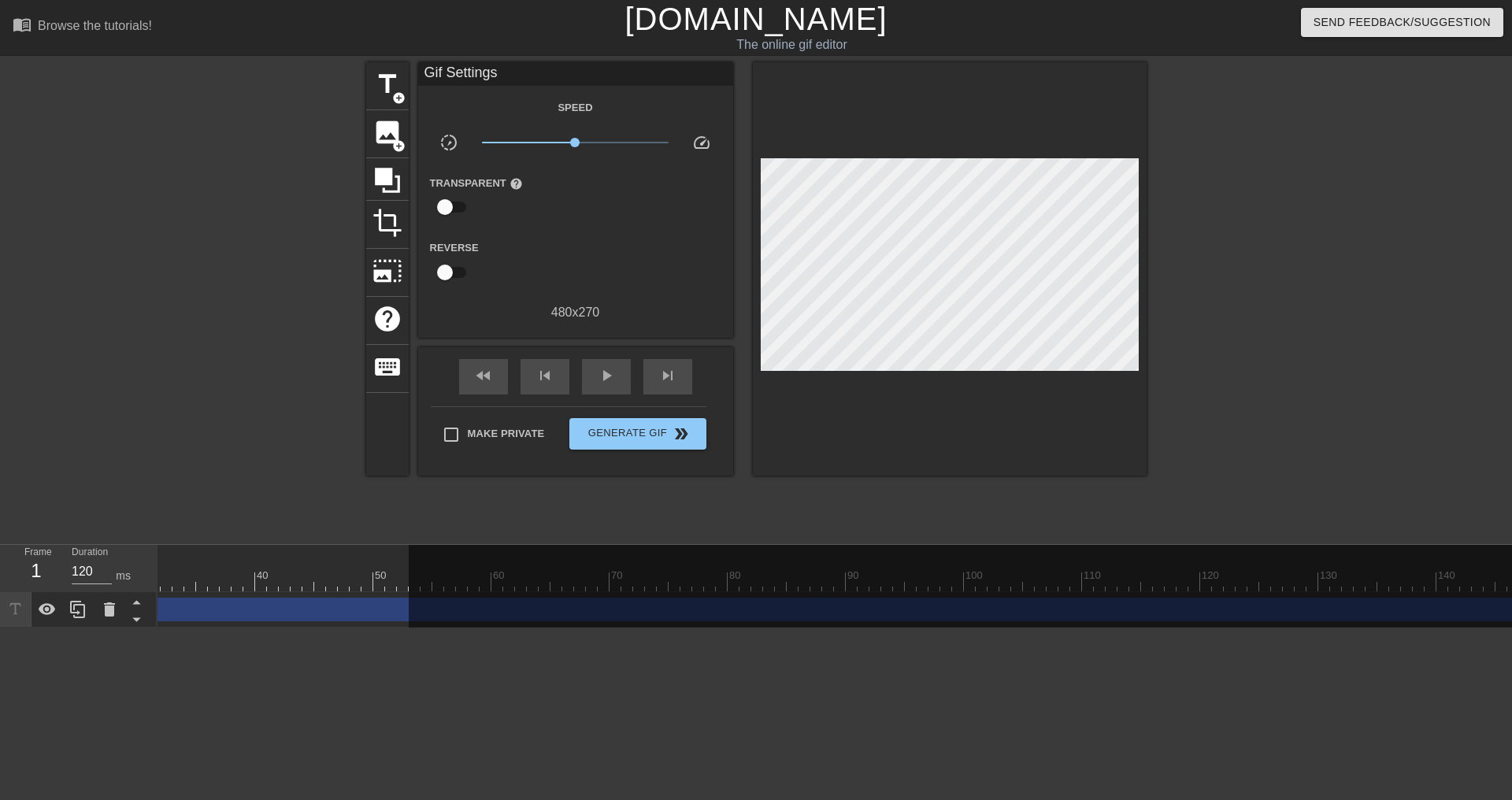
scroll to position [0, 645]
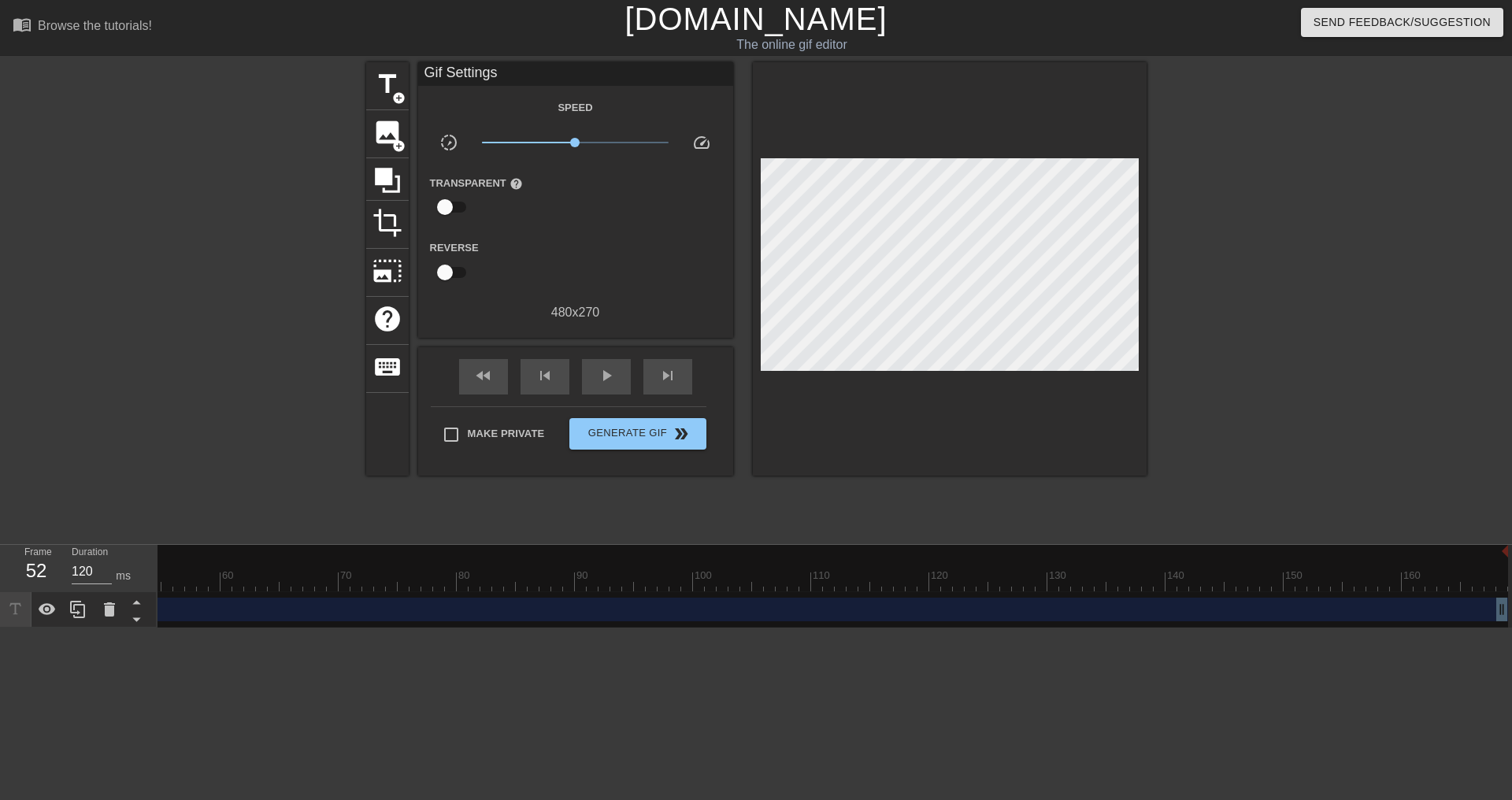
drag, startPoint x: 1492, startPoint y: 614, endPoint x: 1416, endPoint y: 614, distance: 76.0
click at [1416, 614] on div at bounding box center [823, 592] width 1370 height 95
click at [1279, 602] on div at bounding box center [823, 592] width 1370 height 95
drag, startPoint x: 1268, startPoint y: 615, endPoint x: 1254, endPoint y: 602, distance: 19.1
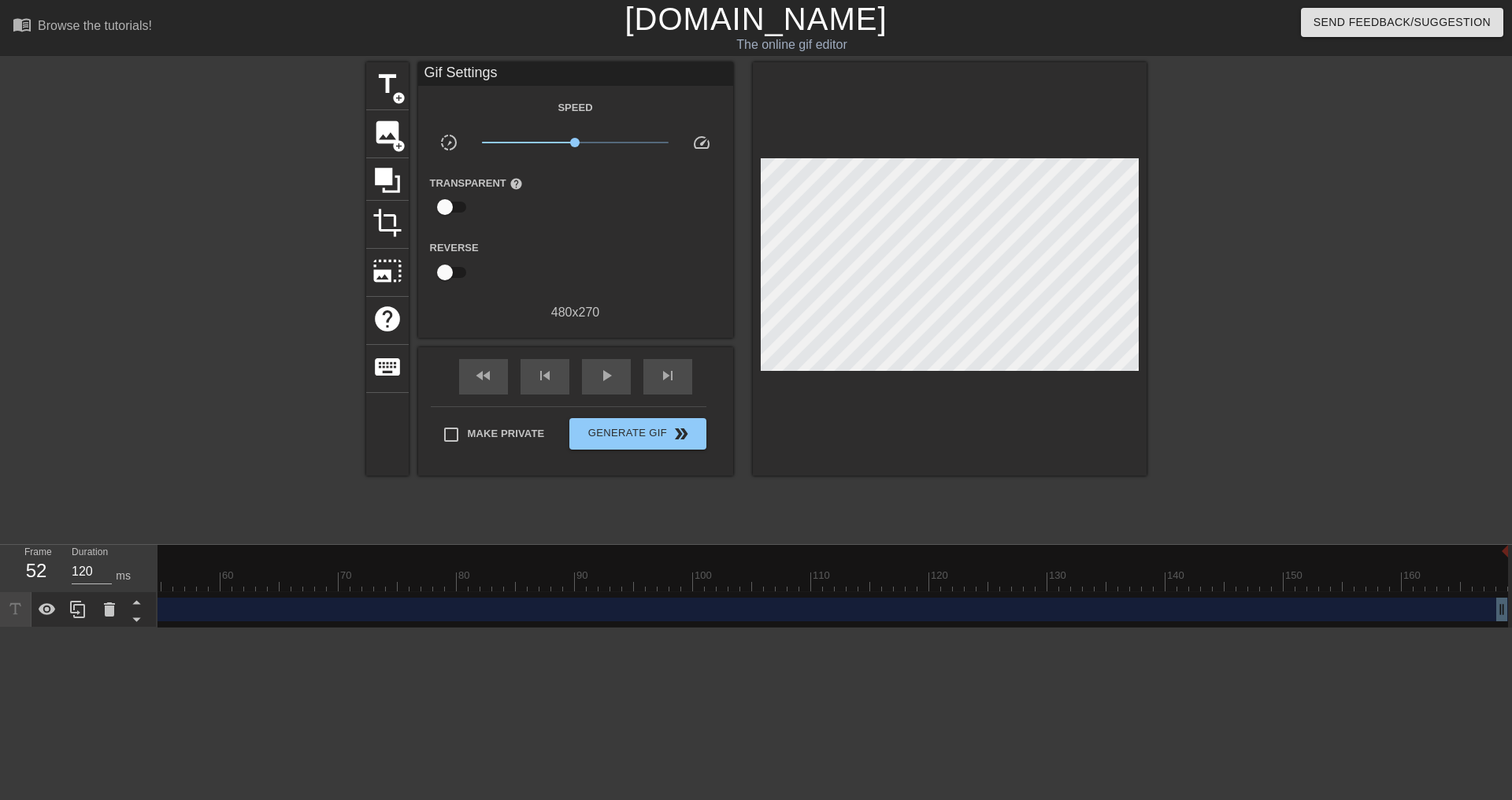
click at [1257, 605] on div at bounding box center [823, 592] width 1370 height 95
click at [1204, 612] on div at bounding box center [823, 592] width 1370 height 95
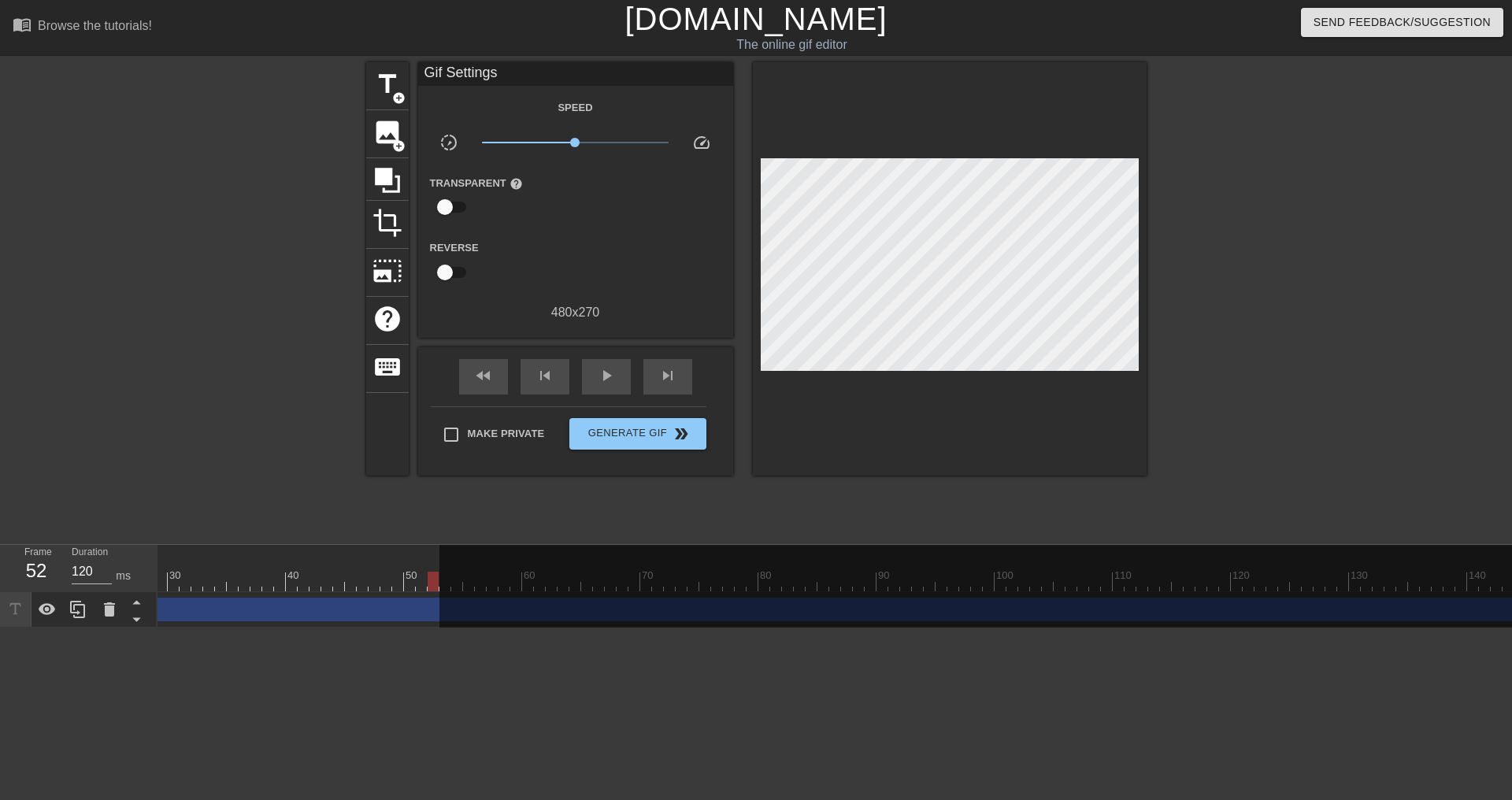
scroll to position [0, 0]
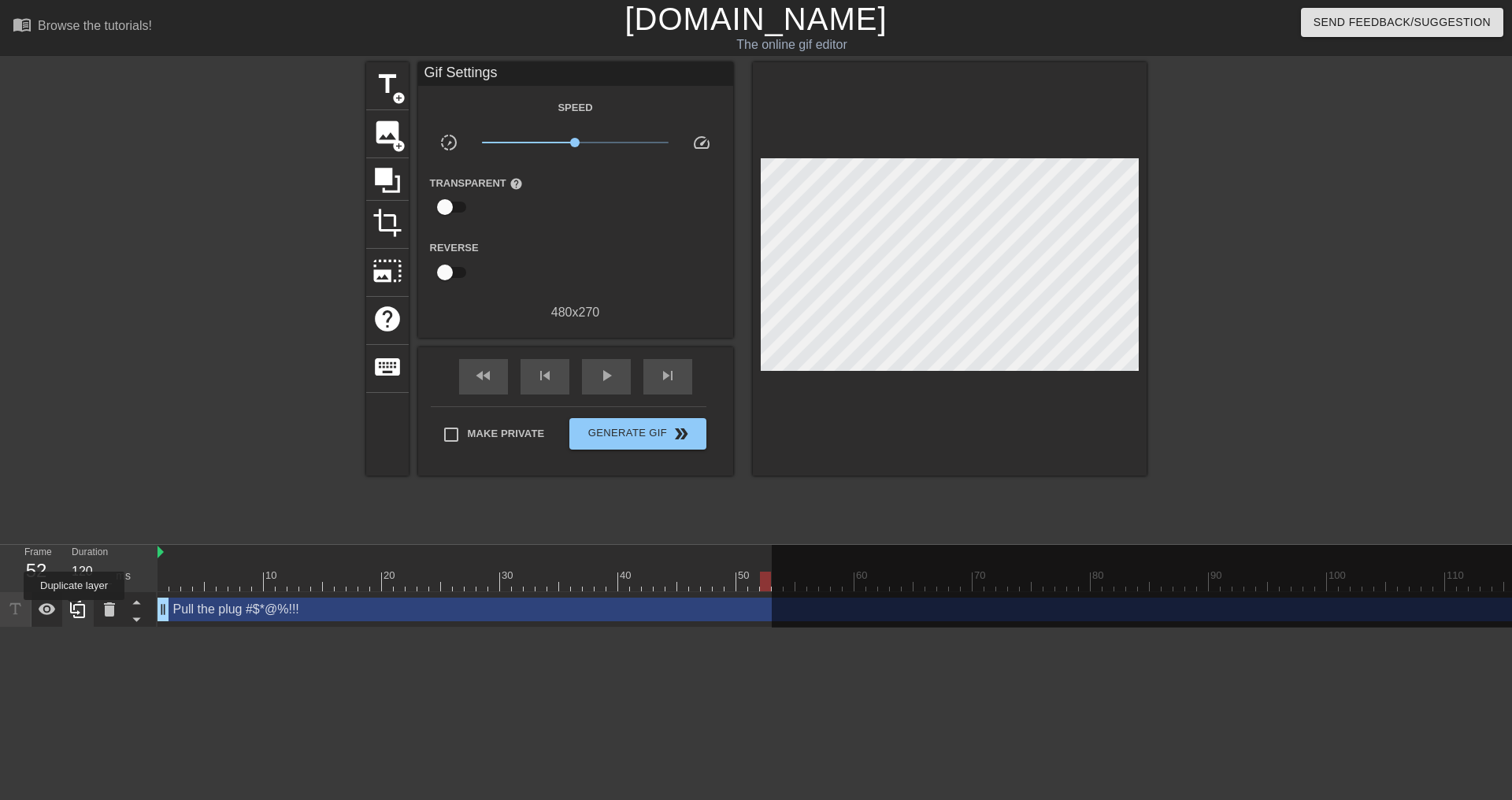
drag, startPoint x: 58, startPoint y: 614, endPoint x: 74, endPoint y: 611, distance: 16.3
click at [74, 611] on div at bounding box center [79, 609] width 158 height 36
click at [132, 624] on icon at bounding box center [136, 619] width 20 height 20
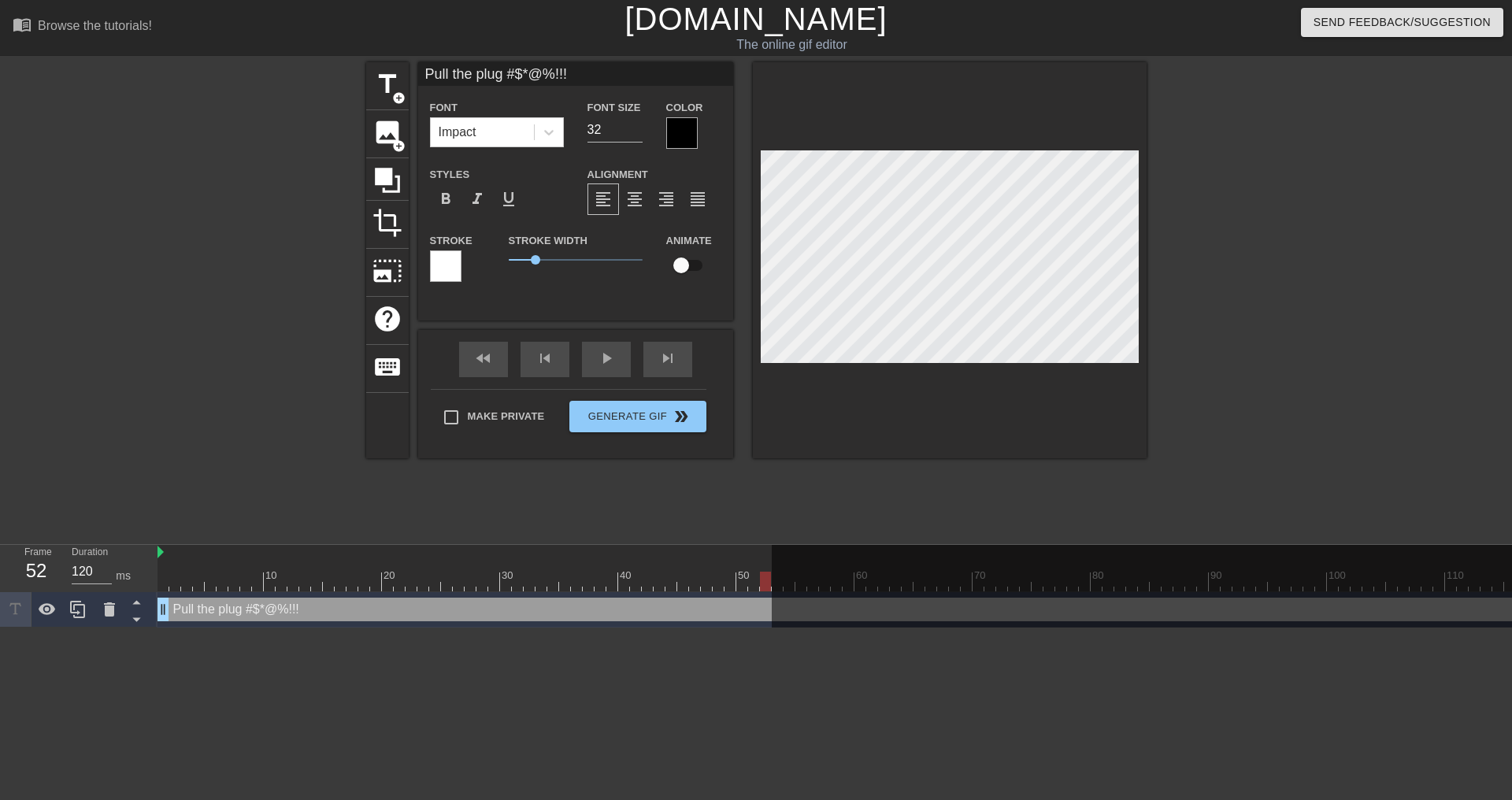
drag, startPoint x: 771, startPoint y: 568, endPoint x: 1069, endPoint y: 542, distance: 299.1
click at [1069, 542] on div "menu_book Browse the tutorials! [DOMAIN_NAME] The online gif editor Send Feedba…" at bounding box center [756, 314] width 1512 height 627
